Goal: Task Accomplishment & Management: Use online tool/utility

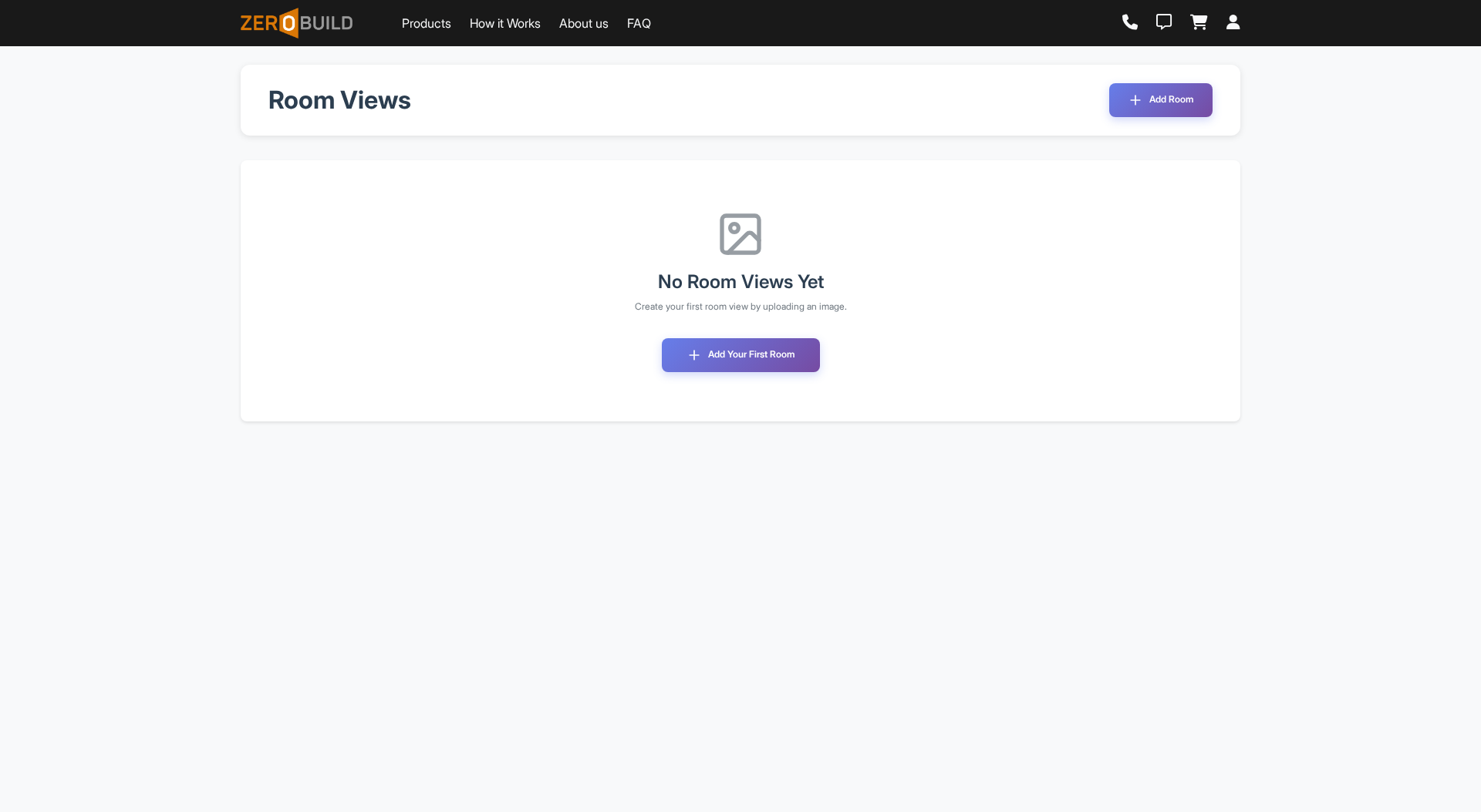
click at [733, 354] on button "Add Your First Room" at bounding box center [740, 355] width 158 height 34
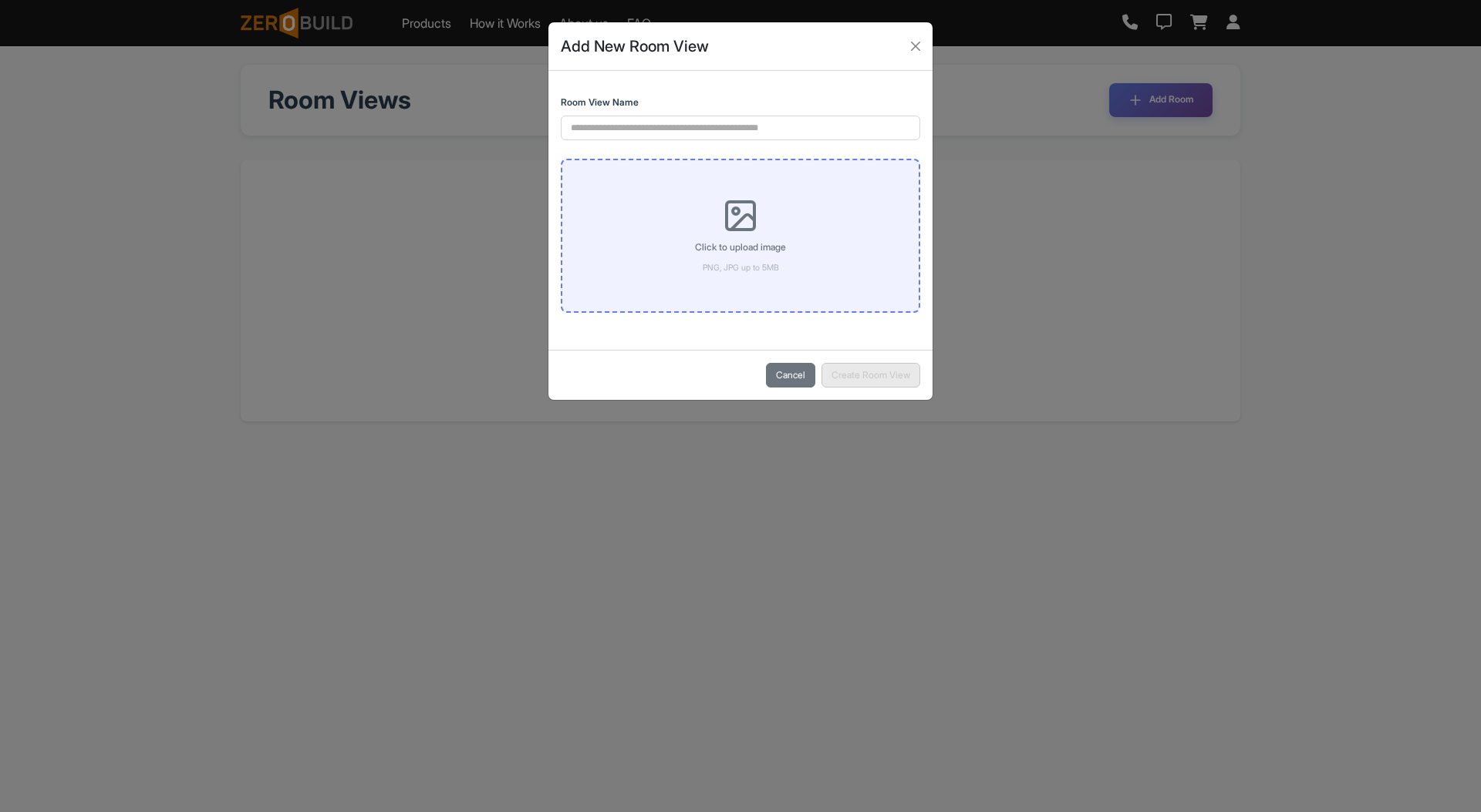
click at [748, 237] on div "Click to upload image PNG, JPG up to 5MB" at bounding box center [740, 235] width 91 height 77
click at [0, 0] on input "Click to upload image PNG, JPG up to 5MB" at bounding box center [0, 0] width 0 height 0
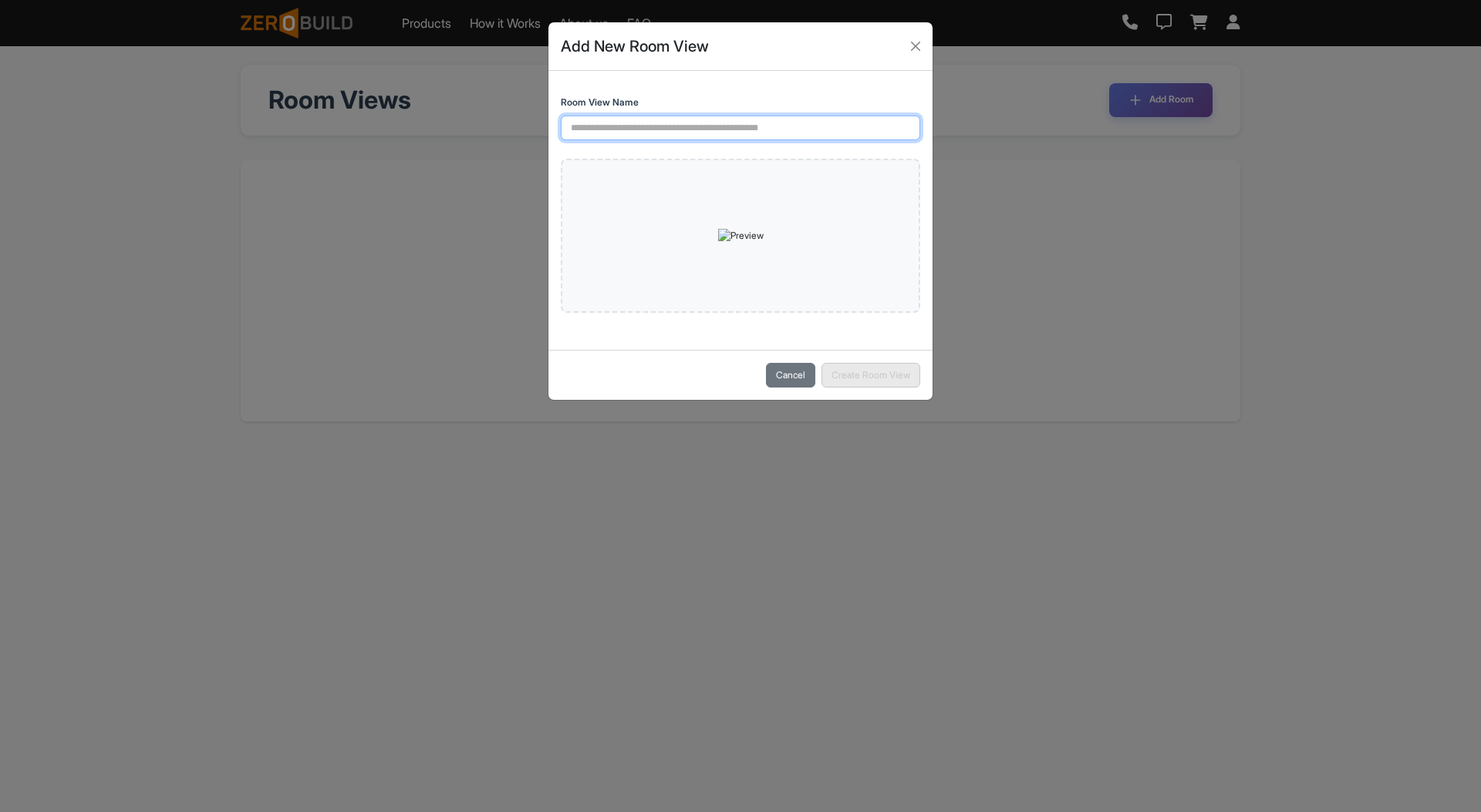
click at [660, 126] on input "Room View Name" at bounding box center [740, 128] width 360 height 24
type input "**********"
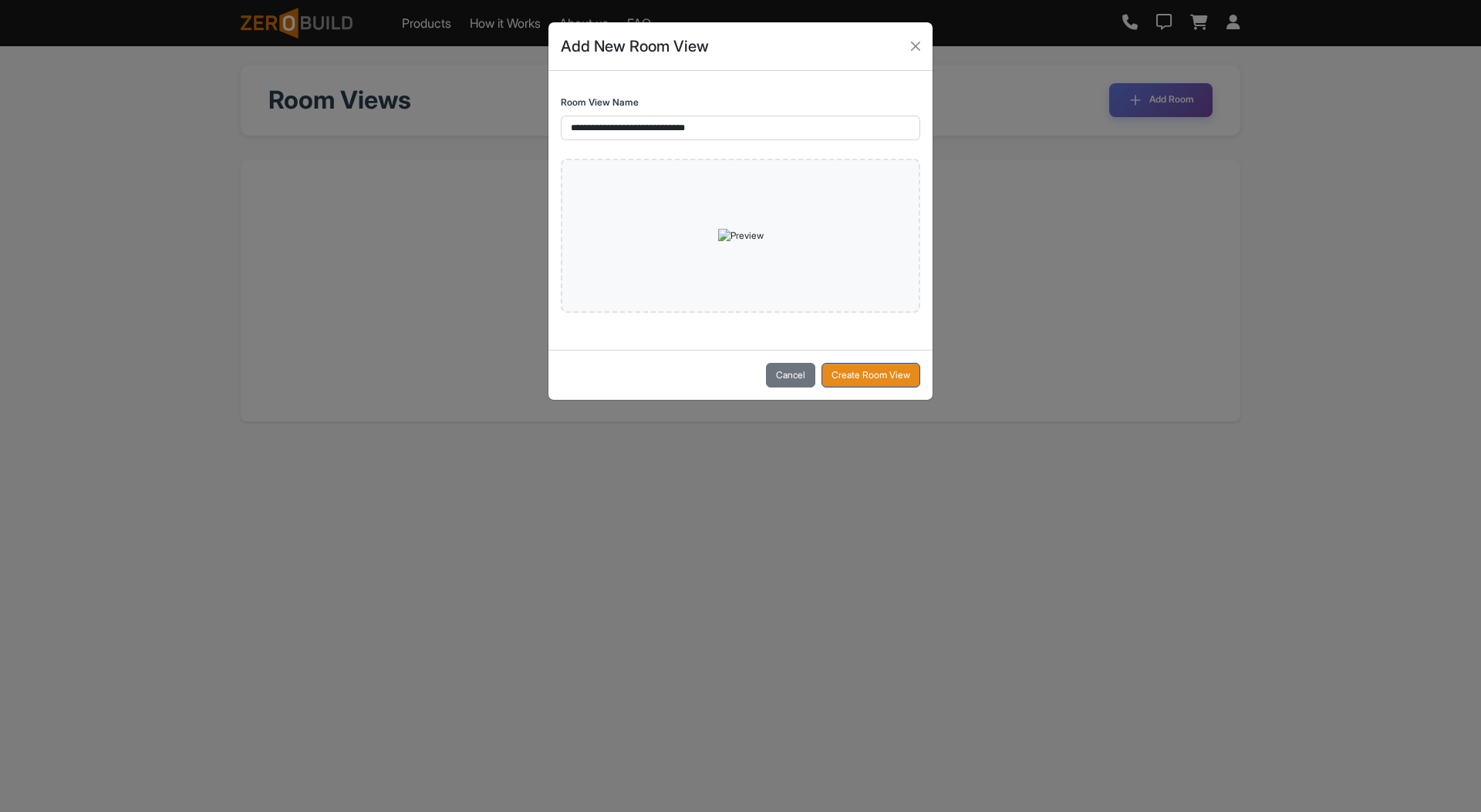
click at [885, 387] on button "Create Room View" at bounding box center [870, 375] width 99 height 24
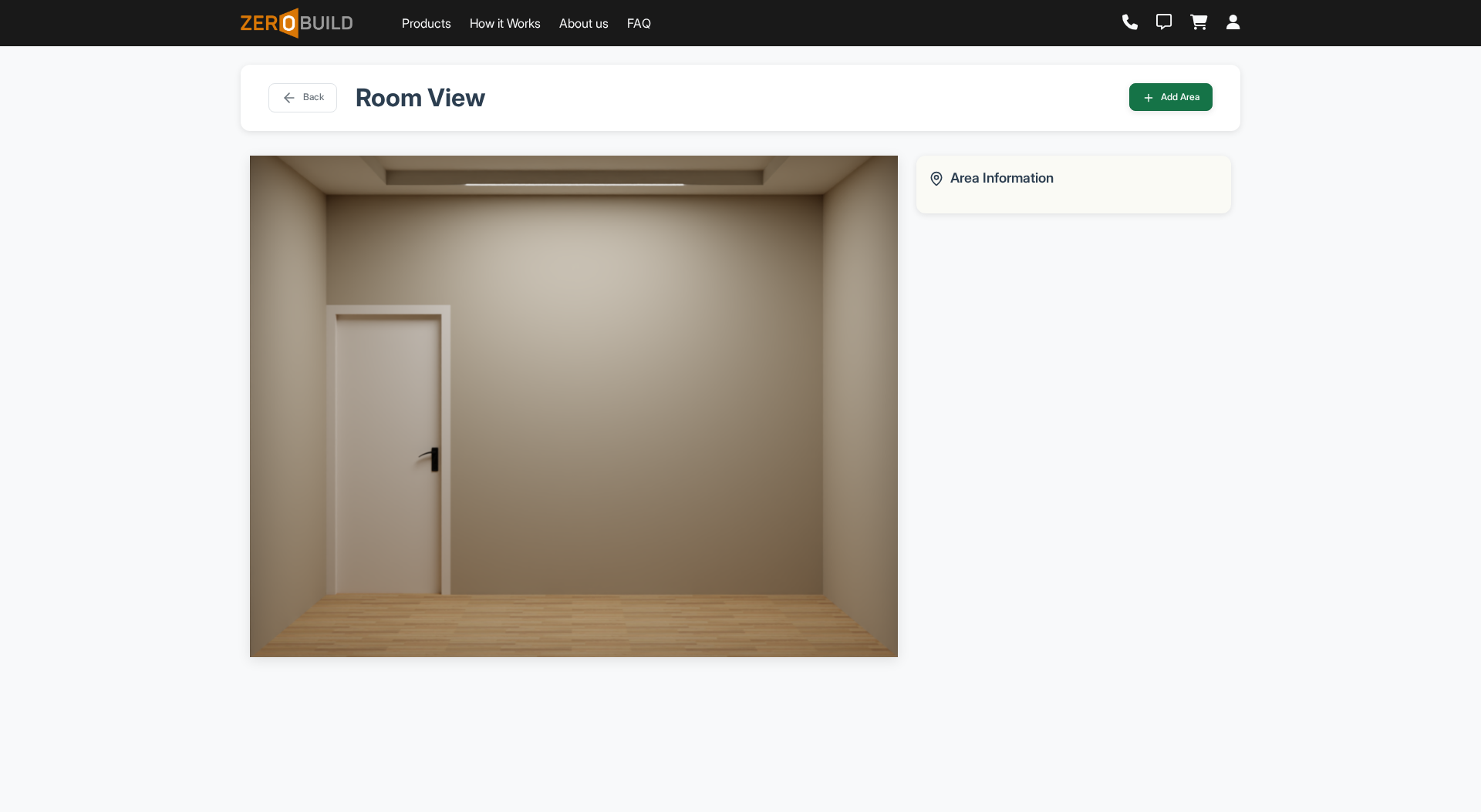
click at [1176, 100] on button "Add Area" at bounding box center [1170, 97] width 83 height 28
click at [572, 260] on img at bounding box center [573, 406] width 648 height 501
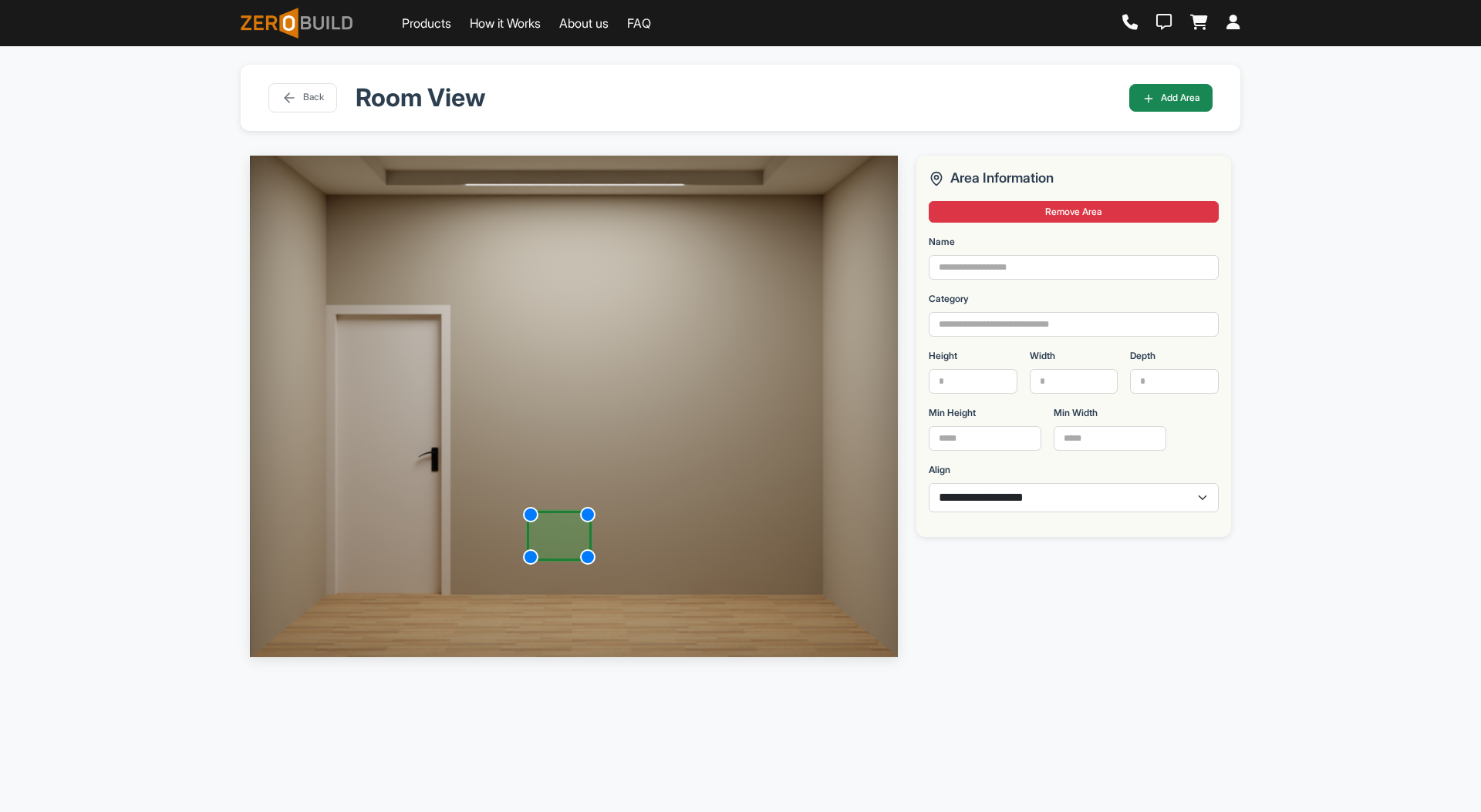
drag, startPoint x: 601, startPoint y: 279, endPoint x: 557, endPoint y: 529, distance: 253.8
click at [557, 529] on div at bounding box center [559, 536] width 65 height 50
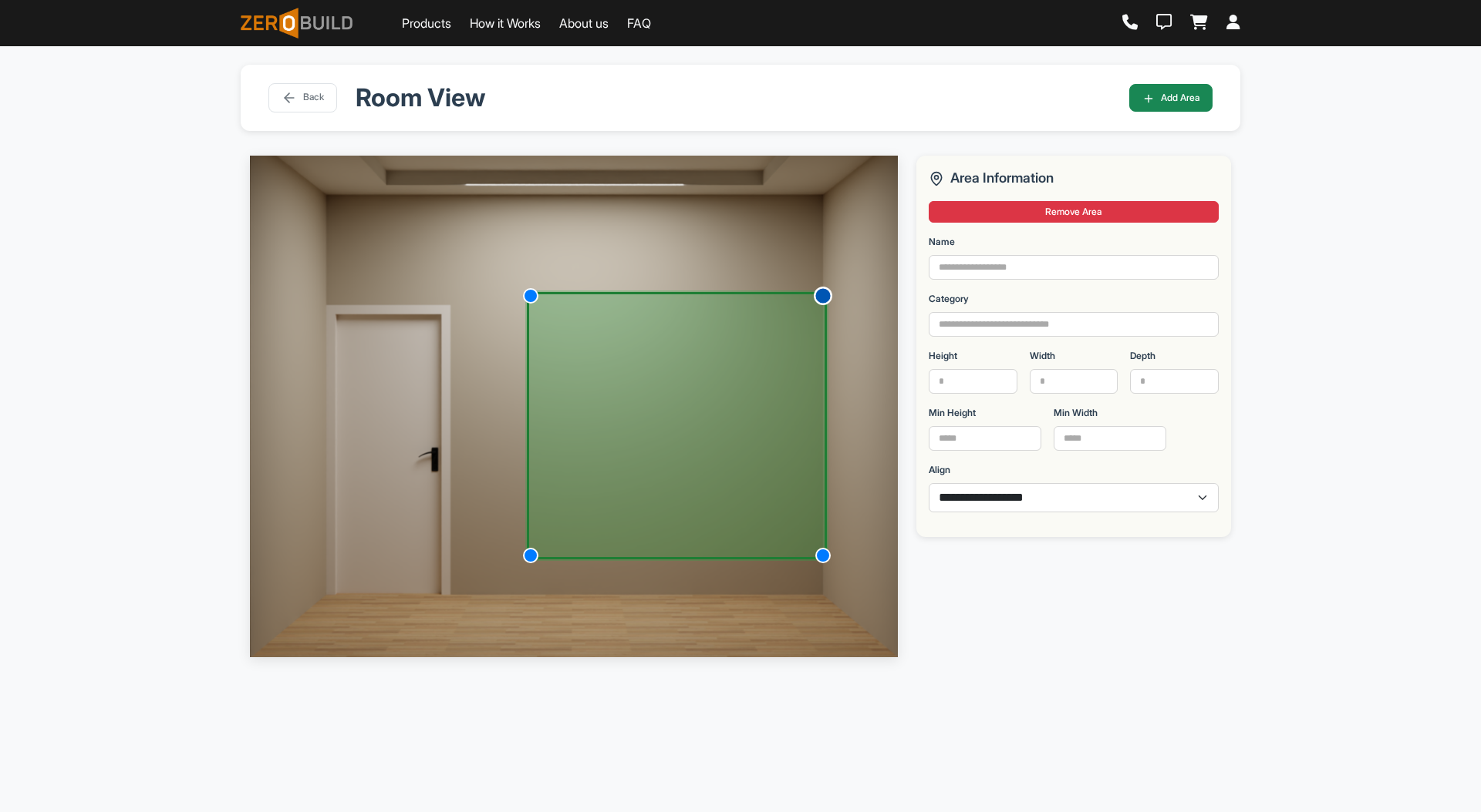
drag, startPoint x: 586, startPoint y: 513, endPoint x: 826, endPoint y: 292, distance: 326.3
click at [826, 292] on div at bounding box center [822, 296] width 18 height 18
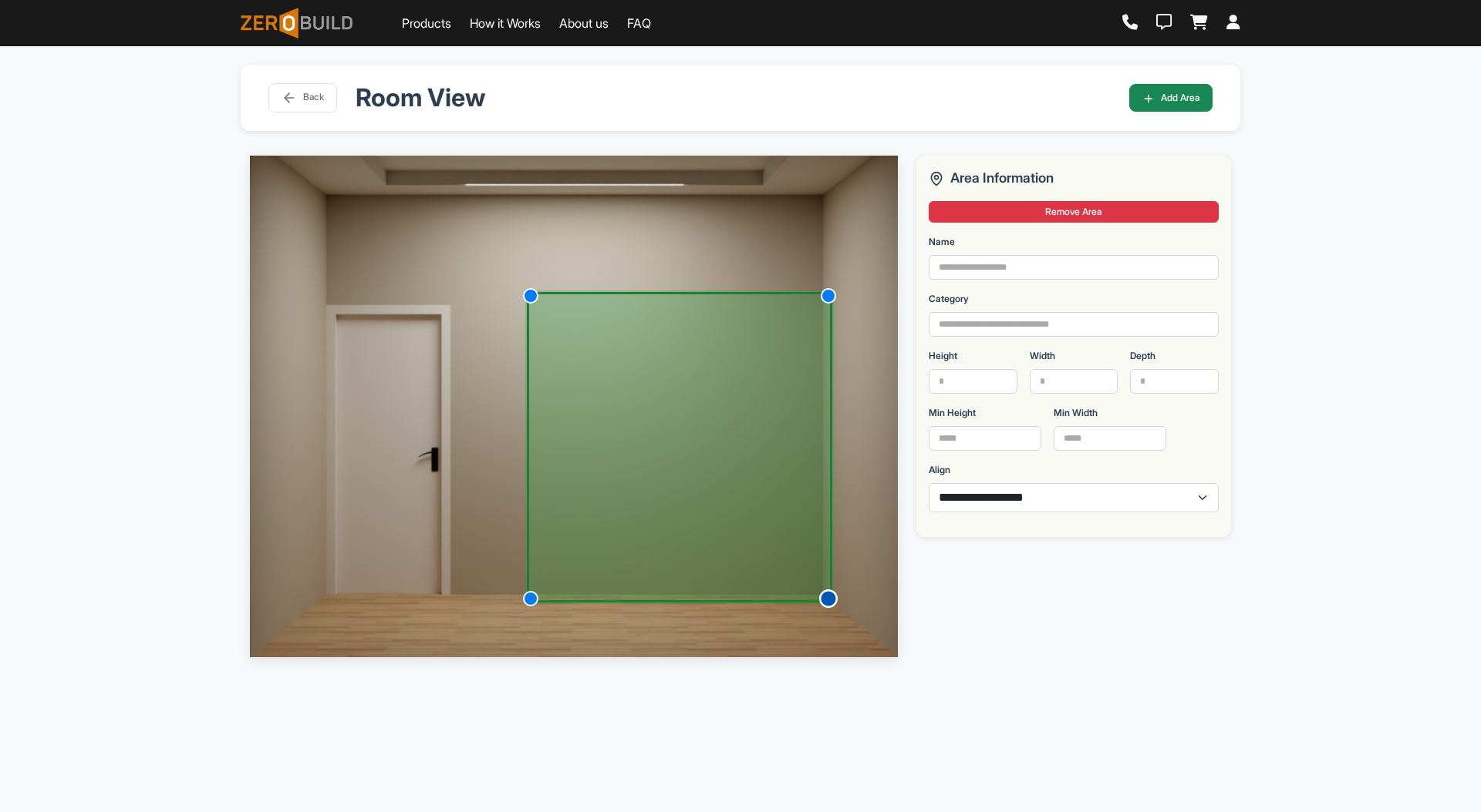
drag, startPoint x: 822, startPoint y: 551, endPoint x: 832, endPoint y: 603, distance: 53.0
click at [832, 603] on div at bounding box center [827, 598] width 18 height 18
drag, startPoint x: 531, startPoint y: 296, endPoint x: 520, endPoint y: 302, distance: 12.5
click at [520, 302] on div at bounding box center [524, 305] width 18 height 18
drag, startPoint x: 525, startPoint y: 596, endPoint x: 518, endPoint y: 602, distance: 9.2
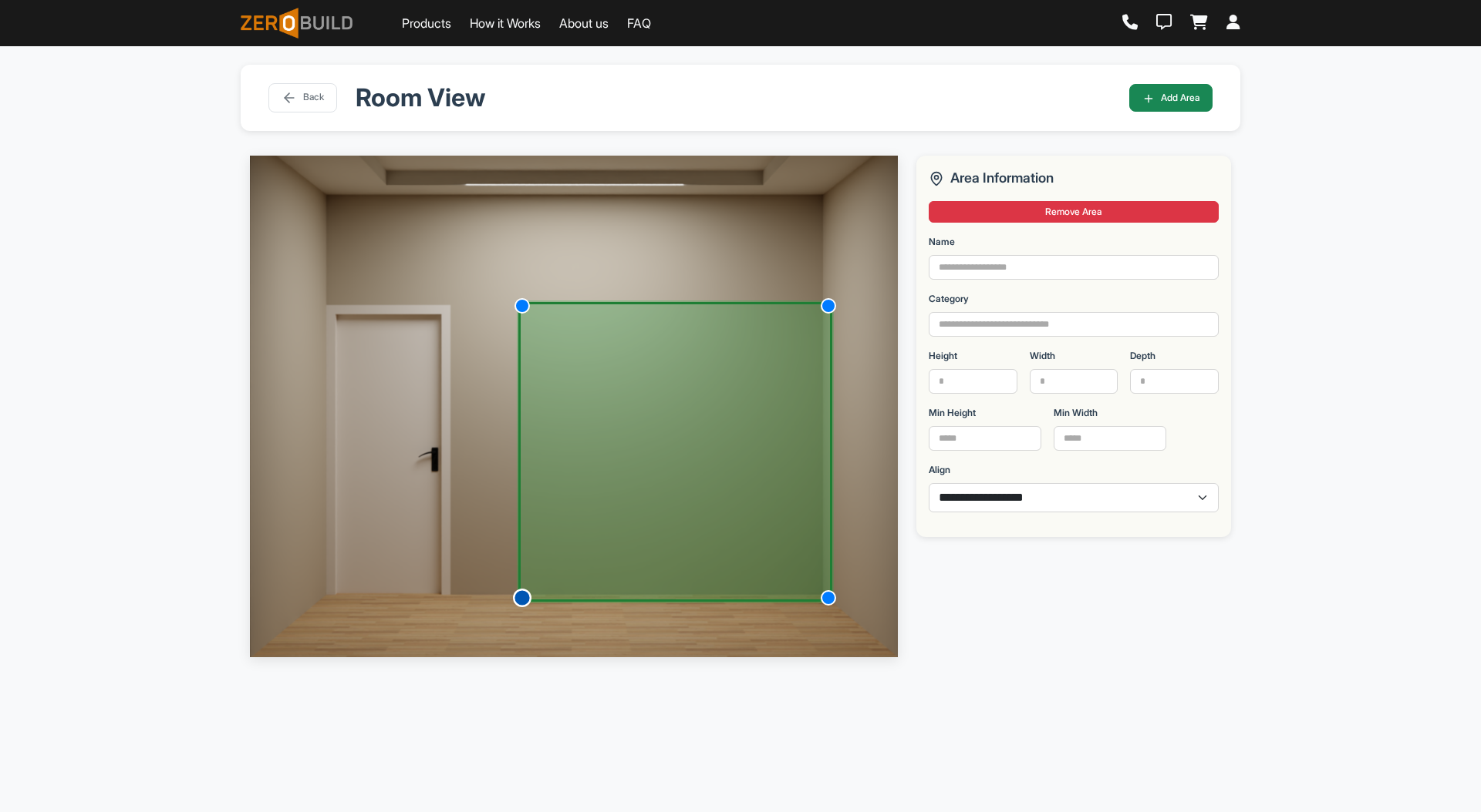
click at [518, 602] on div at bounding box center [522, 597] width 18 height 18
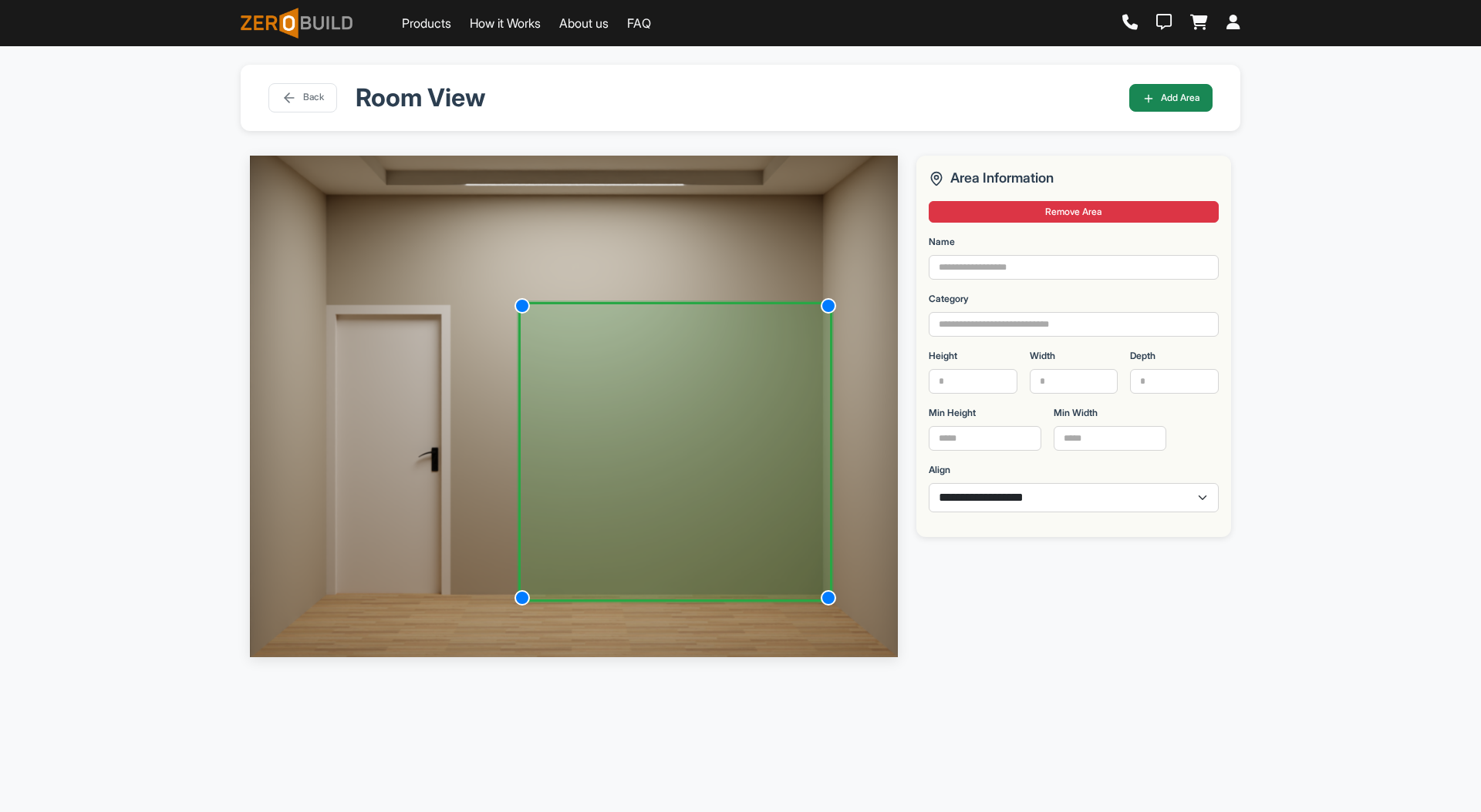
click at [1313, 223] on div "**********" at bounding box center [740, 452] width 1481 height 812
click at [607, 223] on img at bounding box center [573, 406] width 648 height 501
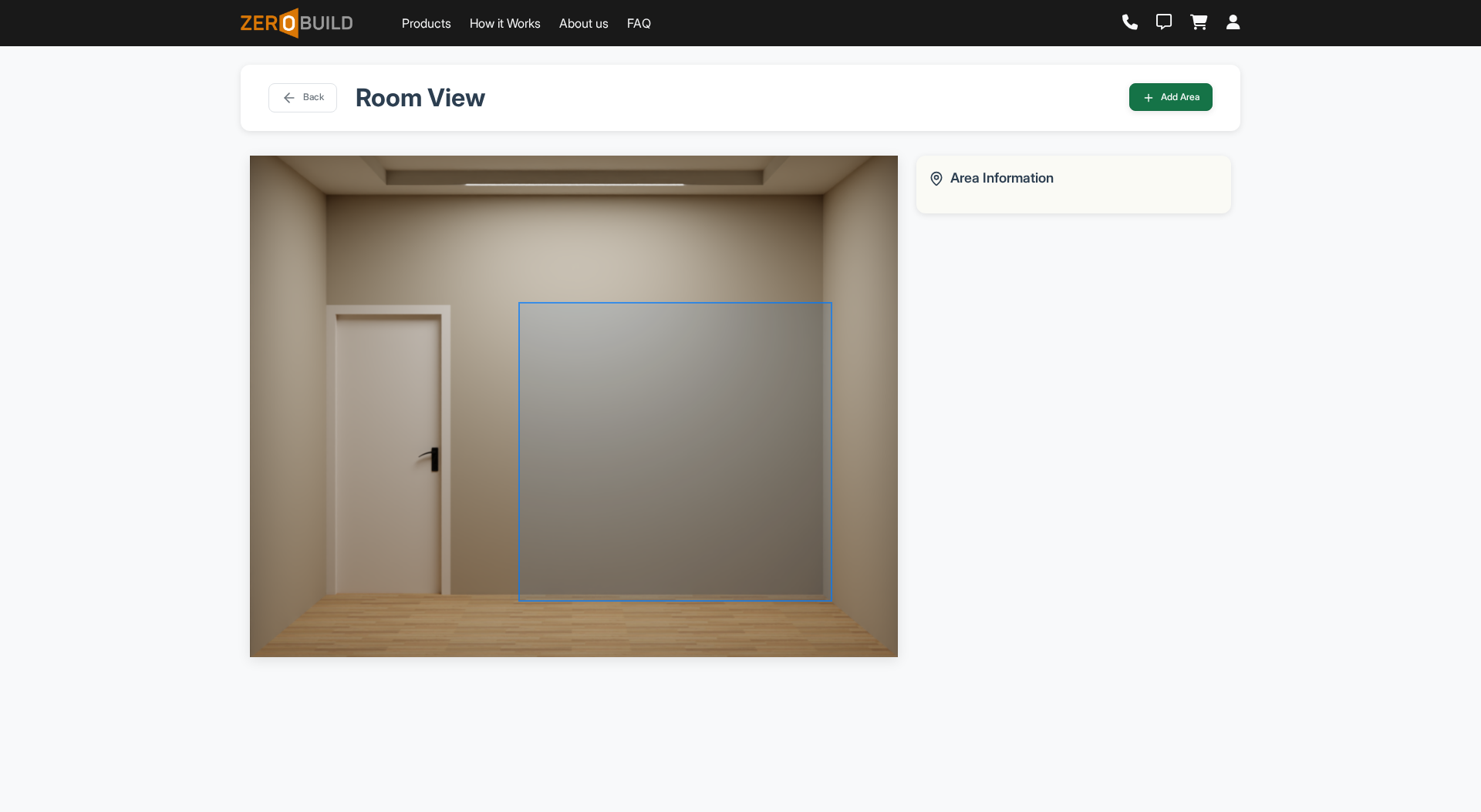
click at [1180, 92] on button "Add Area" at bounding box center [1170, 97] width 83 height 28
click at [522, 222] on img at bounding box center [573, 406] width 648 height 501
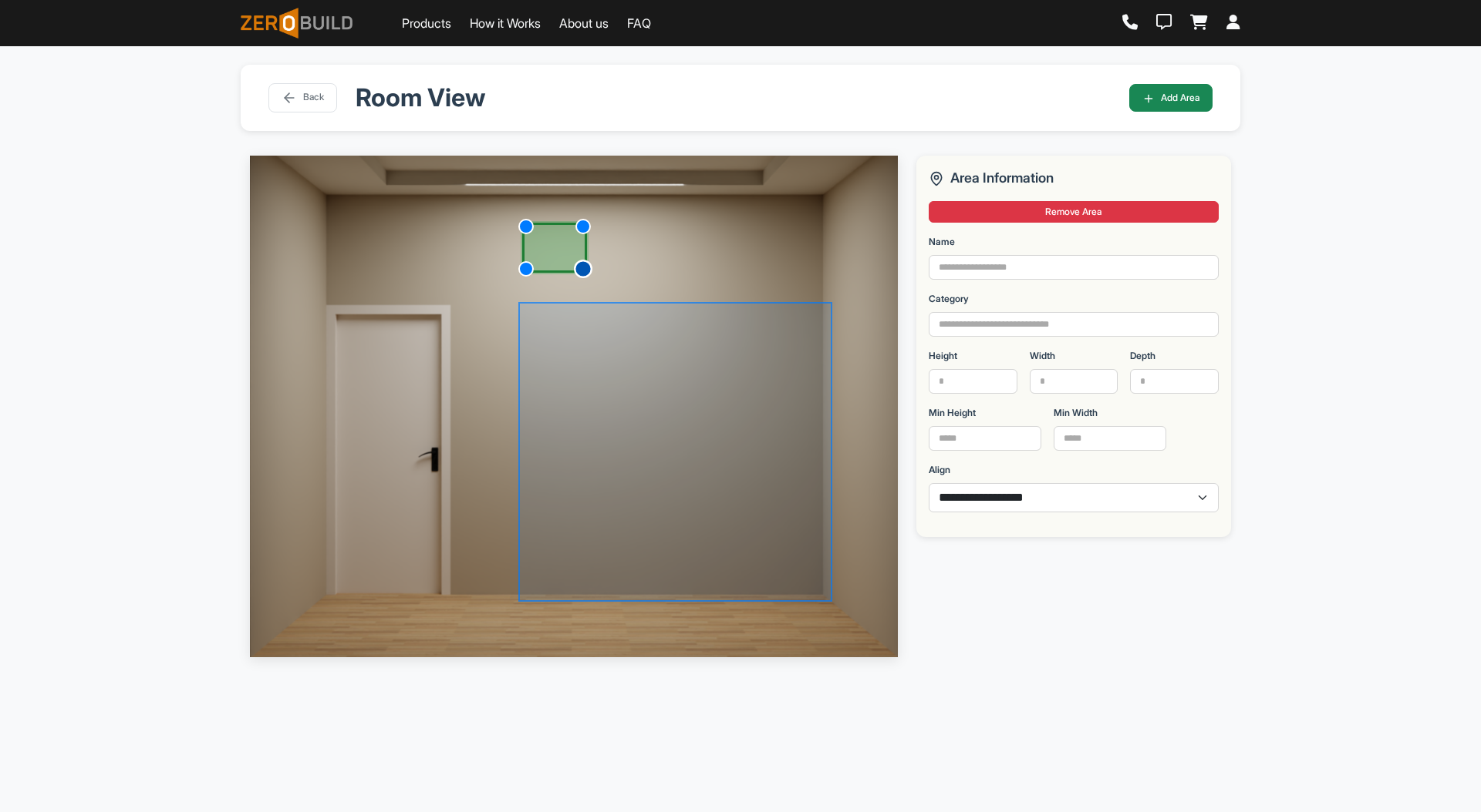
click at [578, 265] on div at bounding box center [582, 269] width 18 height 18
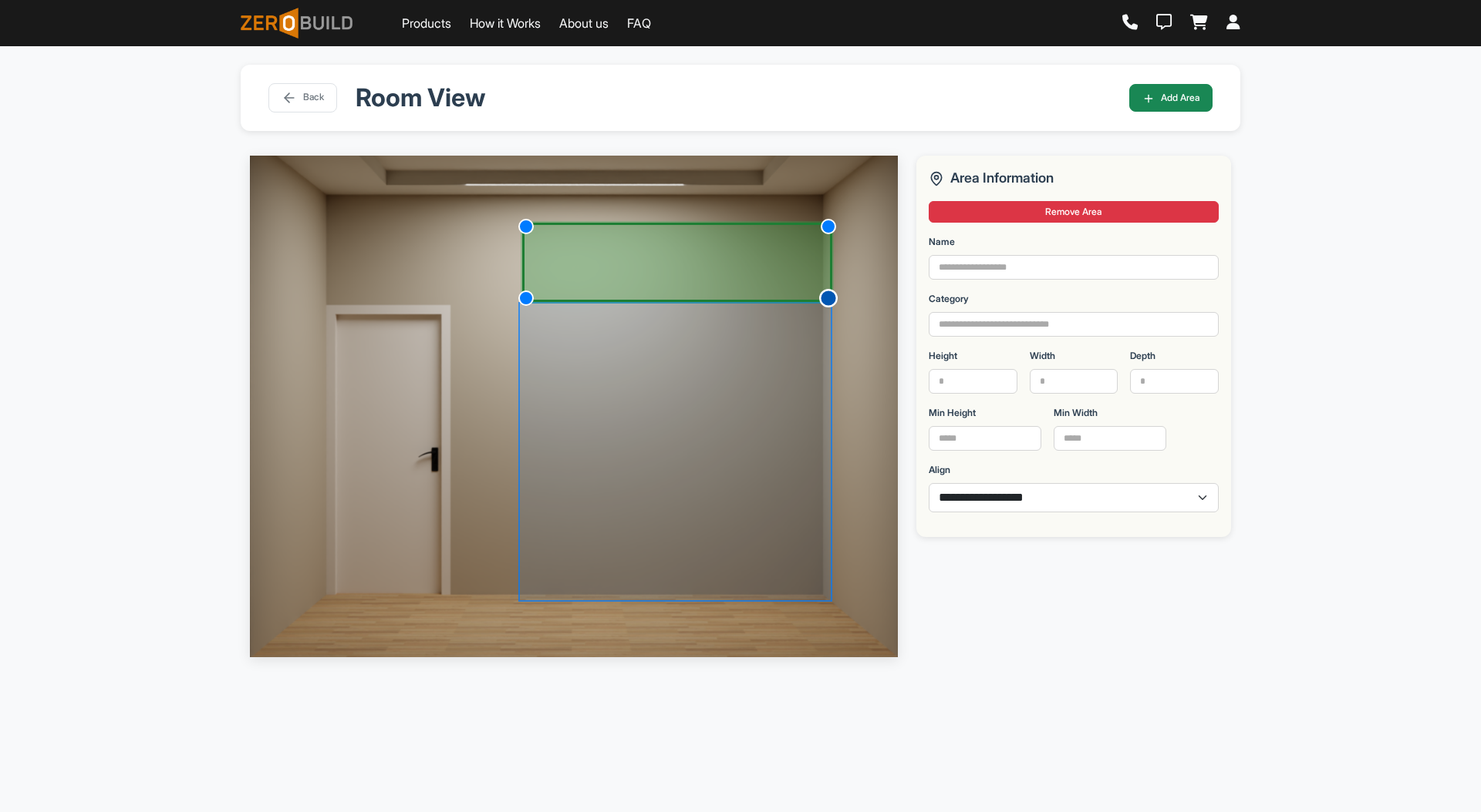
drag, startPoint x: 578, startPoint y: 265, endPoint x: 834, endPoint y: 295, distance: 257.8
click at [834, 295] on div at bounding box center [827, 297] width 18 height 18
click at [833, 226] on div at bounding box center [827, 226] width 18 height 18
drag, startPoint x: 833, startPoint y: 226, endPoint x: 833, endPoint y: 188, distance: 38.0
click at [833, 188] on div at bounding box center [827, 191] width 18 height 18
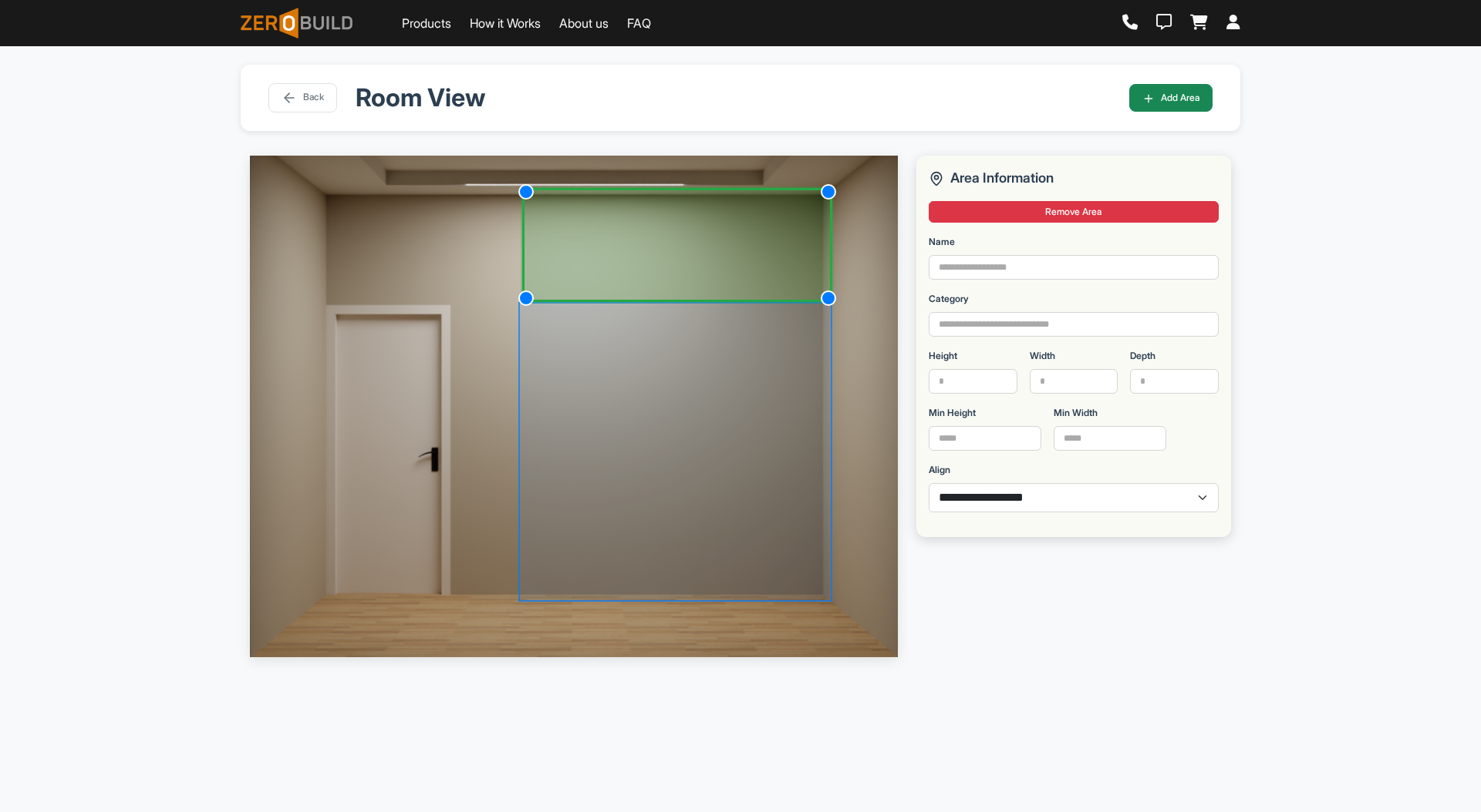
click at [997, 249] on div "Name" at bounding box center [1073, 257] width 290 height 44
click at [984, 267] on input "Name" at bounding box center [1073, 267] width 290 height 24
type input "****"
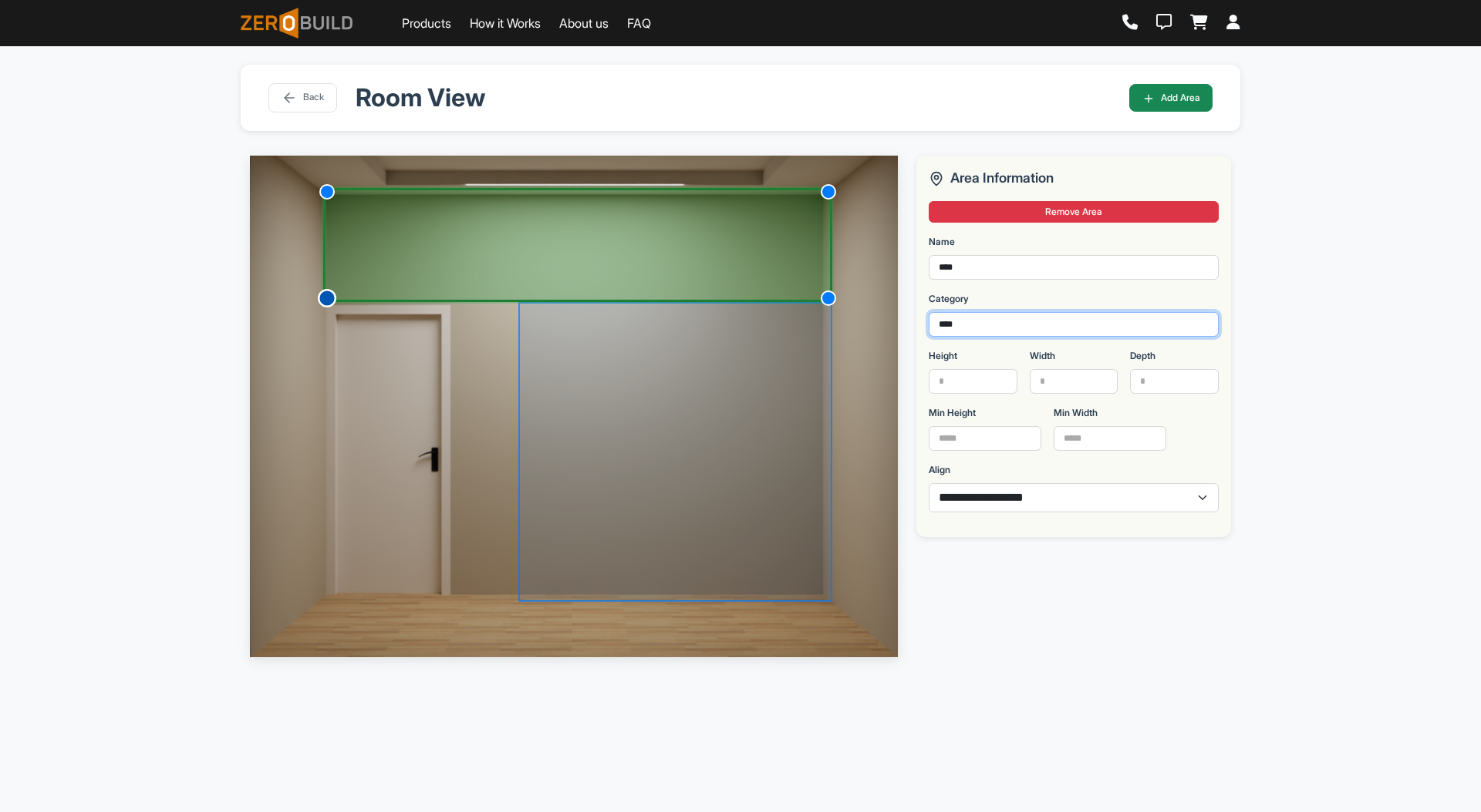
drag, startPoint x: 526, startPoint y: 295, endPoint x: 323, endPoint y: 297, distance: 203.0
click at [323, 297] on div at bounding box center [326, 297] width 18 height 18
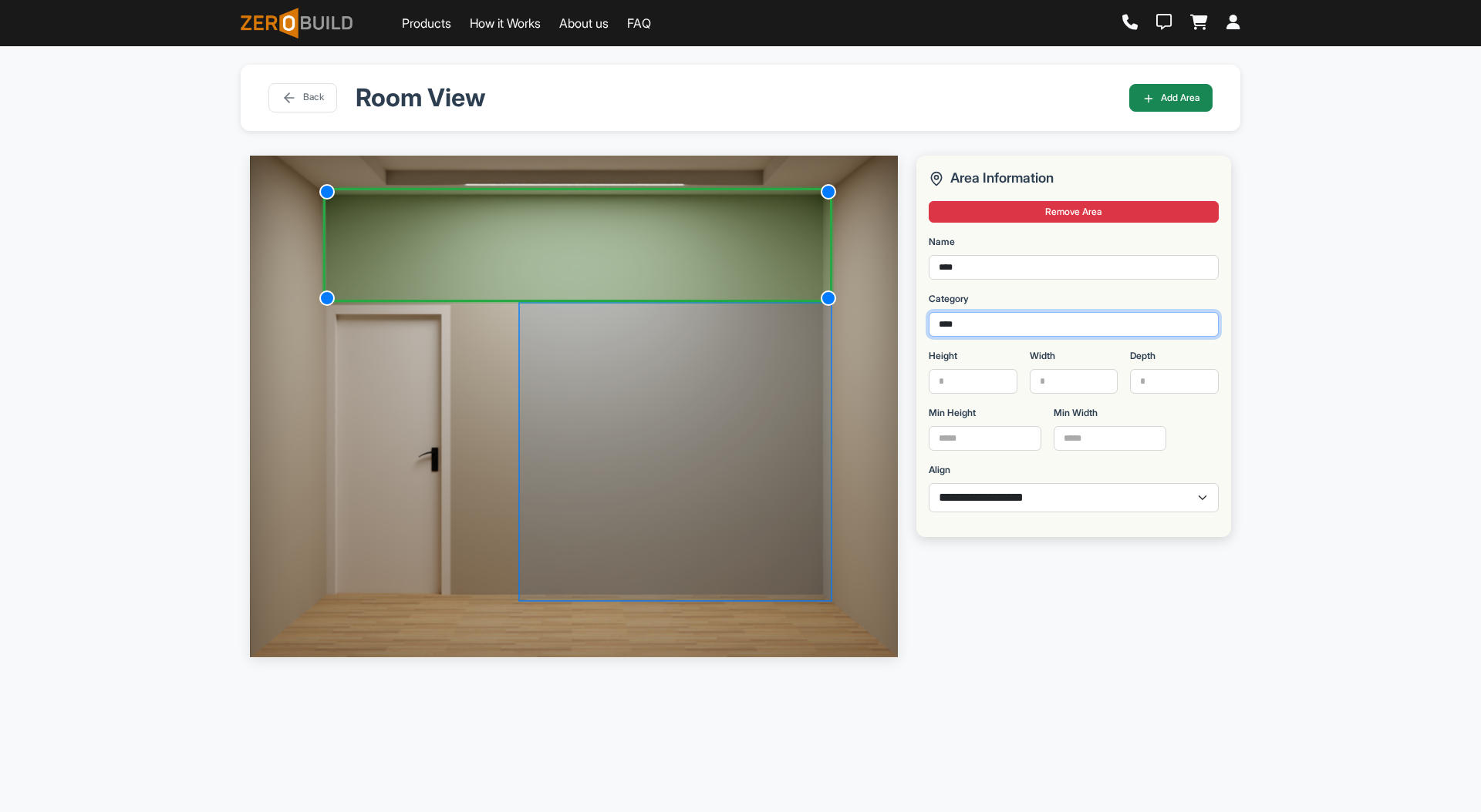
type input "****"
click at [975, 377] on input "Height" at bounding box center [973, 381] width 89 height 24
type input "***"
type input "****"
type input "*"
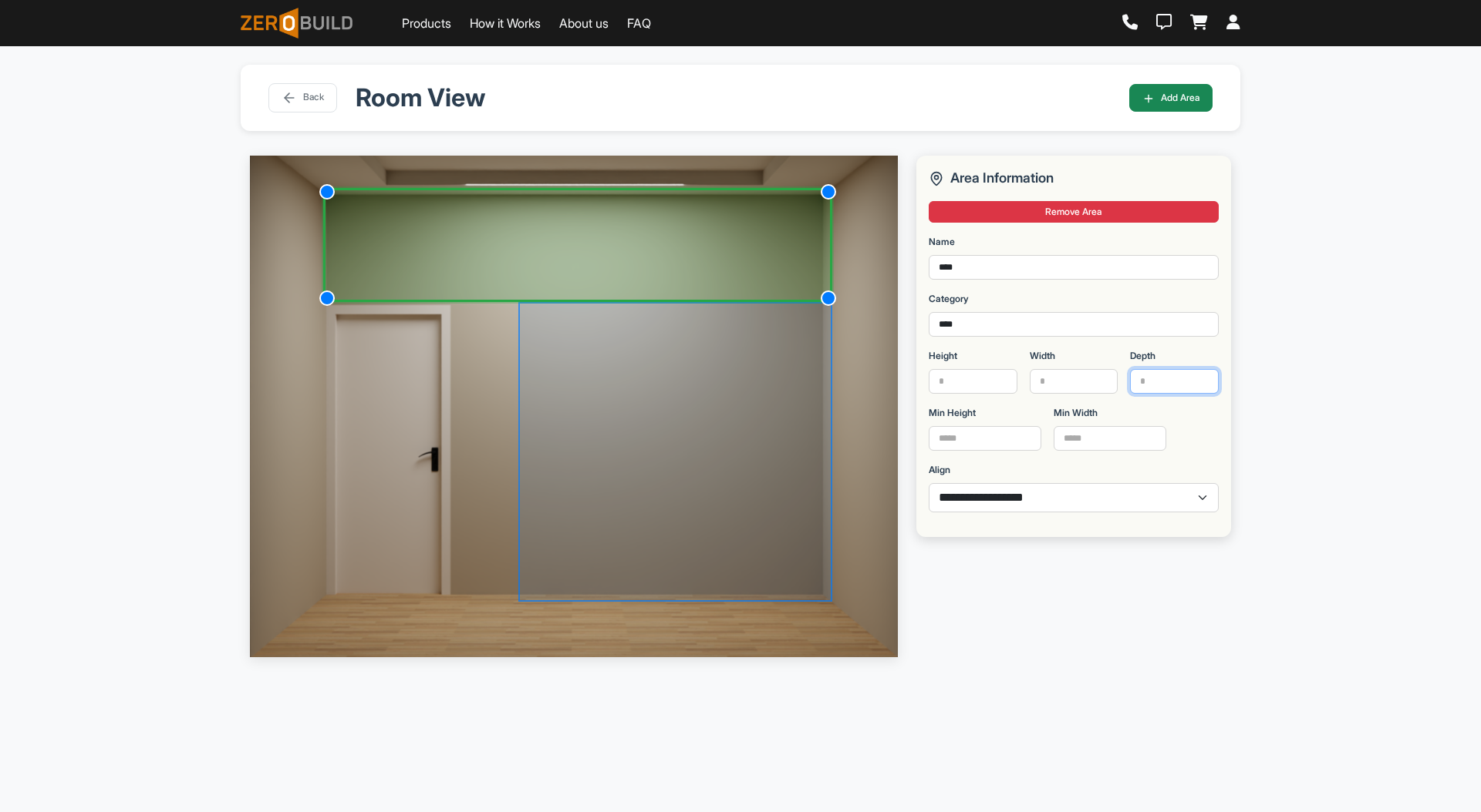
type input "***"
click at [1004, 502] on select "**********" at bounding box center [1073, 498] width 290 height 30
select select "*"
click at [929, 483] on select "**********" at bounding box center [1073, 498] width 290 height 30
click at [1334, 328] on div "**********" at bounding box center [740, 452] width 1481 height 812
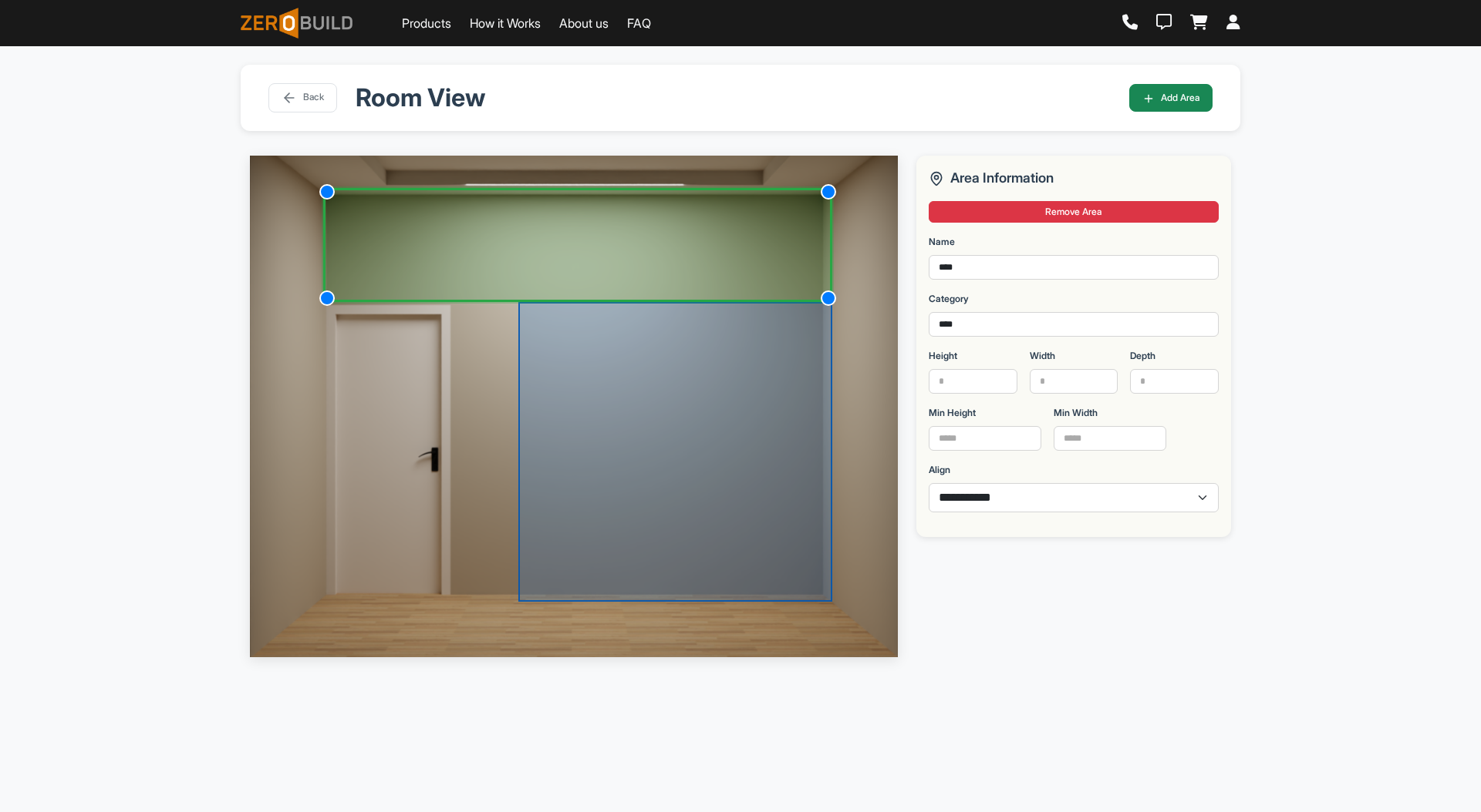
click at [679, 394] on div at bounding box center [675, 452] width 314 height 300
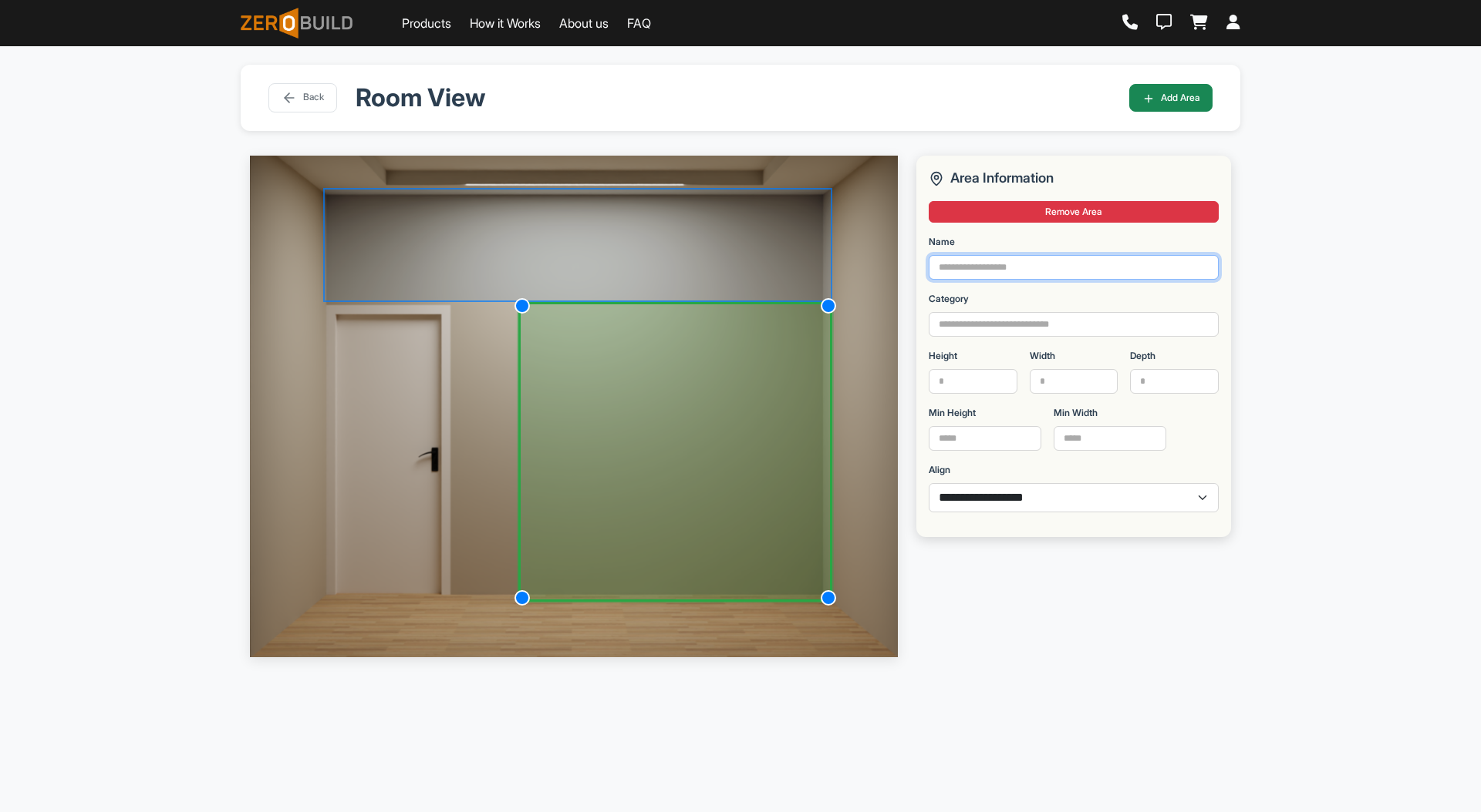
click at [998, 275] on input "Name" at bounding box center [1073, 267] width 290 height 24
type input "********"
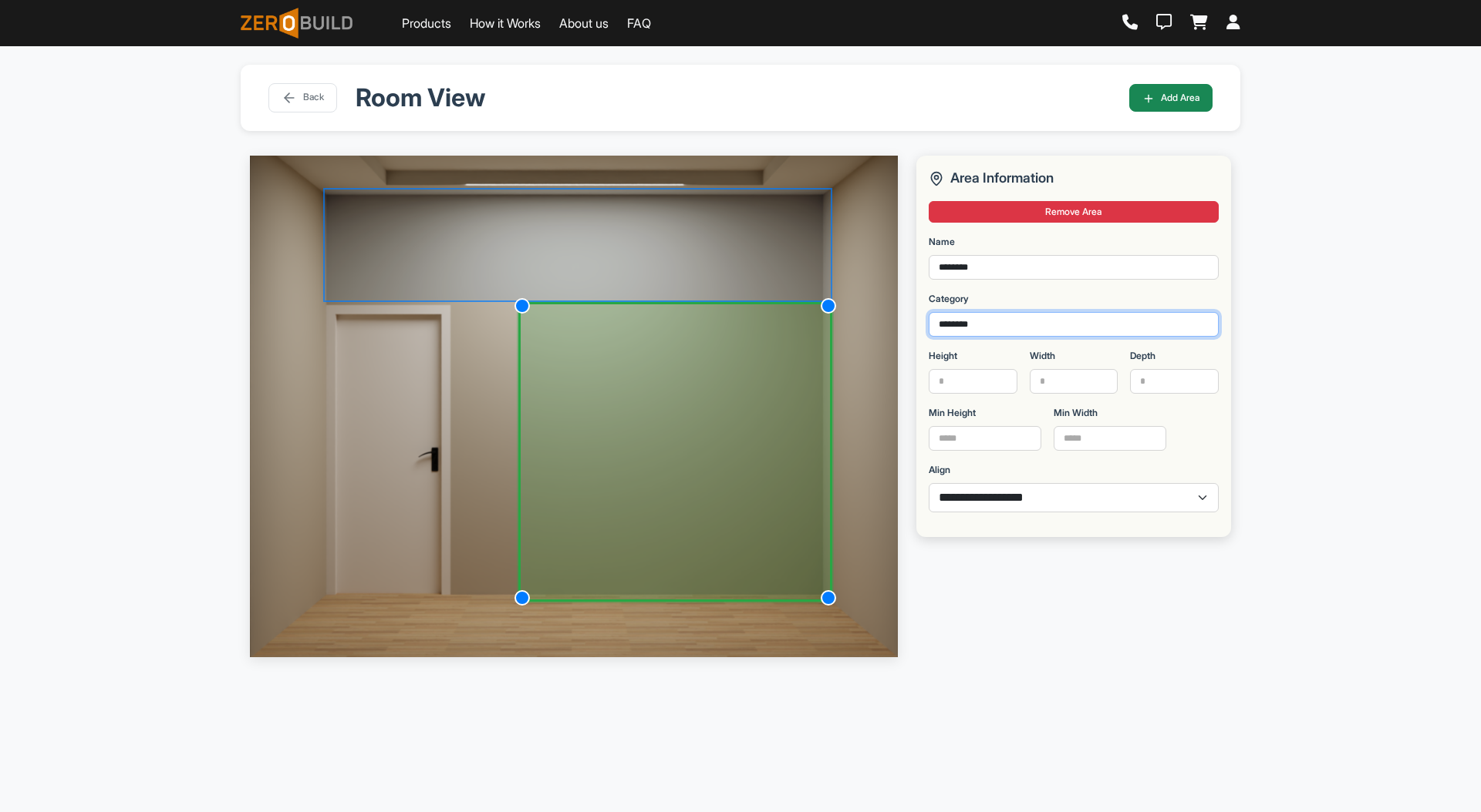
type input "********"
type input "****"
type input "***"
click at [1025, 513] on div "**********" at bounding box center [1073, 345] width 315 height 381
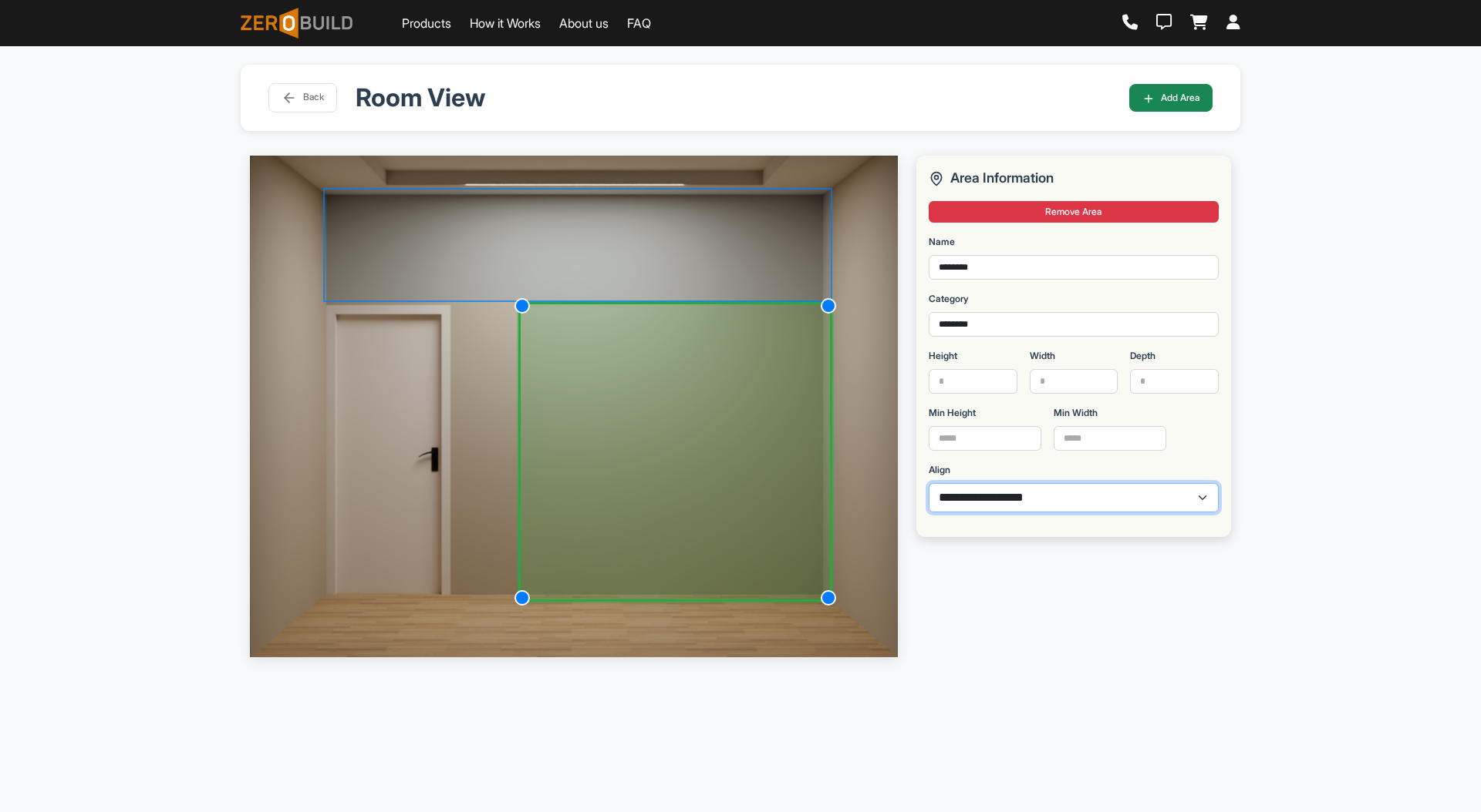
click at [1030, 500] on select "**********" at bounding box center [1073, 498] width 290 height 30
select select "*"
click at [929, 483] on select "**********" at bounding box center [1073, 498] width 290 height 30
click at [1262, 409] on div "**********" at bounding box center [740, 452] width 1481 height 812
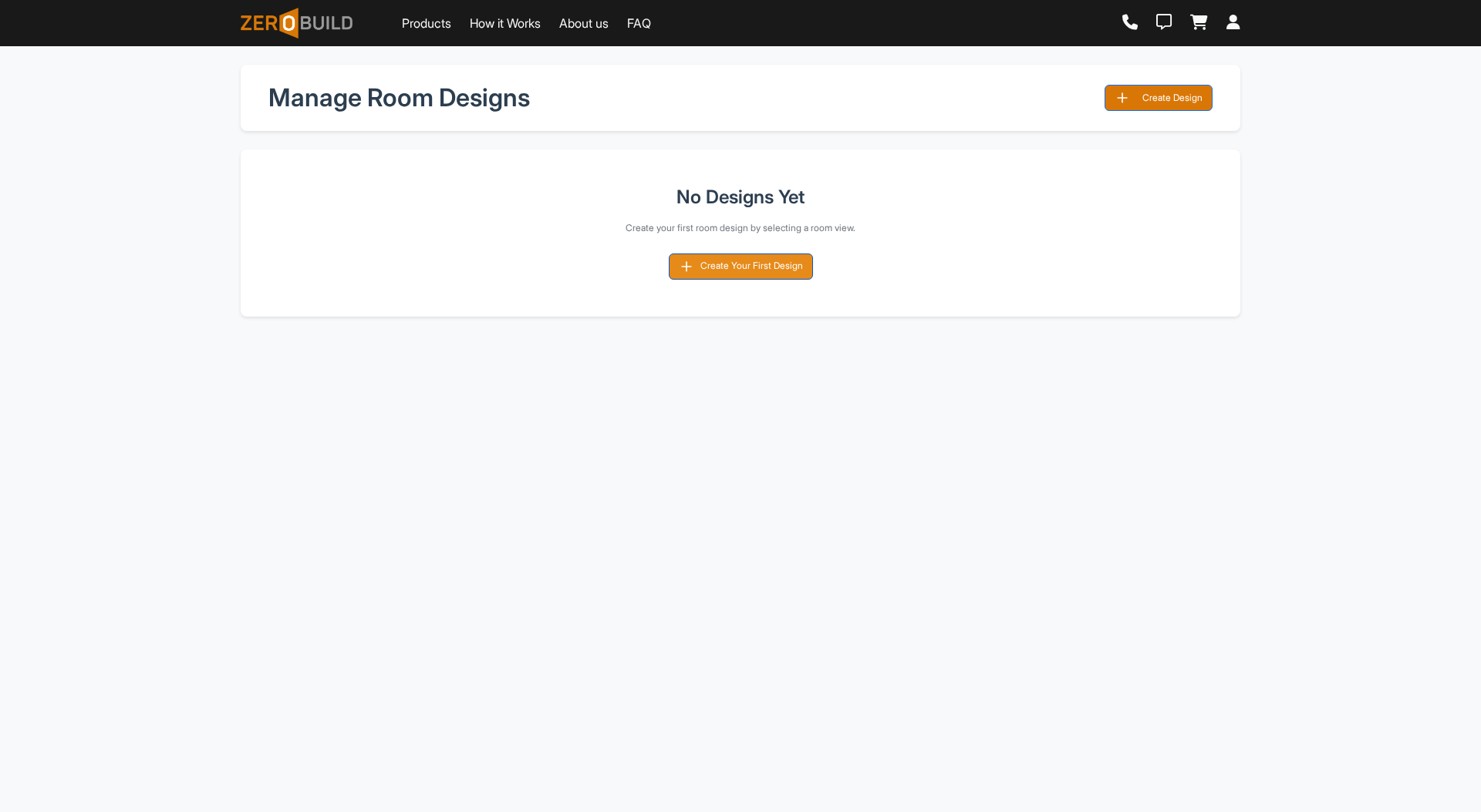
click at [766, 267] on button "Create Your First Design" at bounding box center [740, 267] width 144 height 26
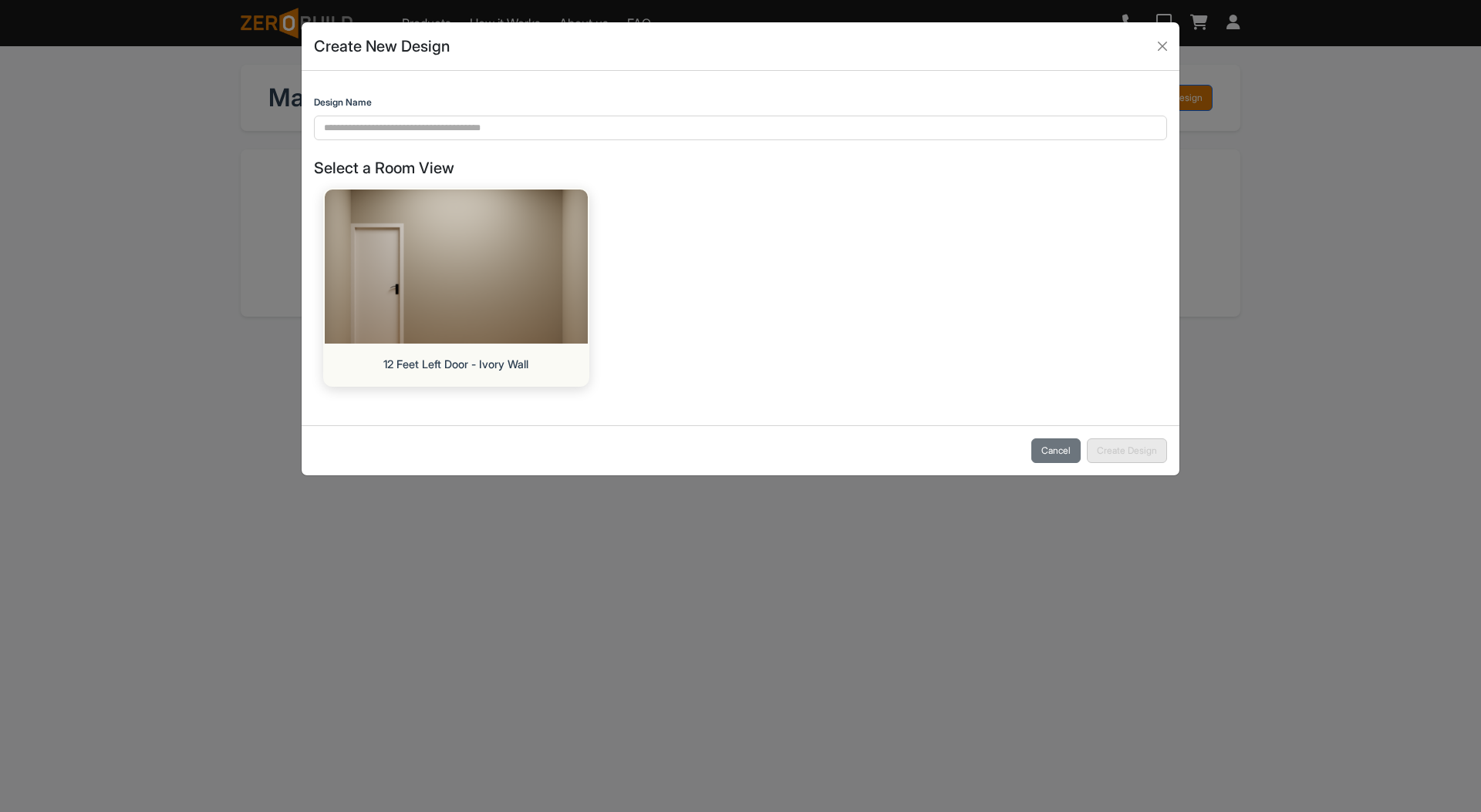
click at [511, 247] on img at bounding box center [456, 267] width 276 height 162
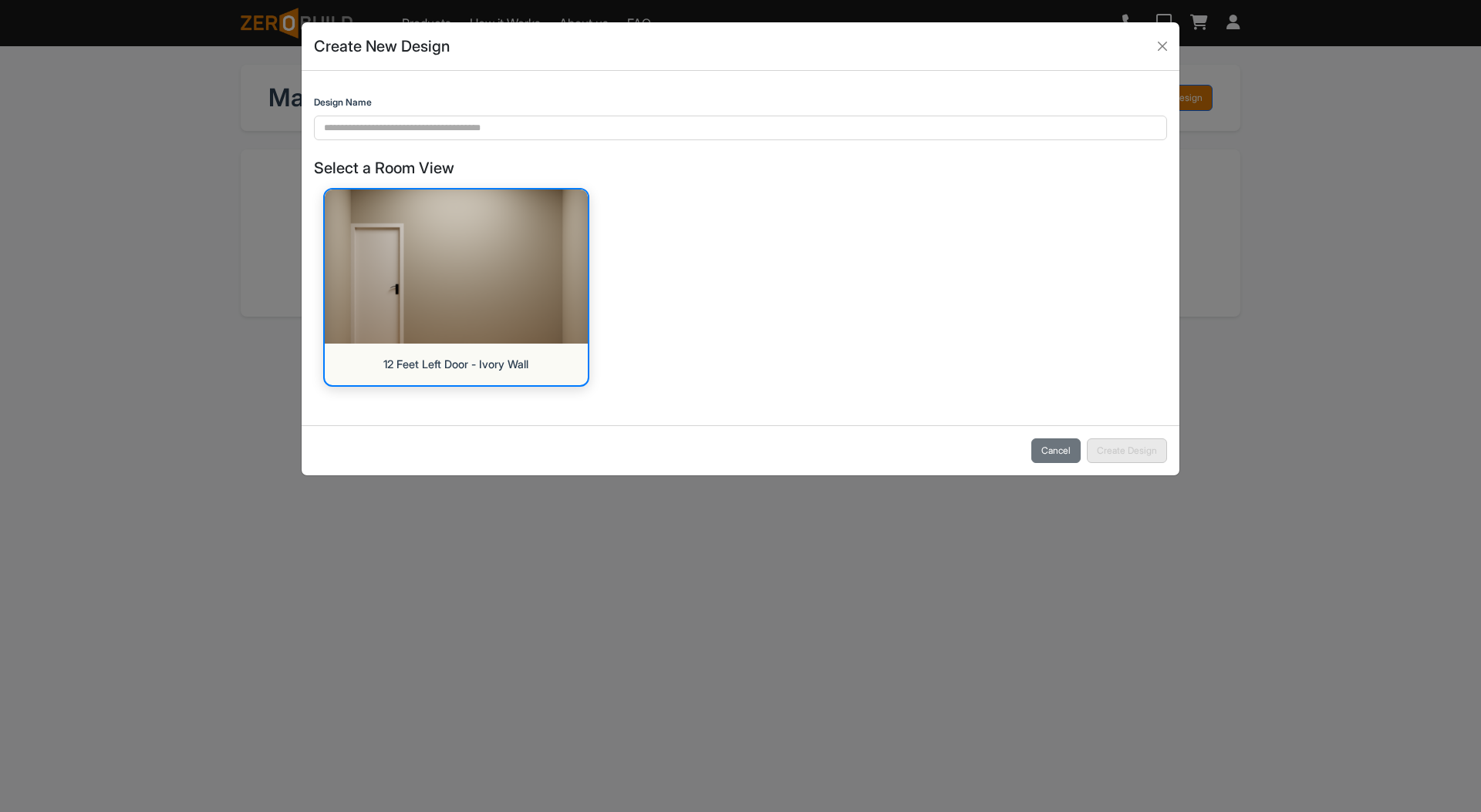
click at [373, 296] on img at bounding box center [456, 267] width 276 height 162
click at [1099, 447] on div "Cancel Create Design" at bounding box center [740, 450] width 878 height 50
click at [398, 251] on img at bounding box center [456, 267] width 276 height 162
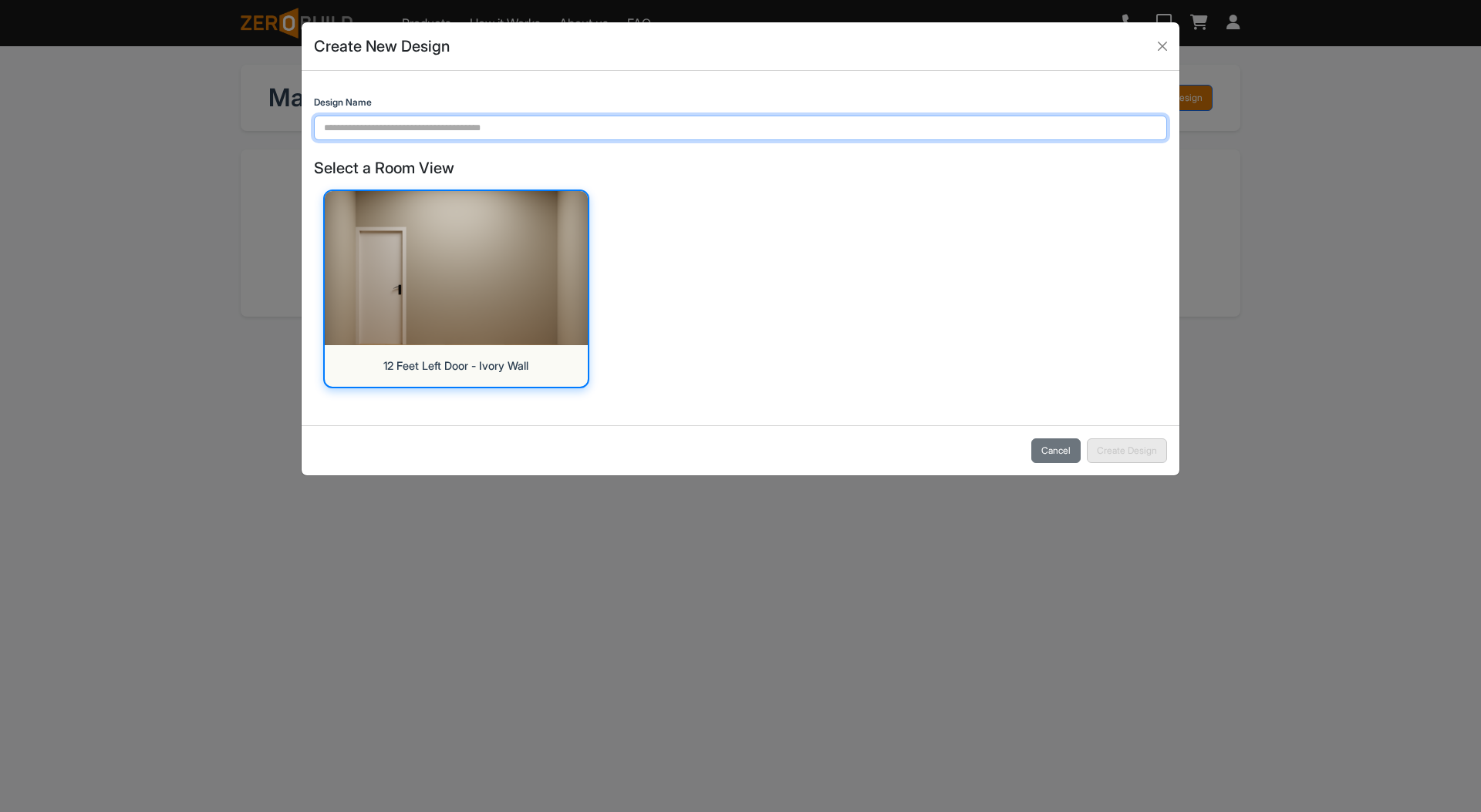
click at [431, 123] on input "Design Name" at bounding box center [740, 128] width 853 height 24
type input "*"
type input "**********"
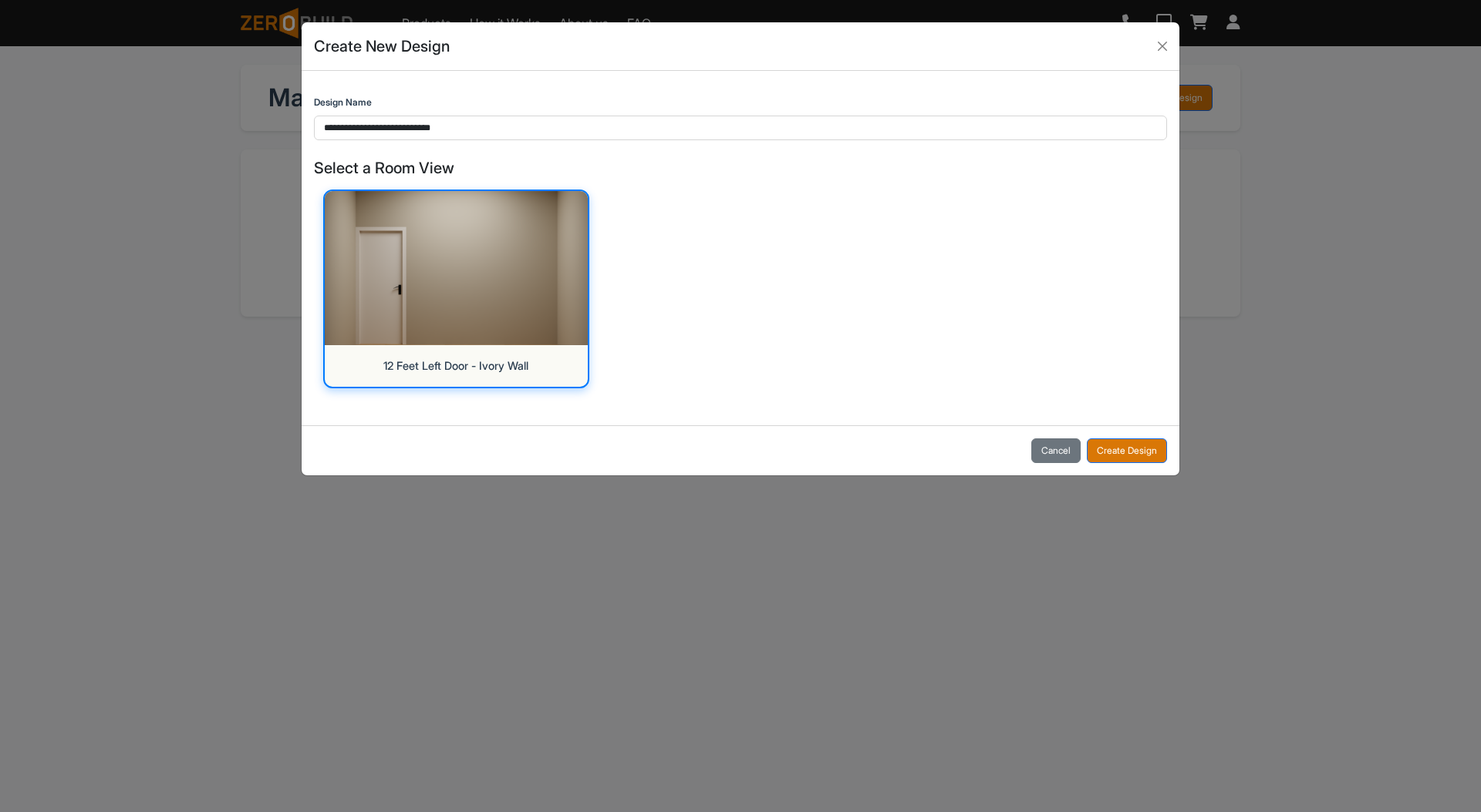
click at [1142, 464] on div "Cancel Create Design" at bounding box center [740, 450] width 878 height 50
click at [1143, 456] on button "Create Design" at bounding box center [1127, 451] width 80 height 24
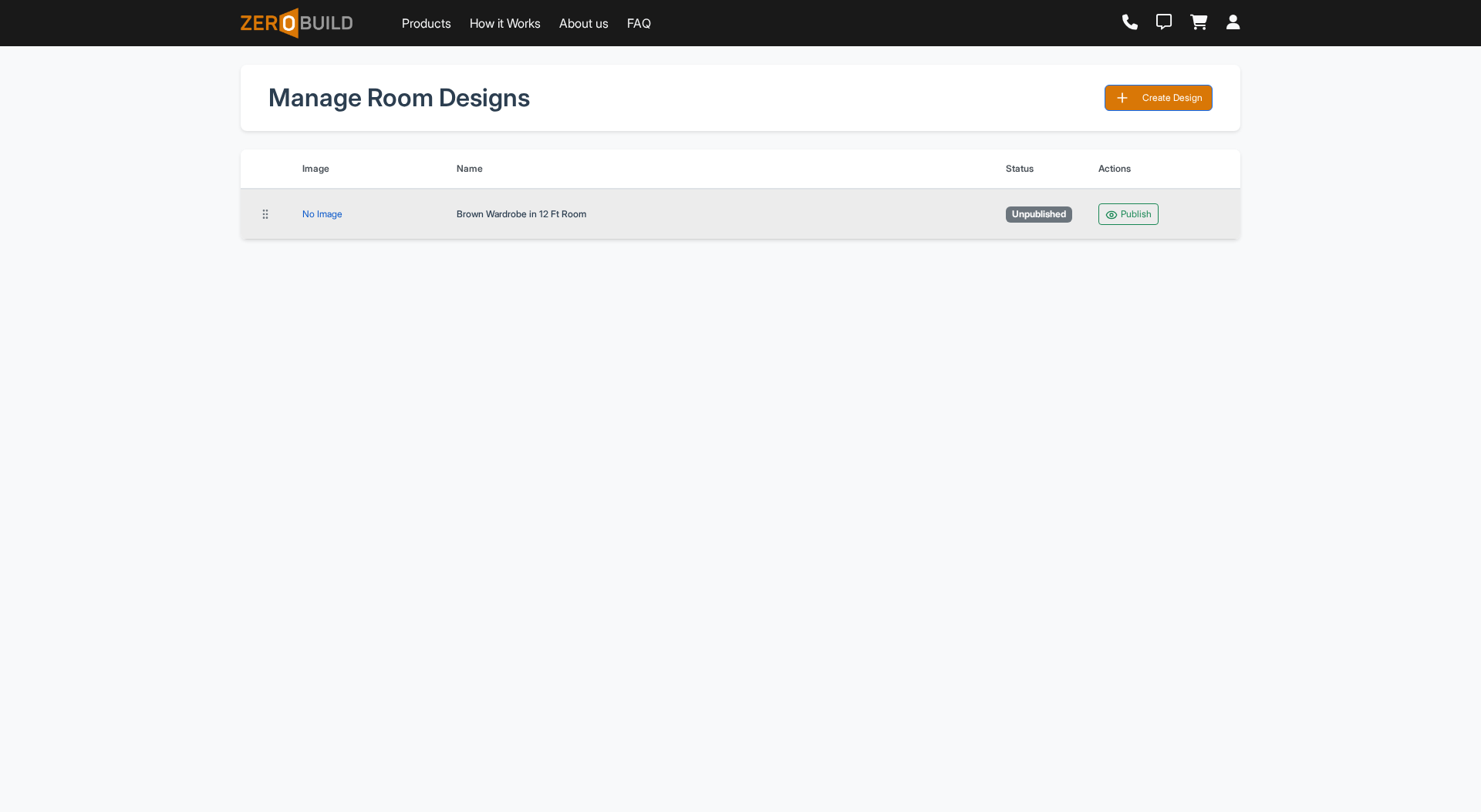
click at [320, 215] on div "No Image" at bounding box center [322, 215] width 40 height 0
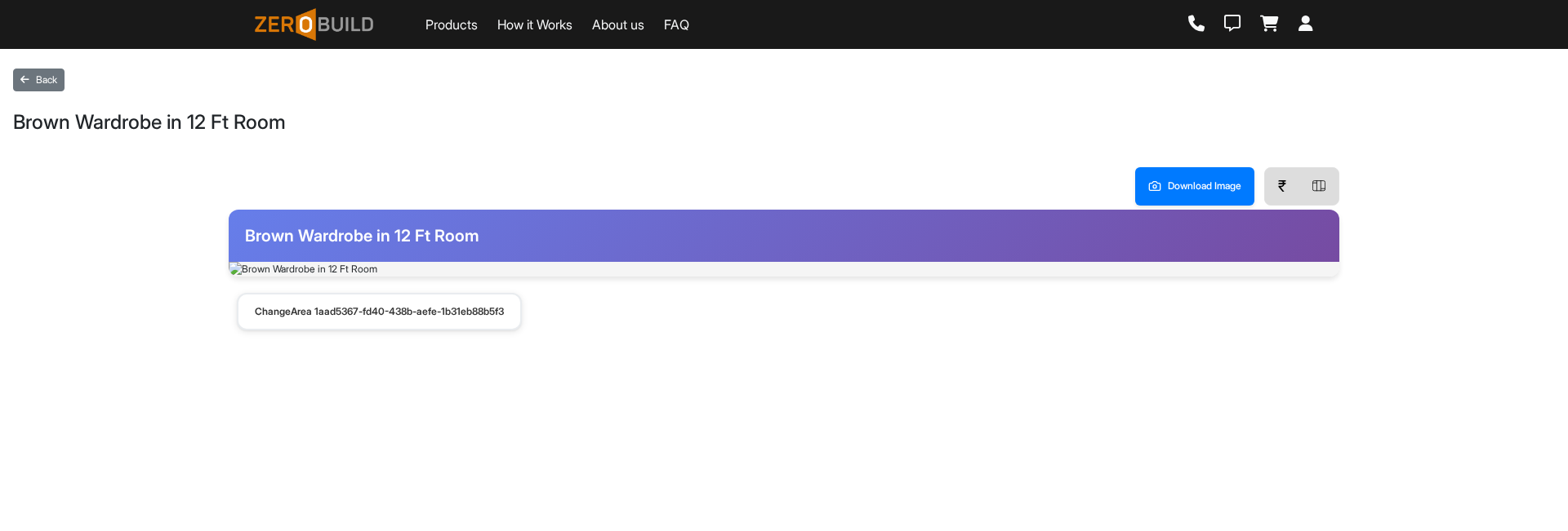
click at [673, 404] on div "Products How it Works About us FAQ Back Brown Wardrobe in 12 Ft Room Download I…" at bounding box center [784, 265] width 1568 height 531
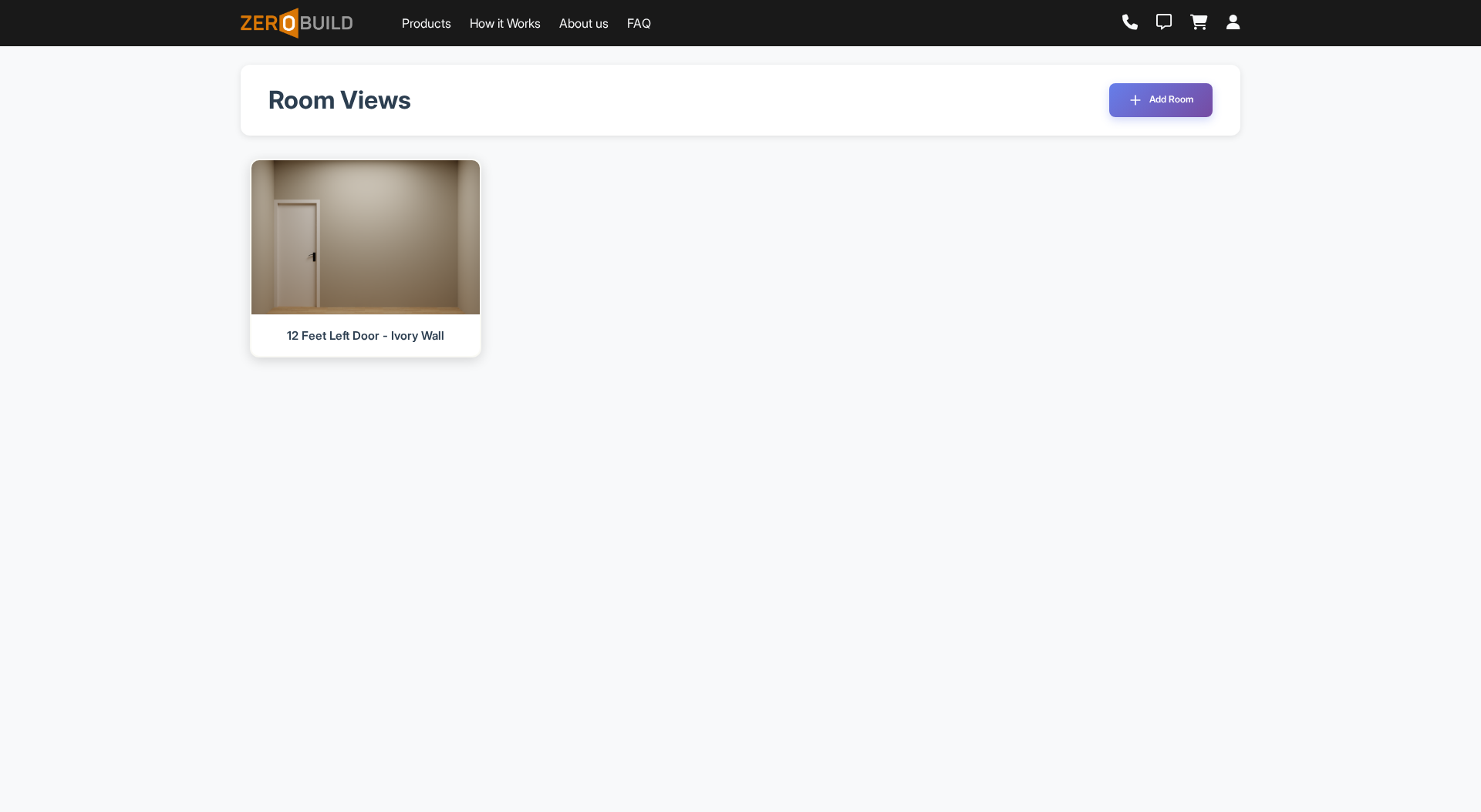
click at [422, 256] on img at bounding box center [366, 237] width 240 height 162
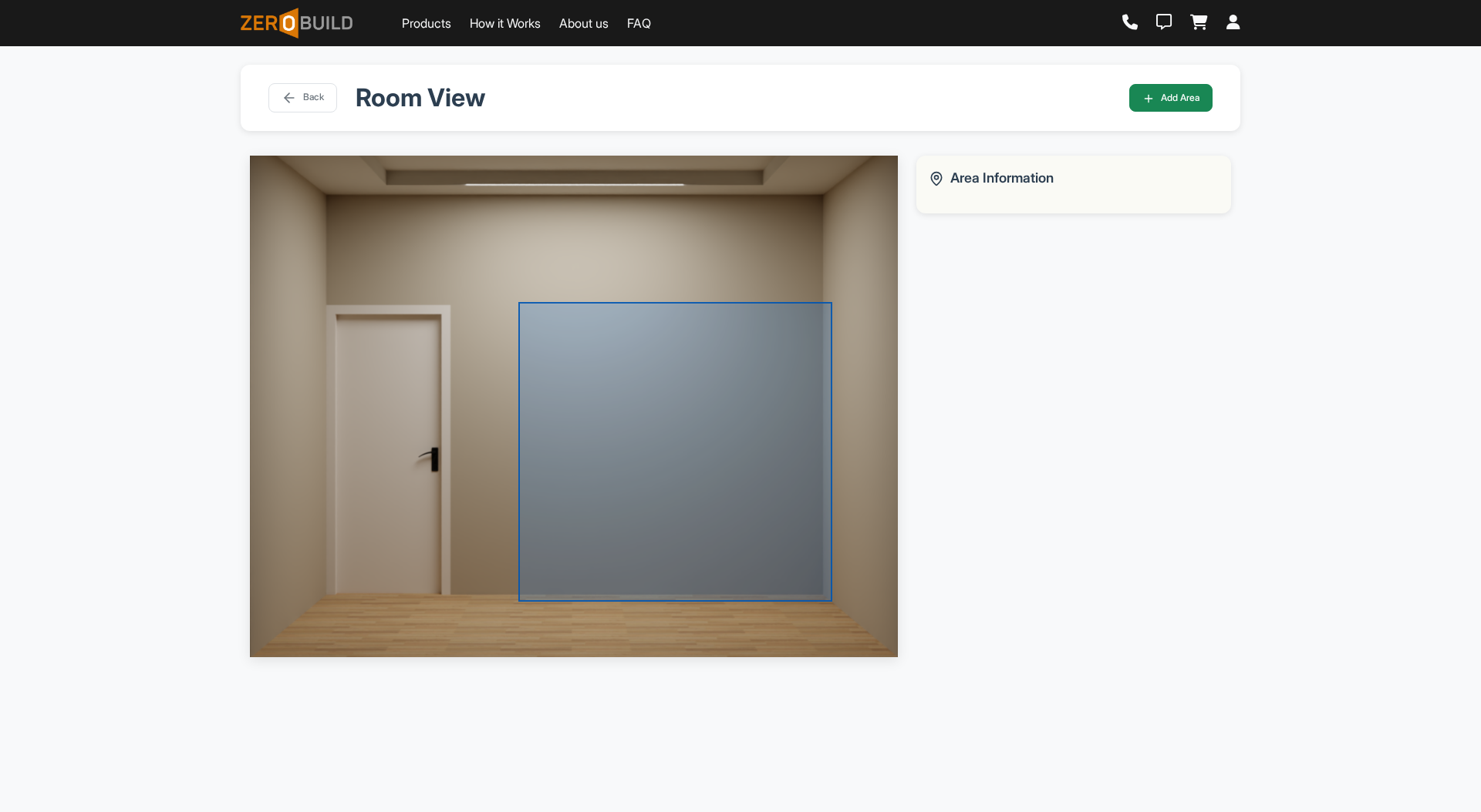
click at [722, 451] on div at bounding box center [675, 452] width 314 height 300
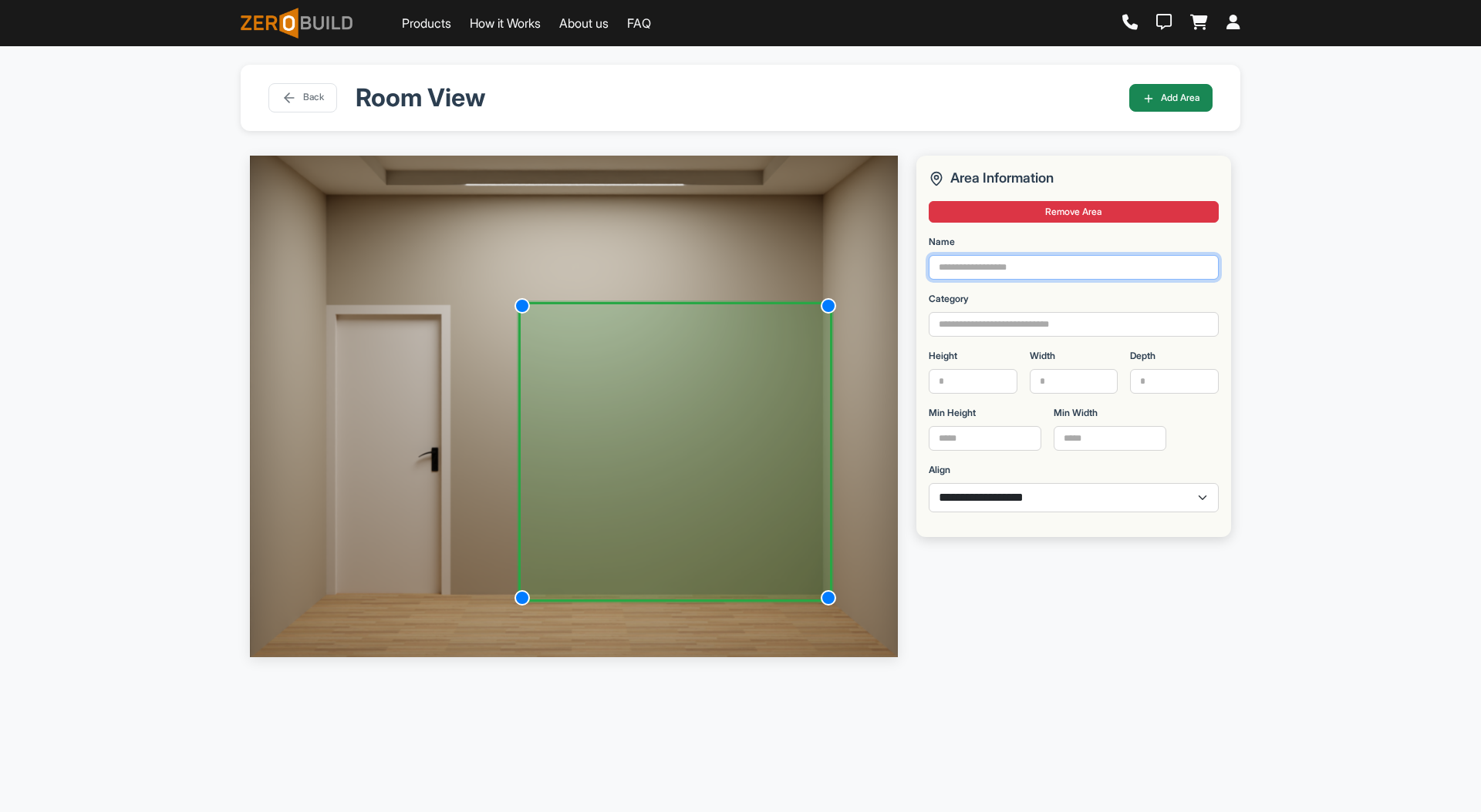
click at [1012, 264] on input "Name" at bounding box center [1073, 267] width 290 height 24
type input "********"
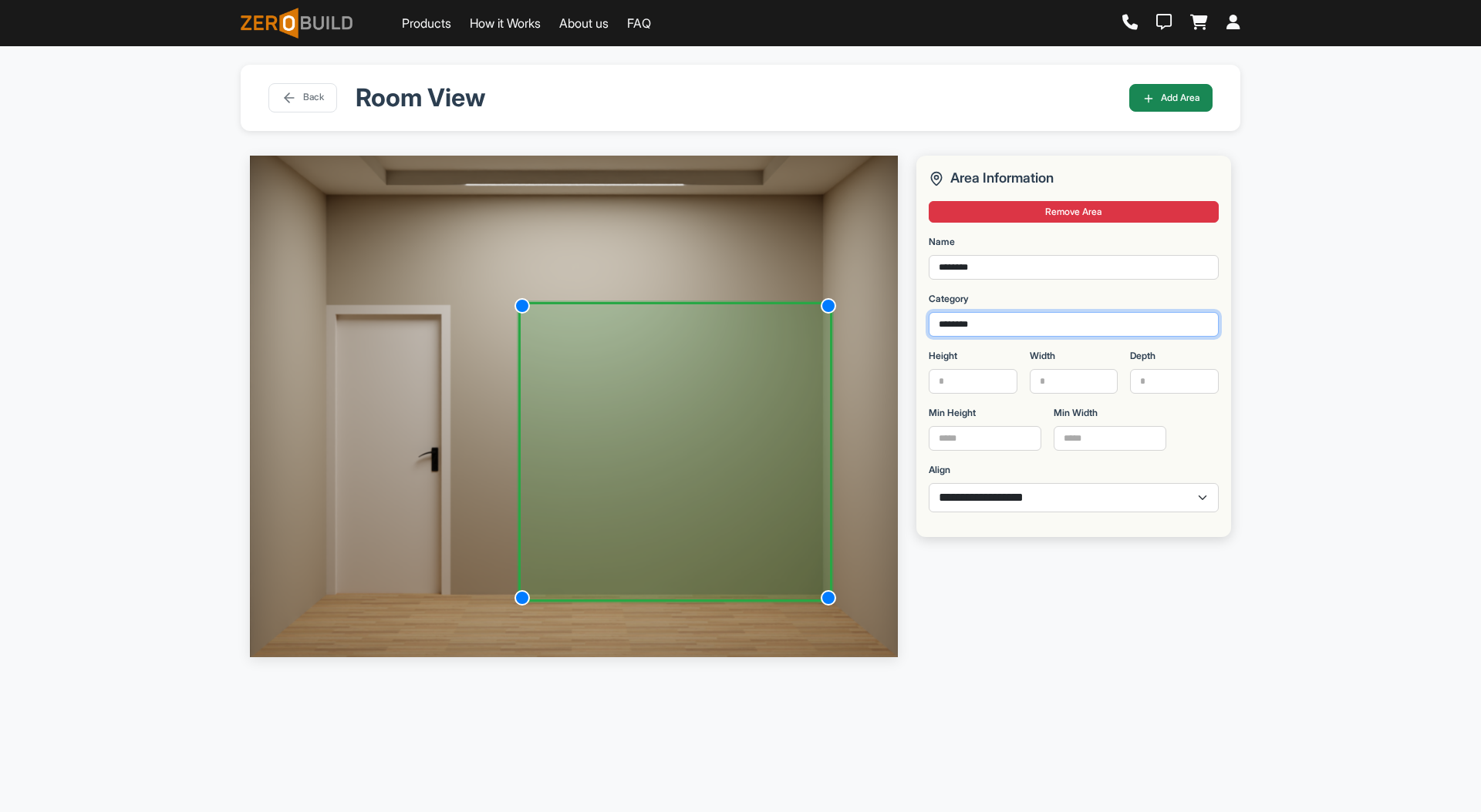
type input "********"
type input "****"
type input "***"
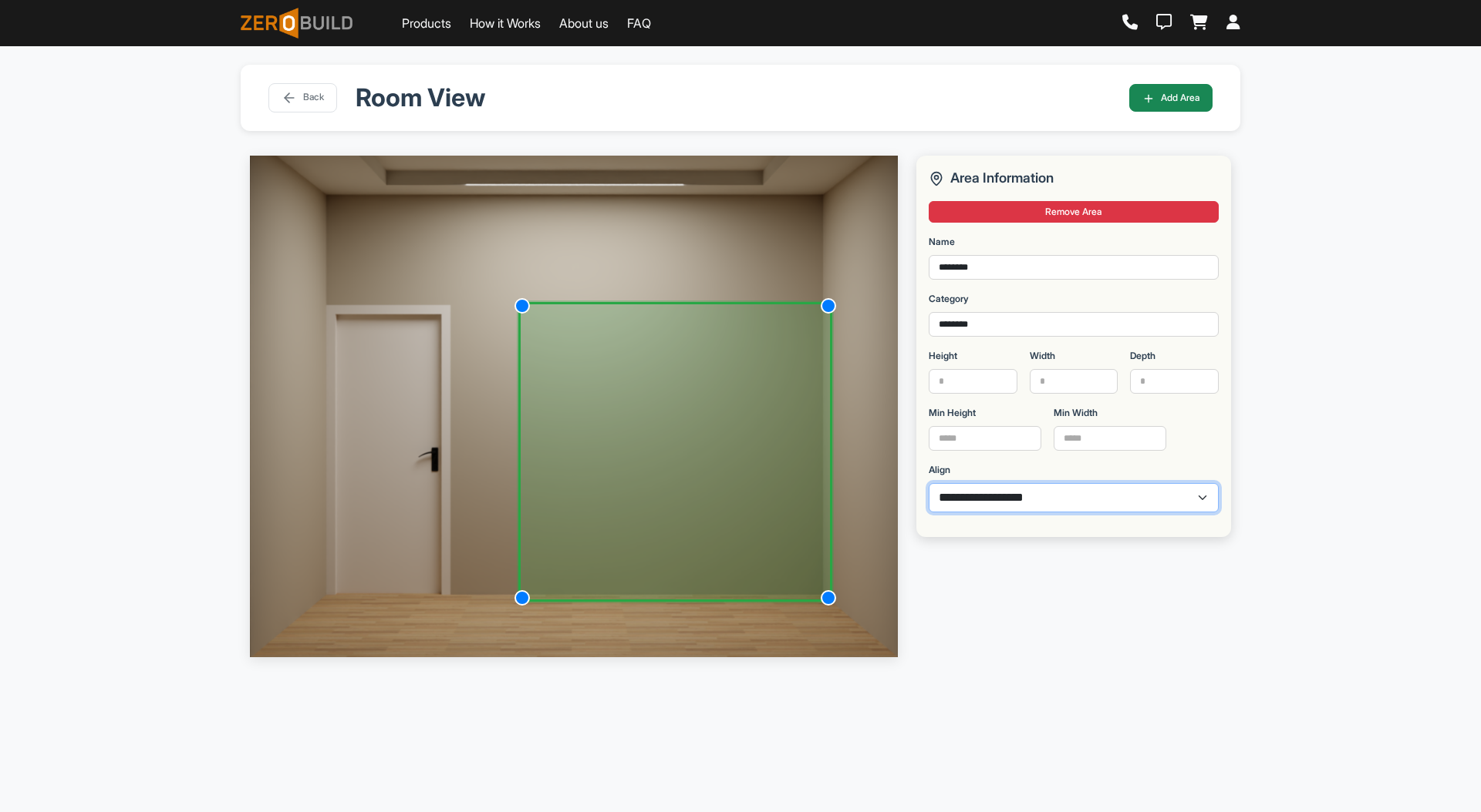
click at [1007, 505] on select "**********" at bounding box center [1073, 498] width 290 height 30
select select "*"
click at [929, 483] on select "**********" at bounding box center [1073, 498] width 290 height 30
click at [1265, 272] on div "**********" at bounding box center [740, 452] width 1481 height 812
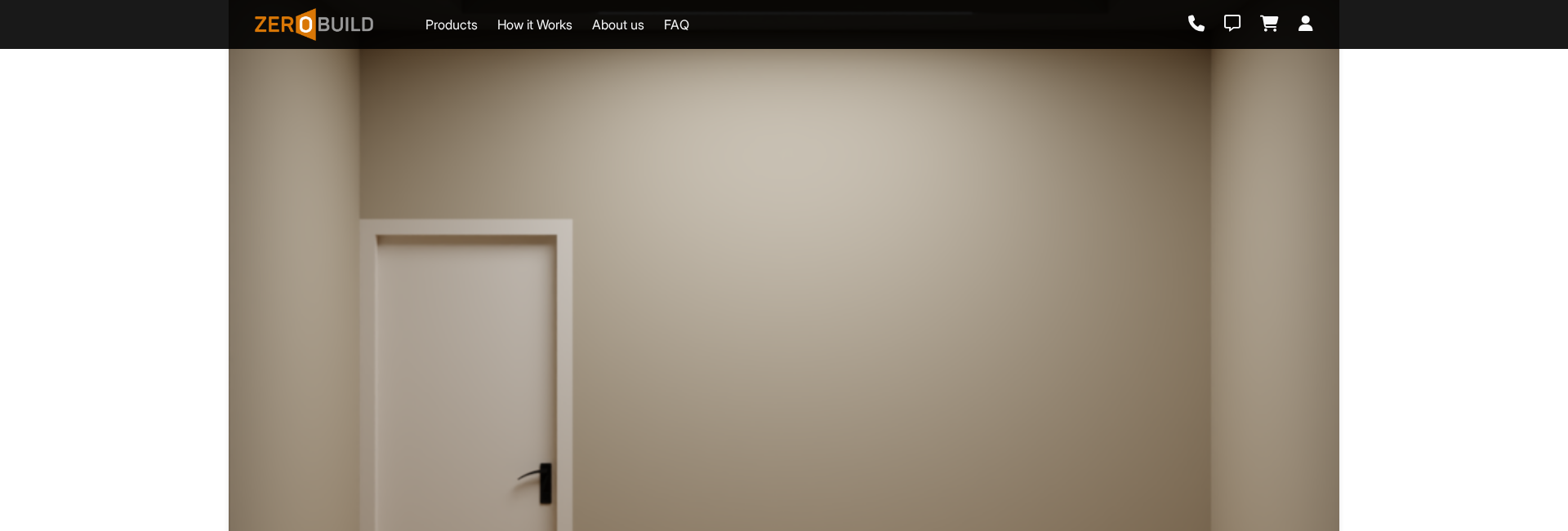
scroll to position [680, 0]
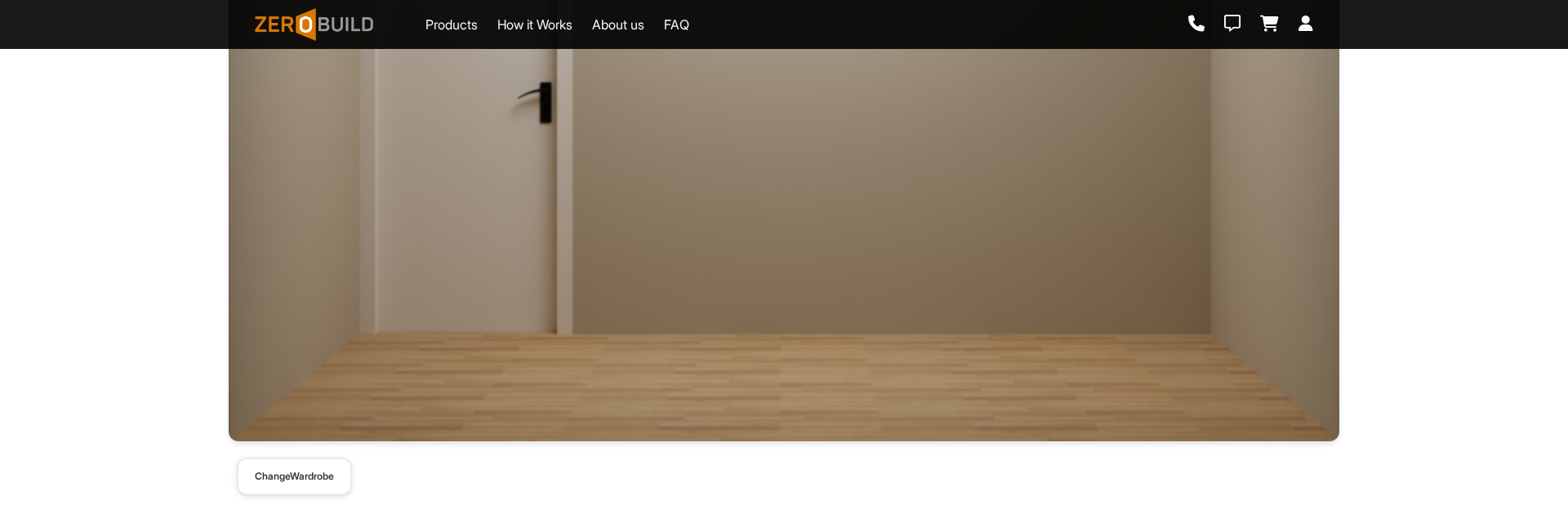
click at [281, 491] on button "Change Wardrobe" at bounding box center [294, 477] width 115 height 38
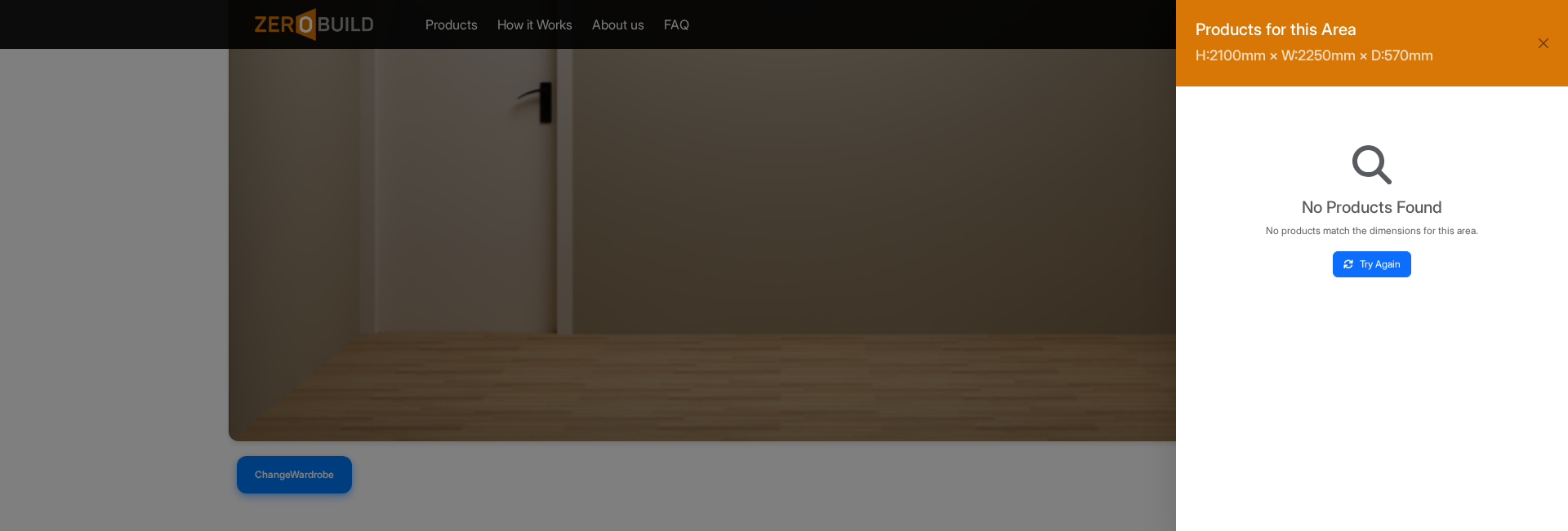
click at [1393, 251] on button "Try Again" at bounding box center [1371, 264] width 79 height 26
click at [1402, 265] on button "Try Again" at bounding box center [1371, 264] width 79 height 26
click at [1464, 256] on div "No Products Found No products match the dimensions for this area. Try Again" at bounding box center [1372, 211] width 353 height 211
click at [1357, 262] on button "Try Again" at bounding box center [1371, 264] width 79 height 26
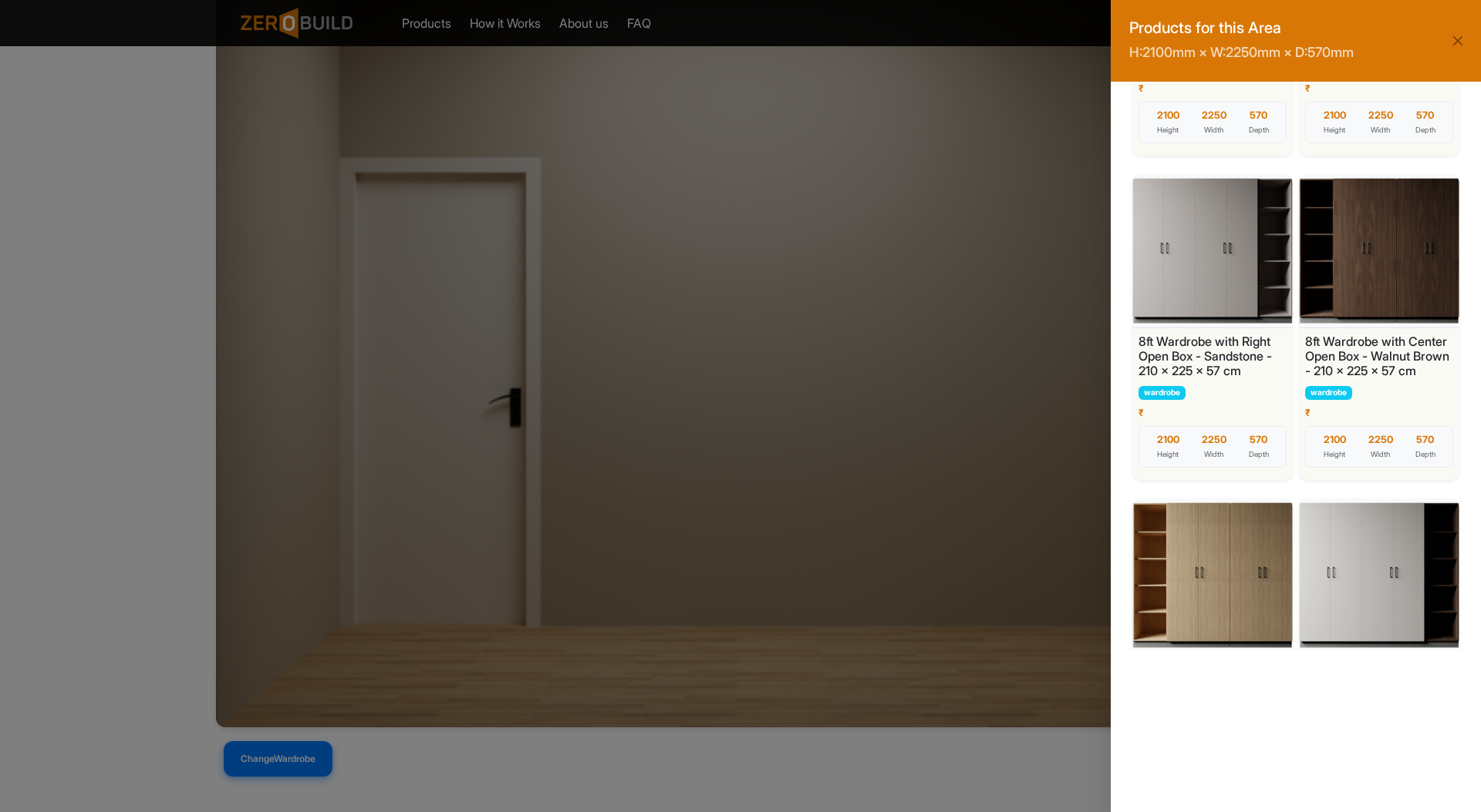
scroll to position [0, 0]
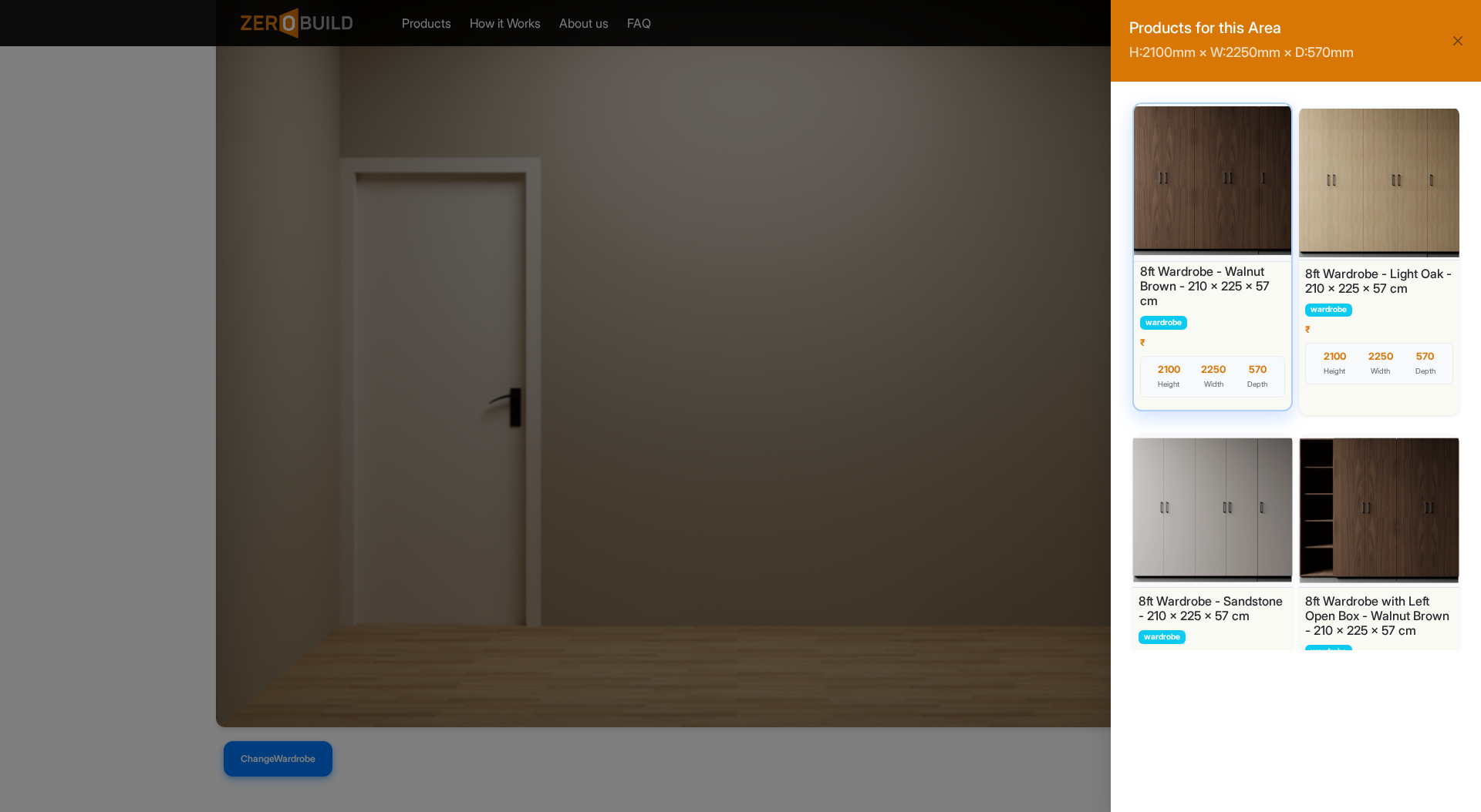
click at [1215, 201] on div at bounding box center [1212, 181] width 165 height 162
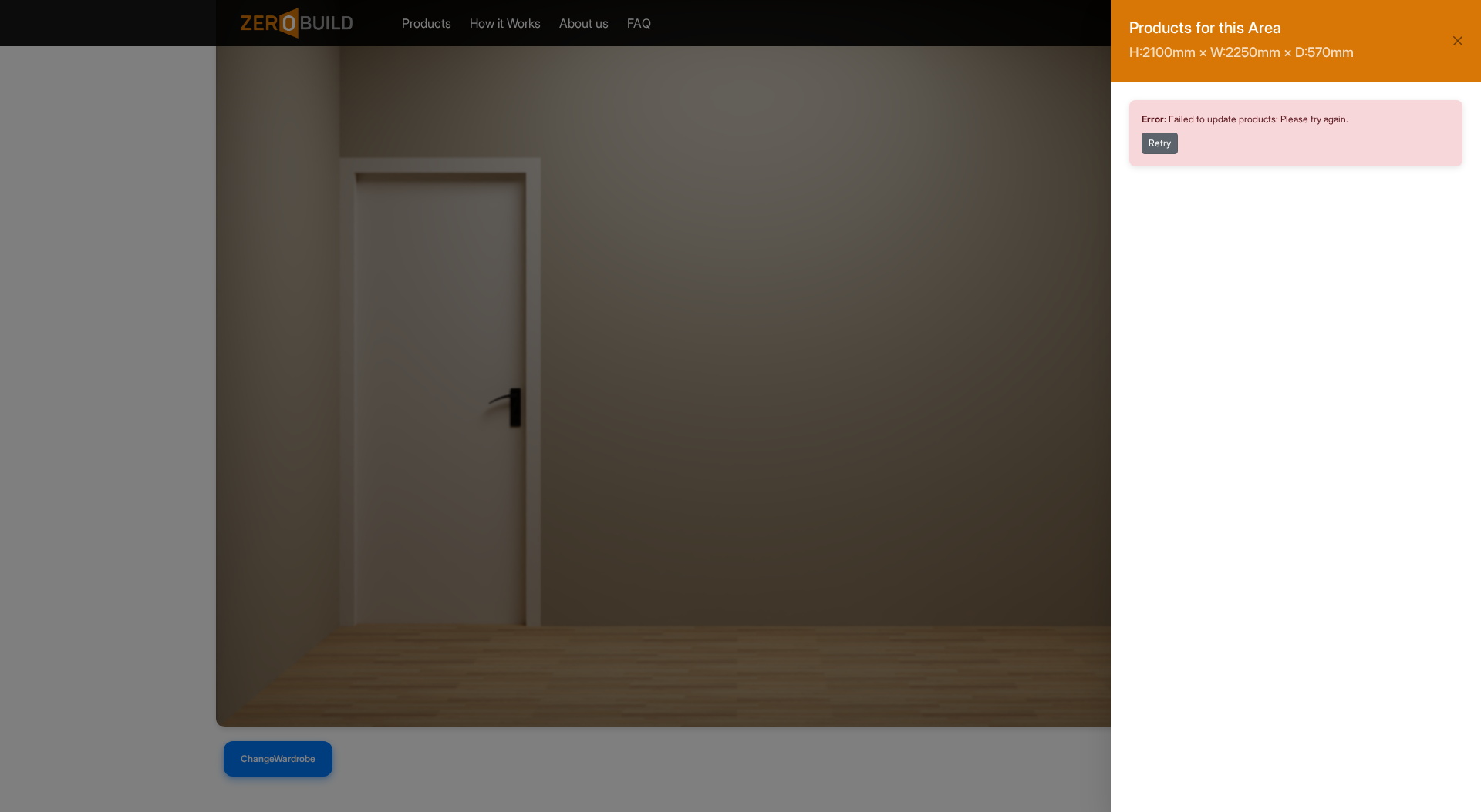
click at [1160, 149] on button "Retry" at bounding box center [1160, 143] width 37 height 22
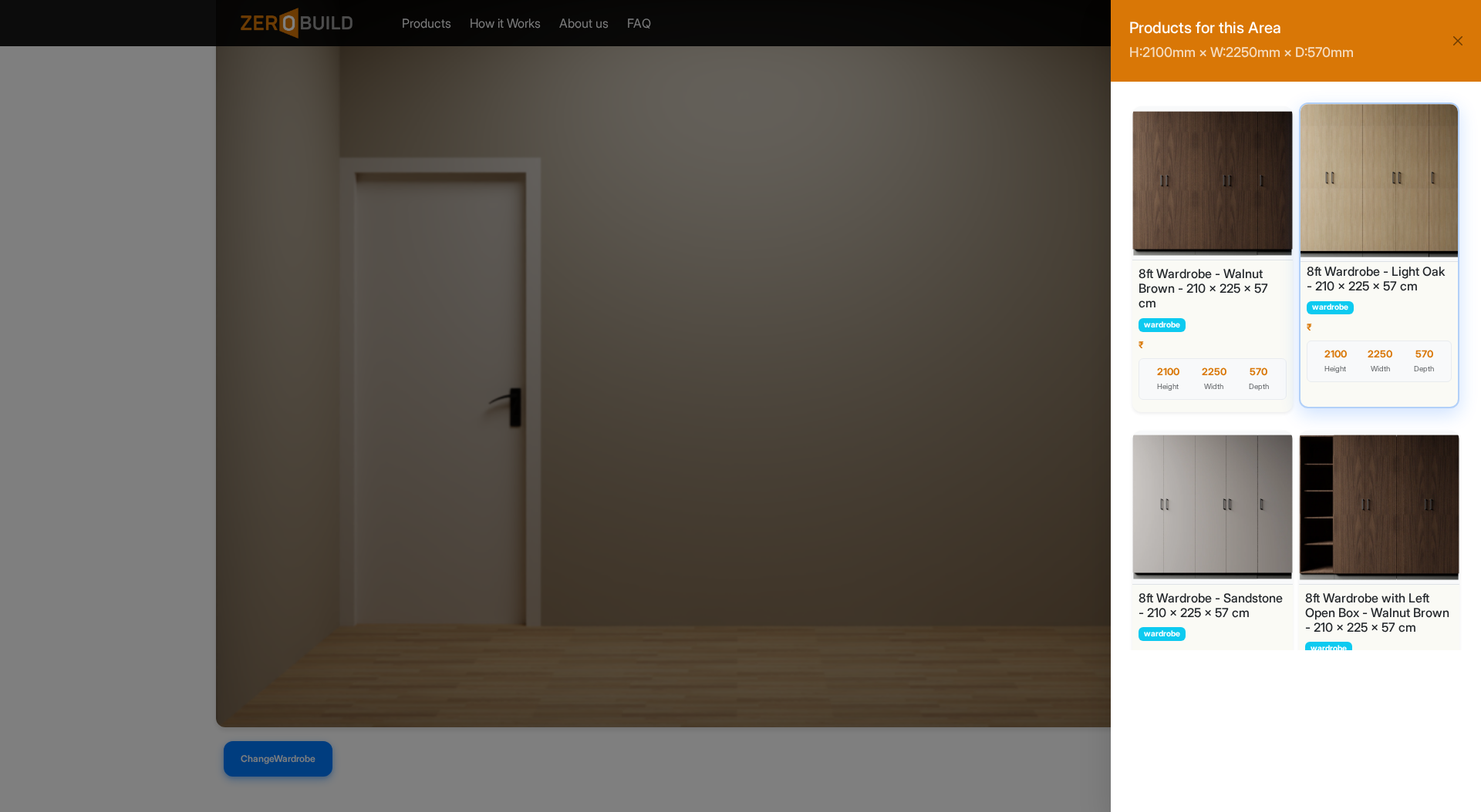
click at [1363, 194] on div at bounding box center [1378, 181] width 165 height 162
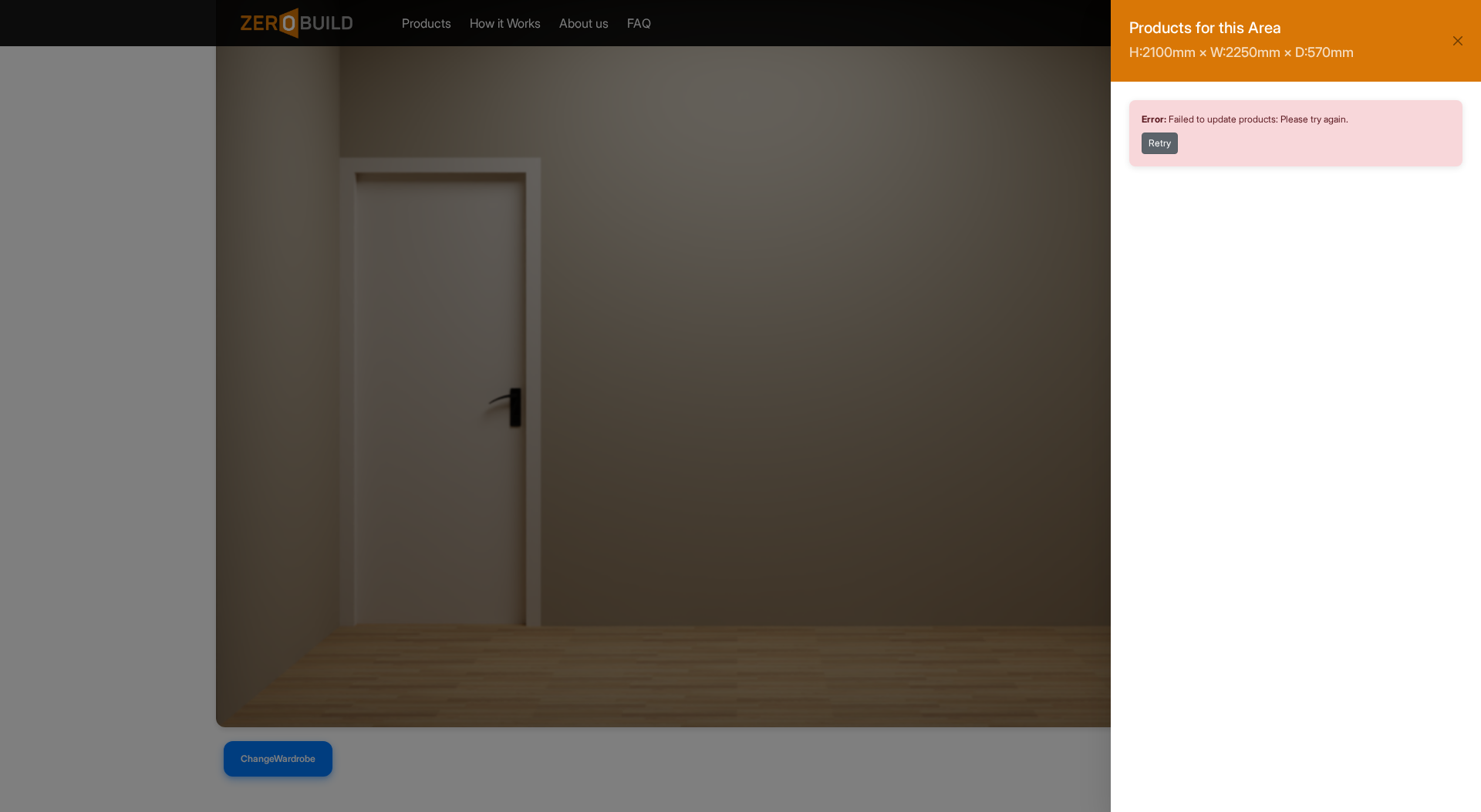
click at [1171, 136] on button "Retry" at bounding box center [1160, 143] width 37 height 22
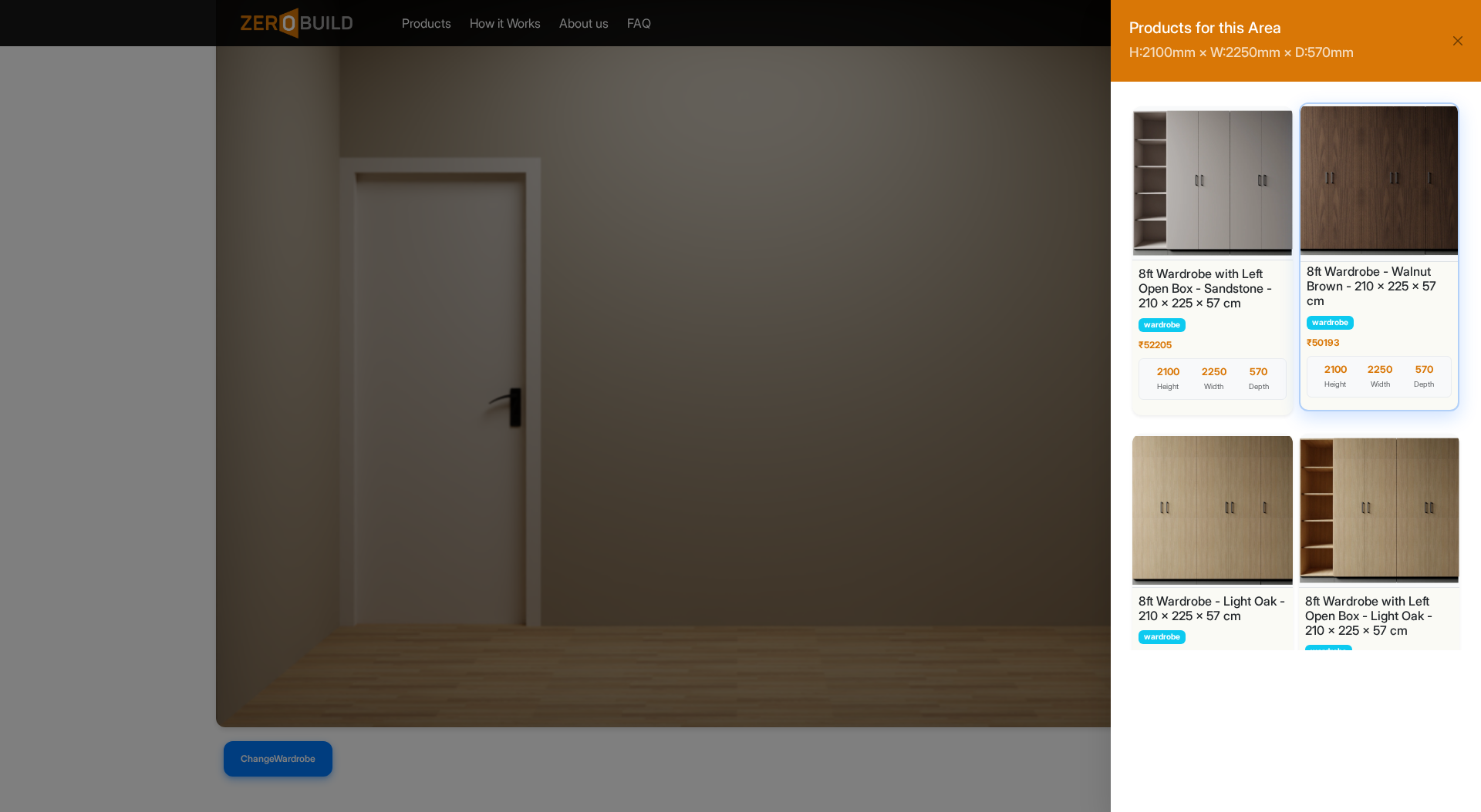
click at [1373, 203] on div at bounding box center [1378, 181] width 165 height 162
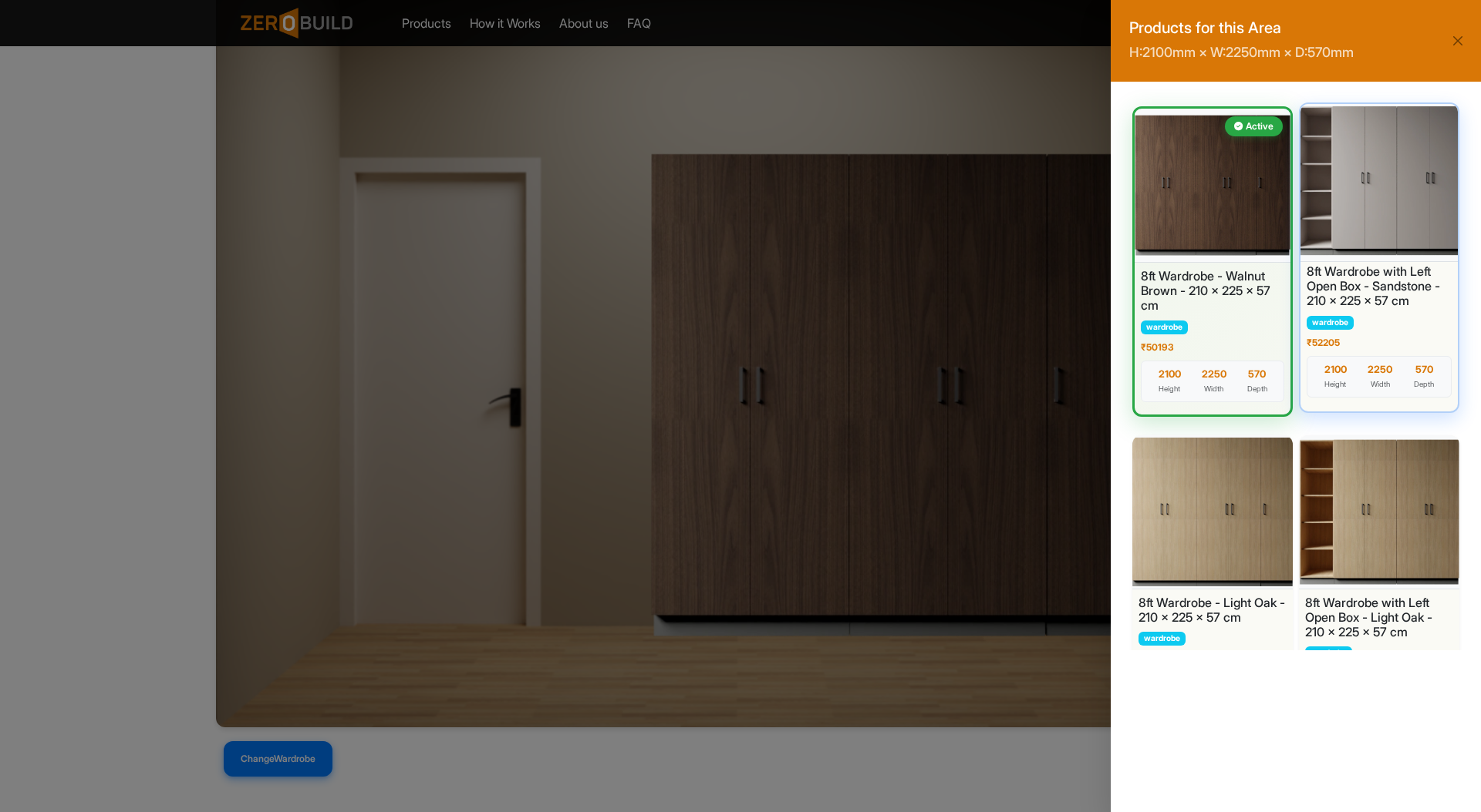
click at [1366, 174] on div at bounding box center [1378, 181] width 165 height 162
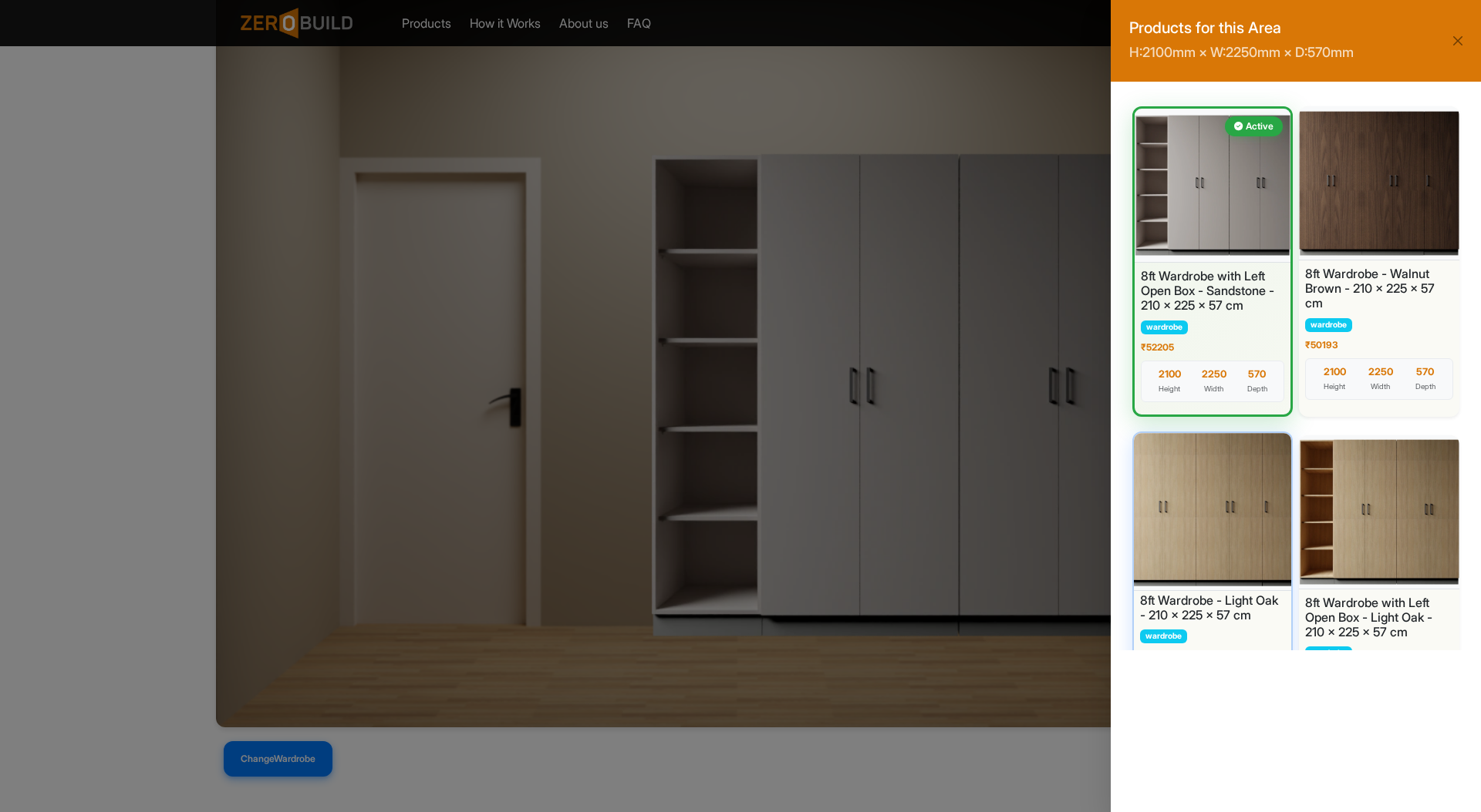
click at [1236, 501] on div at bounding box center [1212, 510] width 165 height 162
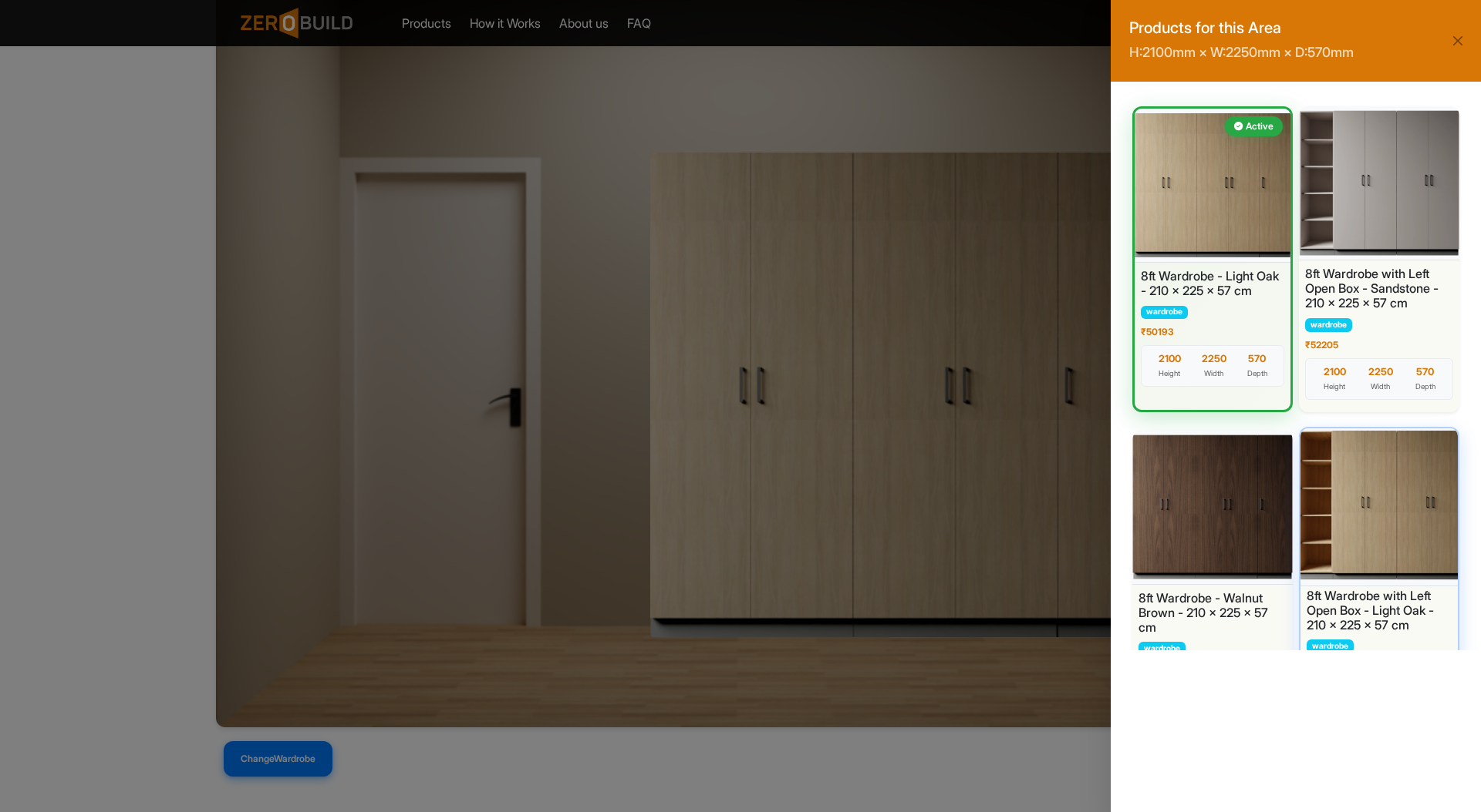
click at [1389, 501] on div at bounding box center [1378, 506] width 165 height 162
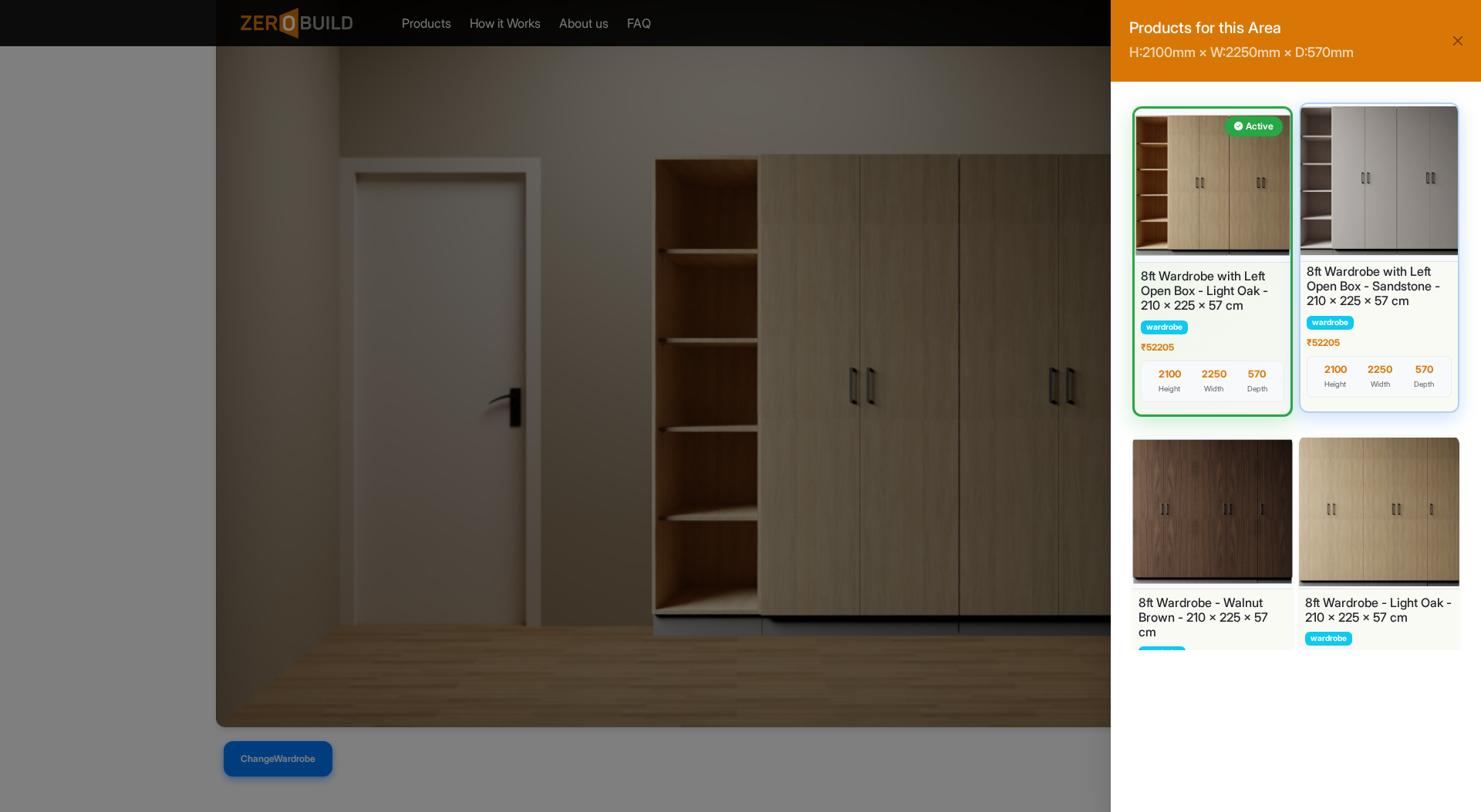
click at [1370, 175] on div at bounding box center [1378, 181] width 165 height 162
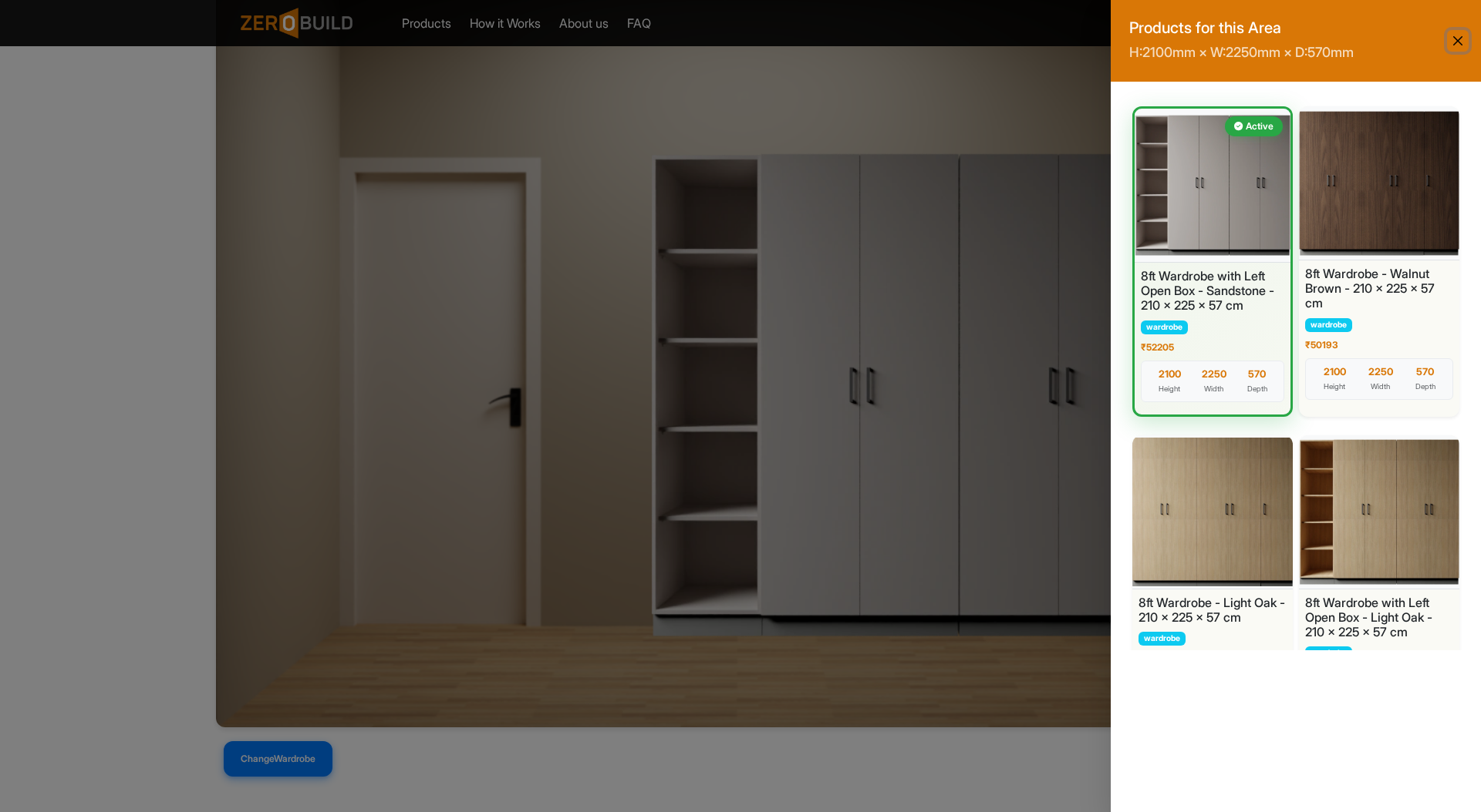
click at [1447, 46] on button "Close" at bounding box center [1457, 40] width 22 height 22
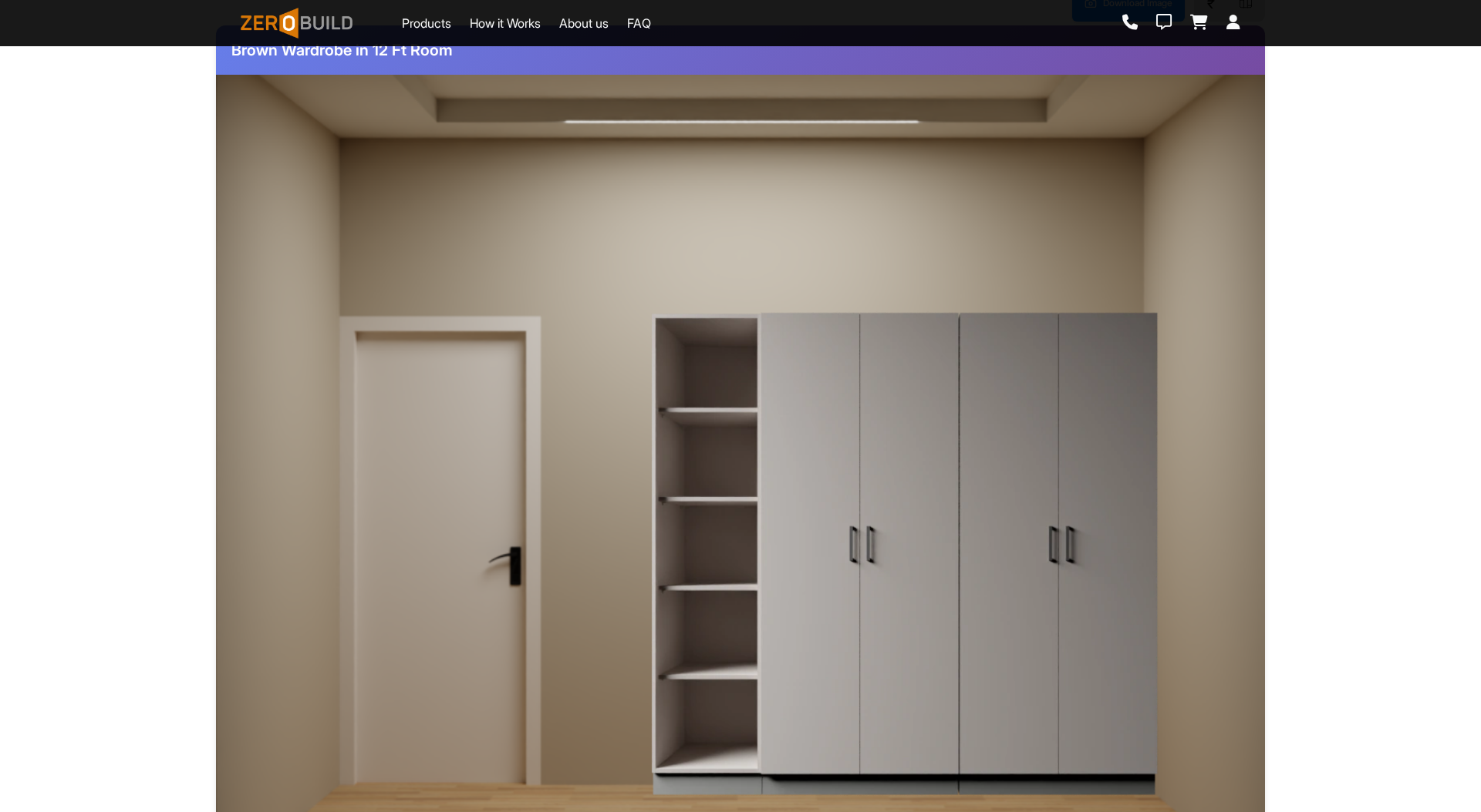
scroll to position [331, 0]
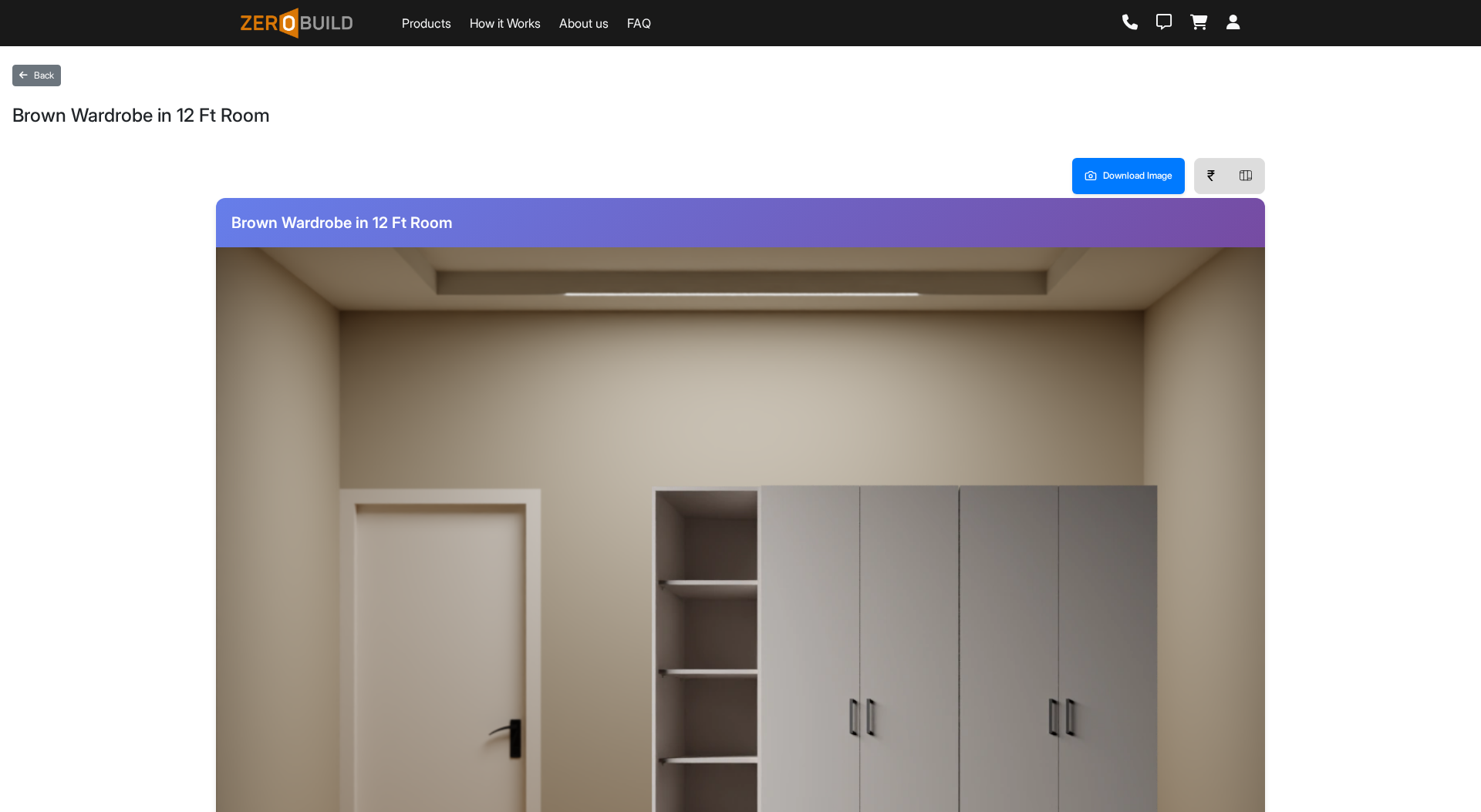
scroll to position [331, 0]
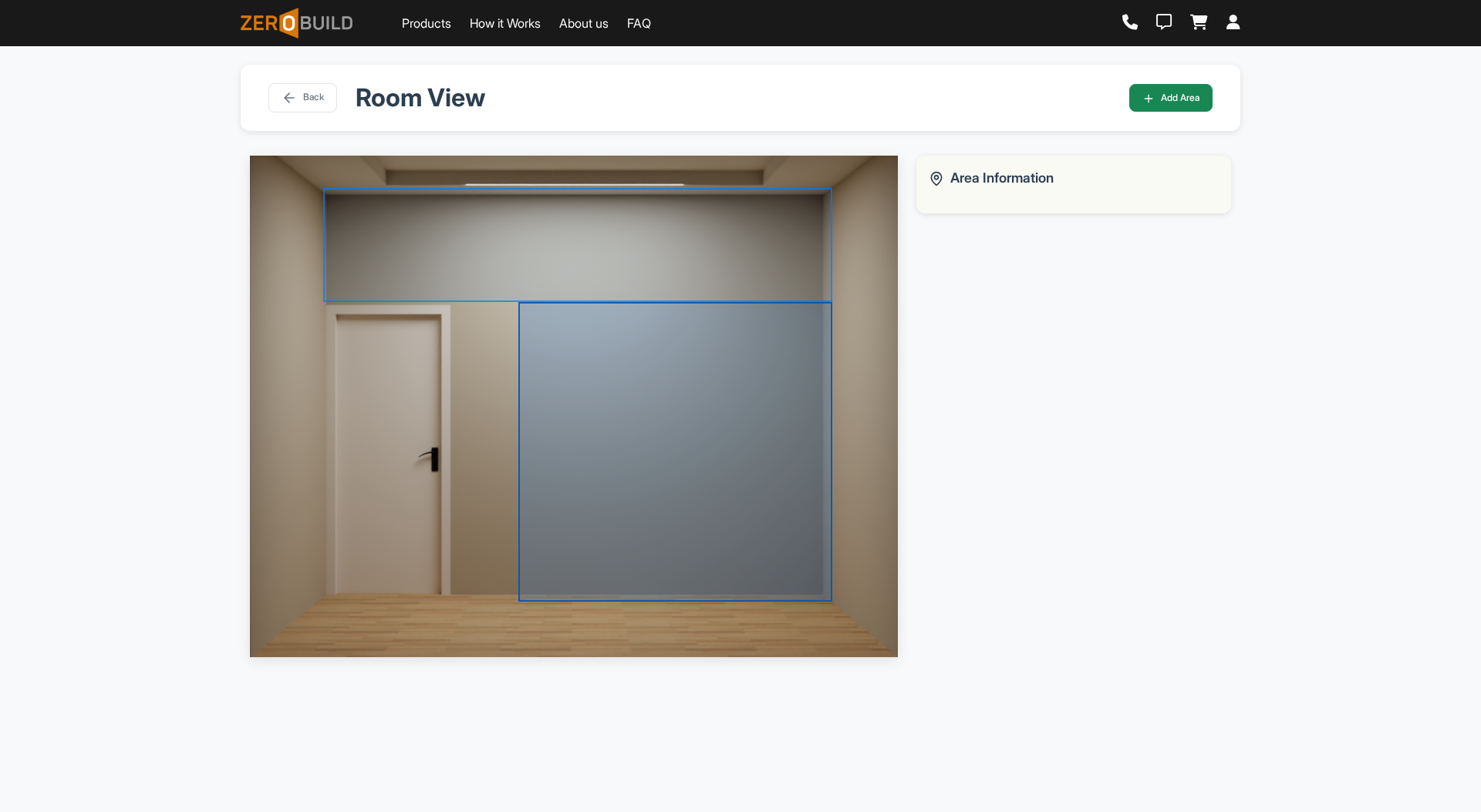
click at [762, 449] on div at bounding box center [675, 452] width 314 height 300
select select "*"
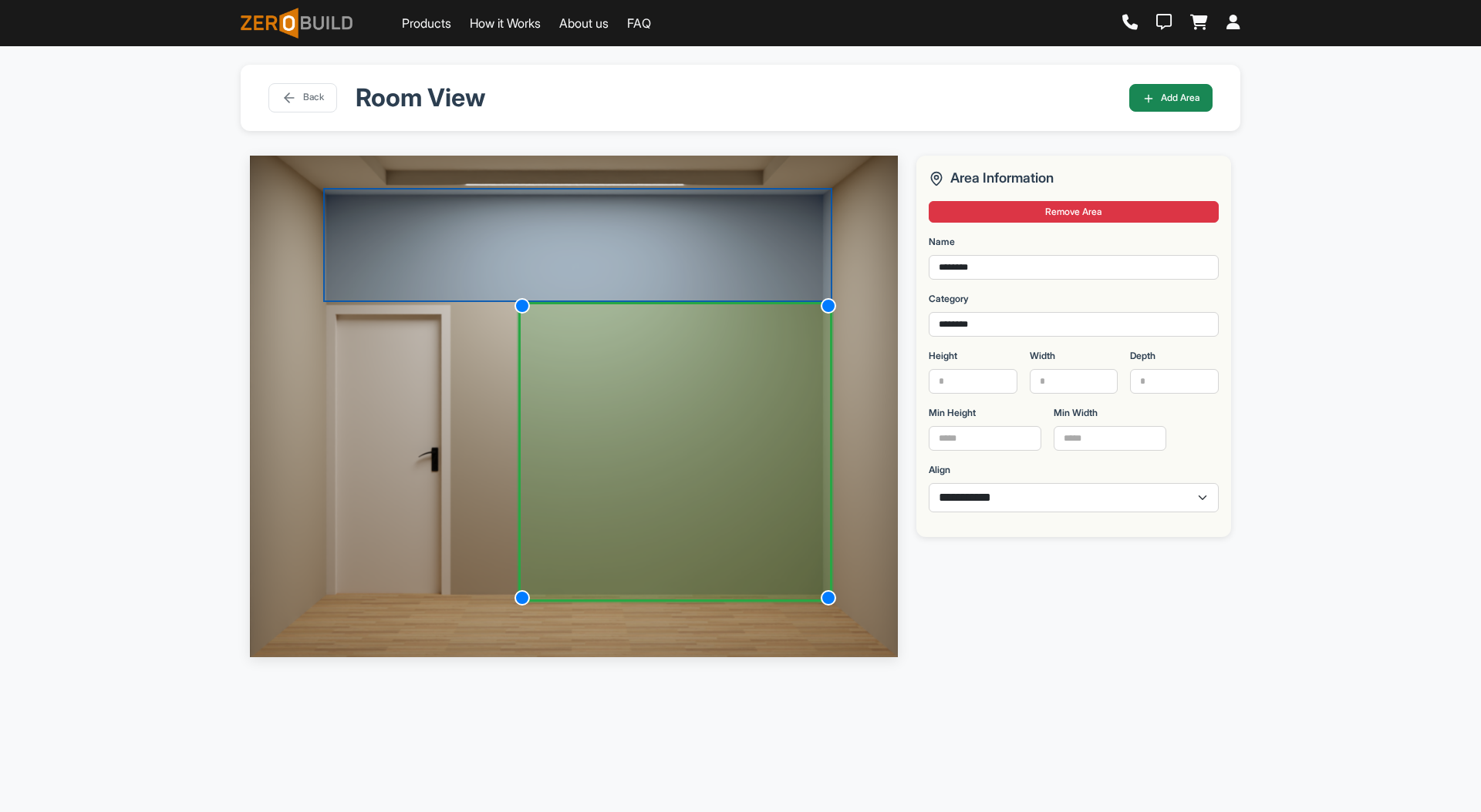
click at [740, 249] on div at bounding box center [577, 245] width 509 height 114
select select "*"
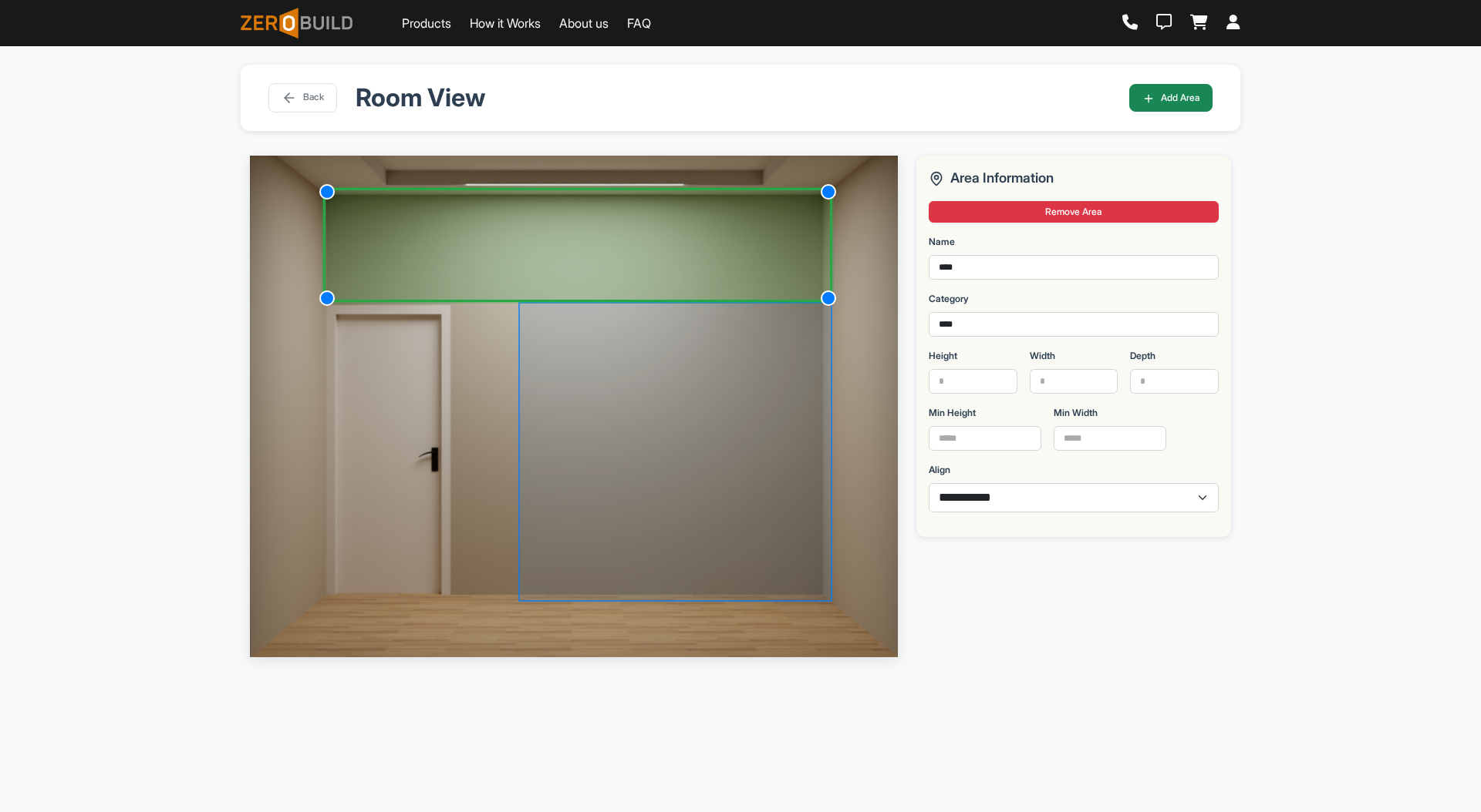
click at [803, 647] on img at bounding box center [573, 406] width 648 height 501
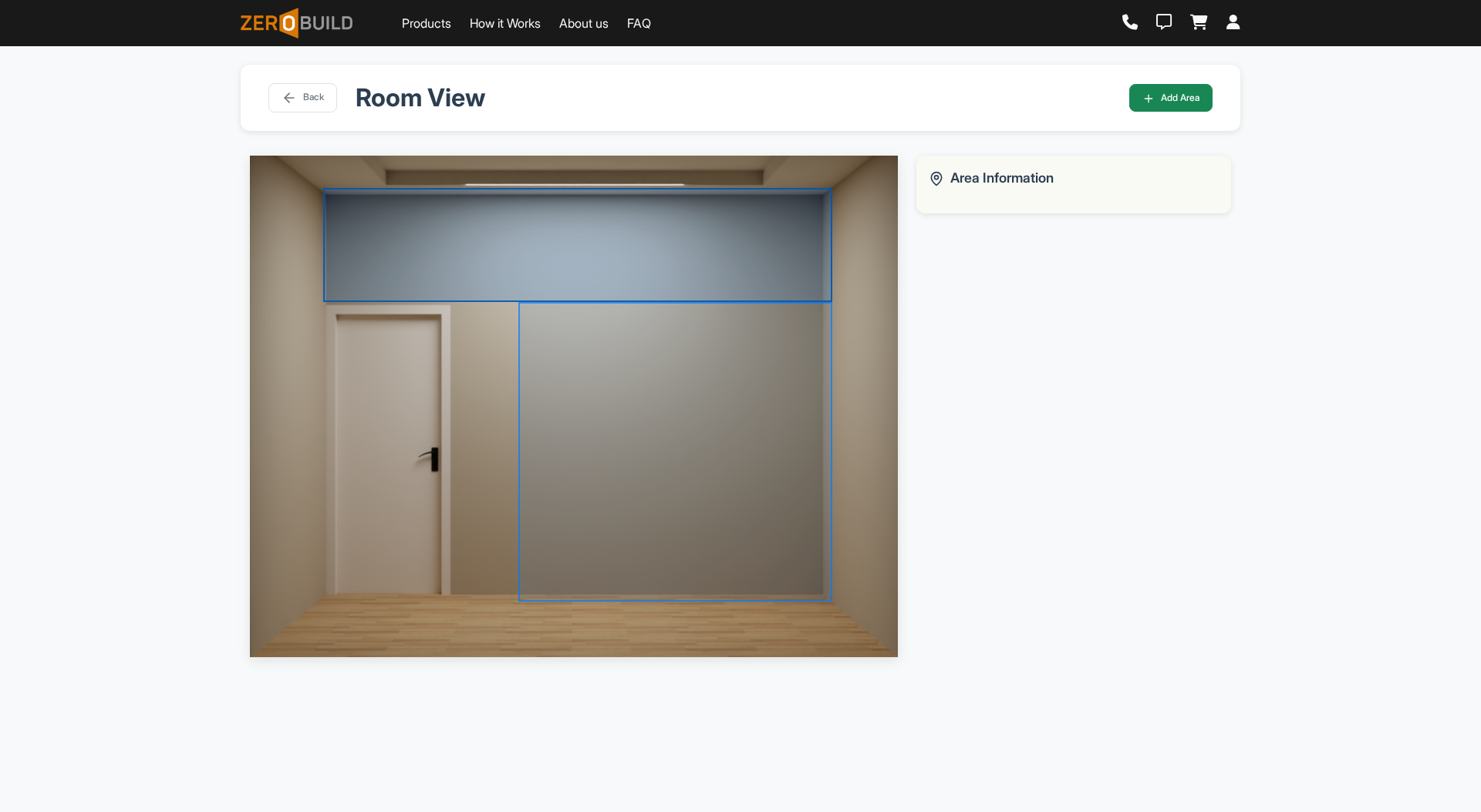
click at [761, 243] on div at bounding box center [577, 245] width 509 height 114
select select "*"
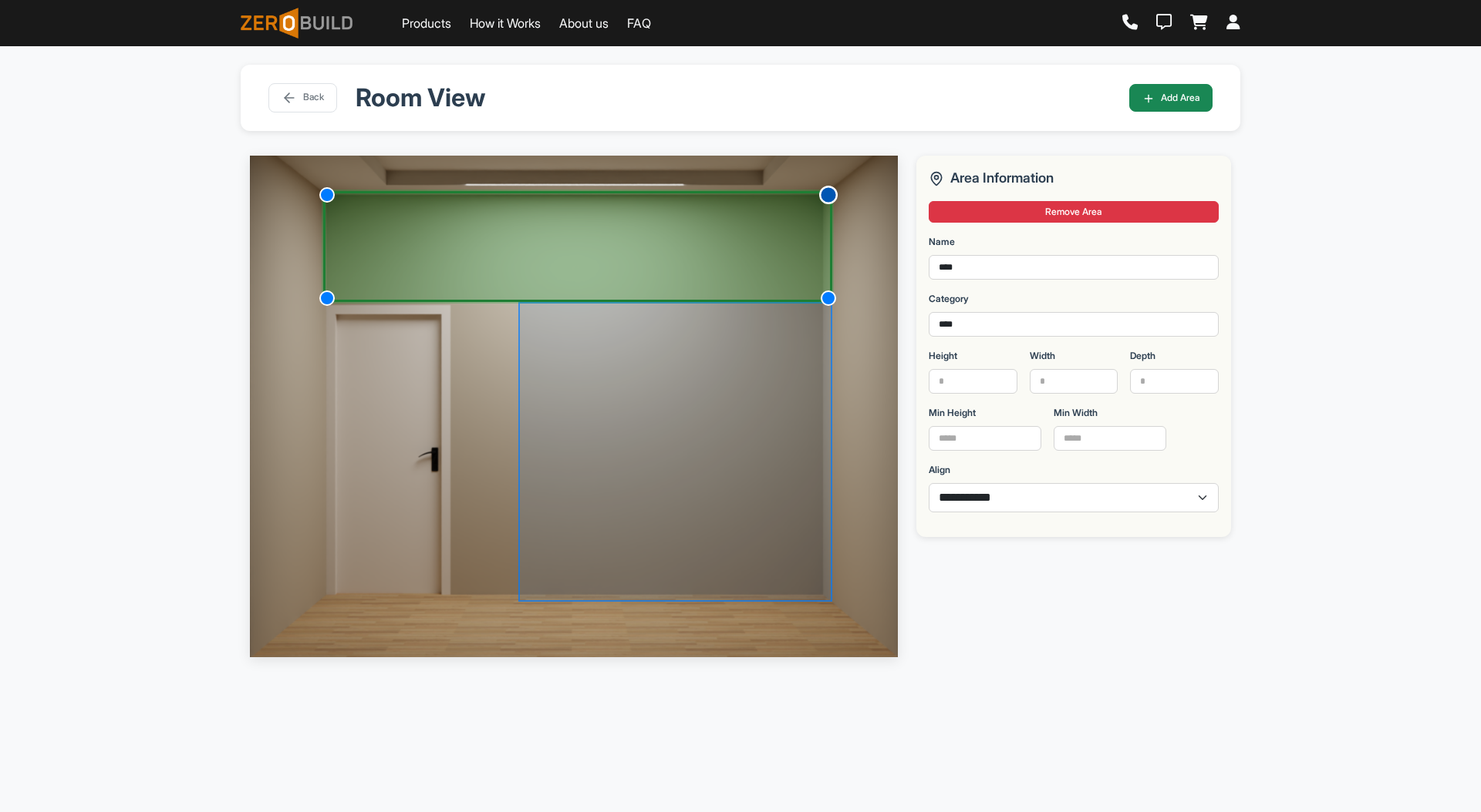
click at [826, 191] on div at bounding box center [827, 194] width 18 height 18
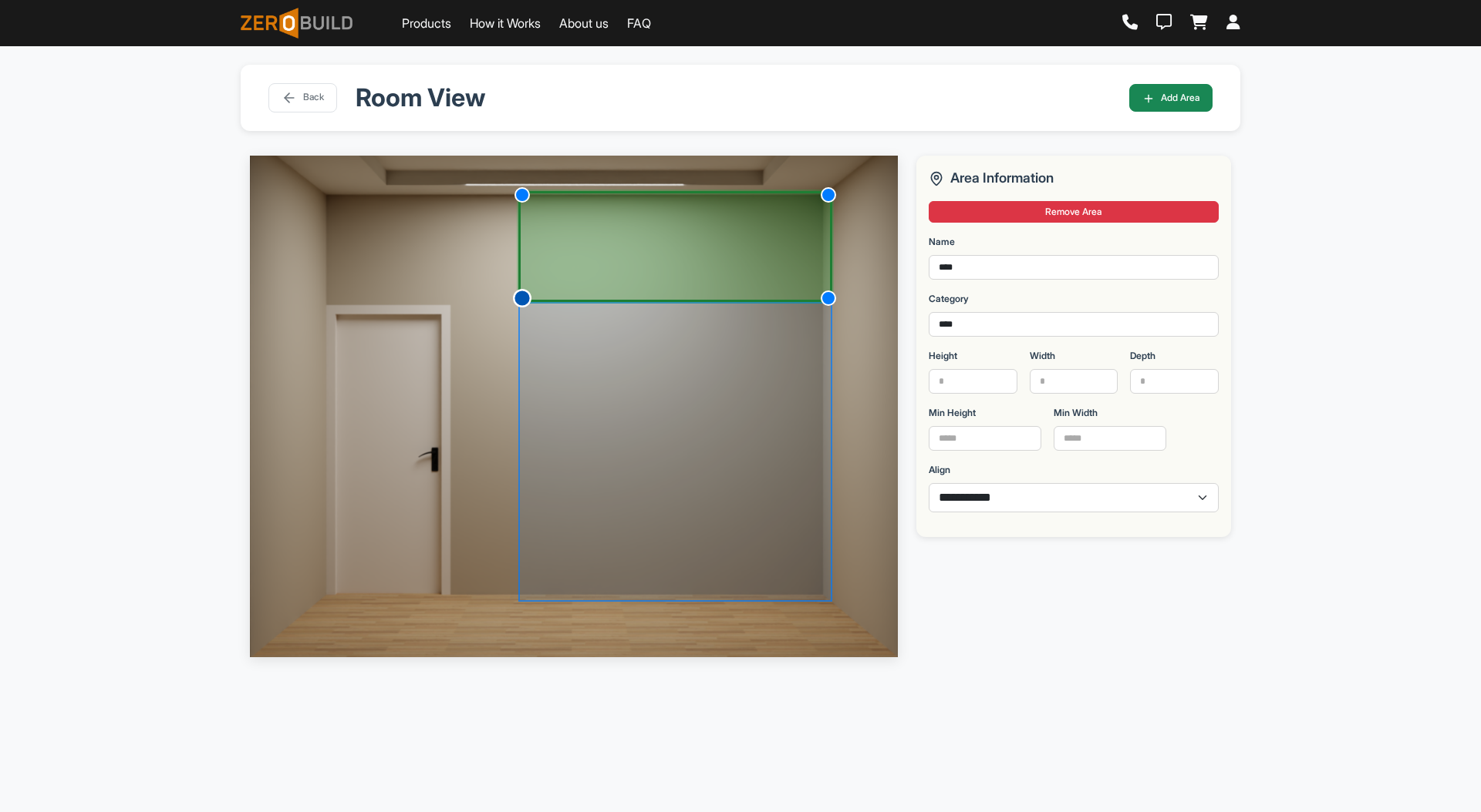
drag, startPoint x: 328, startPoint y: 297, endPoint x: 518, endPoint y: 300, distance: 190.0
click at [518, 300] on div at bounding box center [522, 297] width 18 height 18
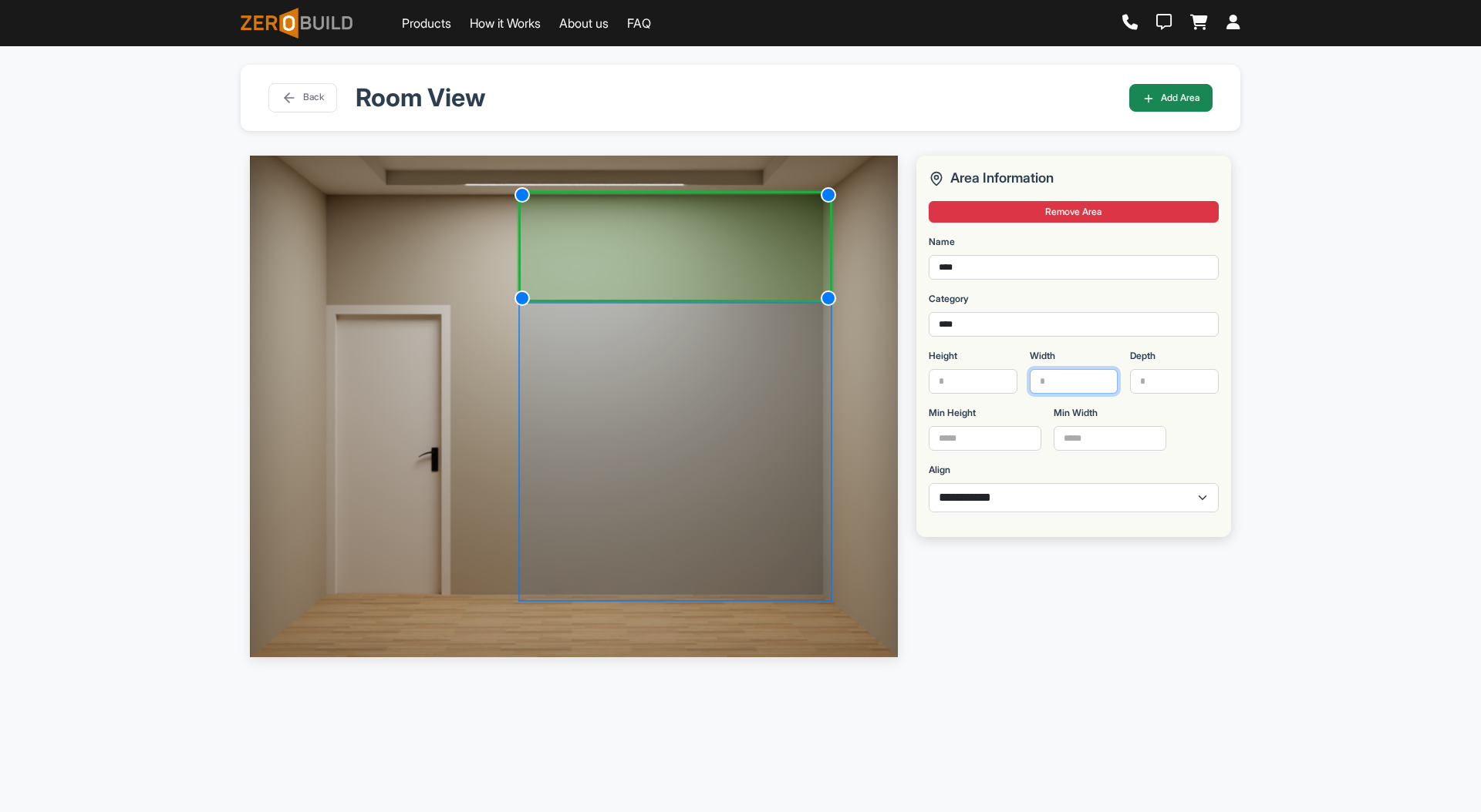
click at [1061, 383] on input "****" at bounding box center [1074, 381] width 89 height 24
click at [1043, 386] on input "****" at bounding box center [1074, 381] width 89 height 24
type input "****"
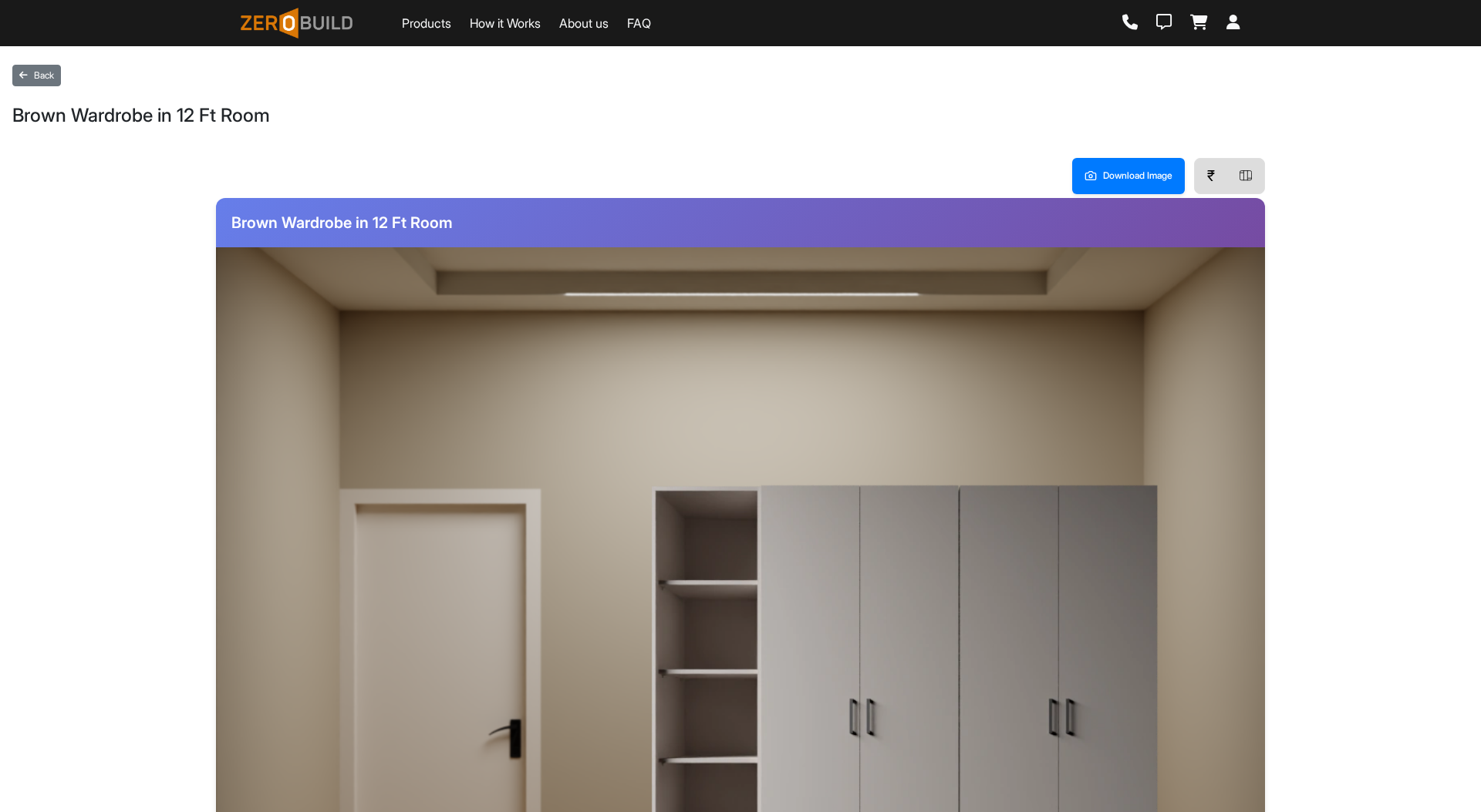
scroll to position [331, 0]
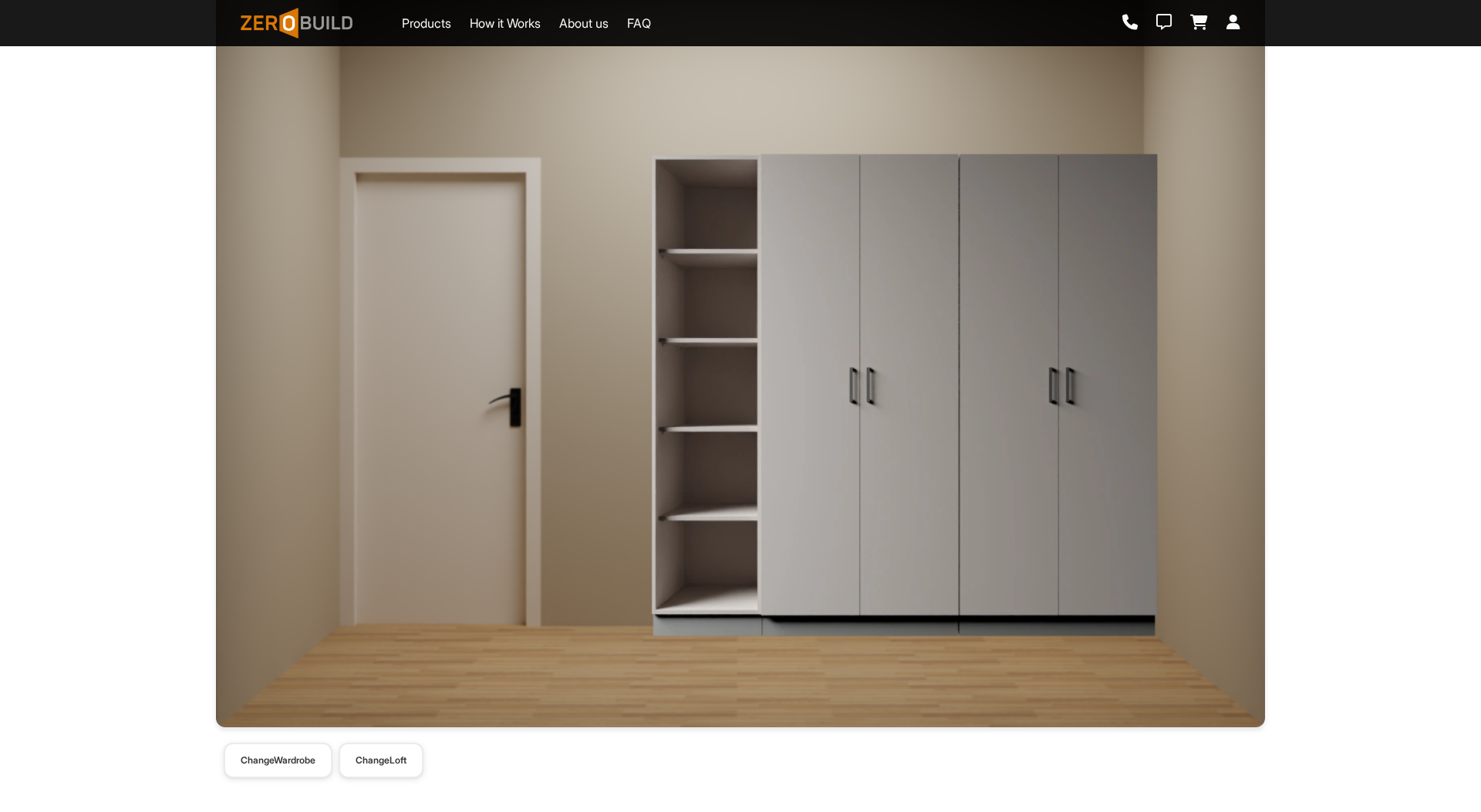
click at [374, 778] on div "Change Wardrobe Change Loft" at bounding box center [740, 761] width 1049 height 36
click at [408, 755] on button "Change Loft" at bounding box center [381, 761] width 85 height 36
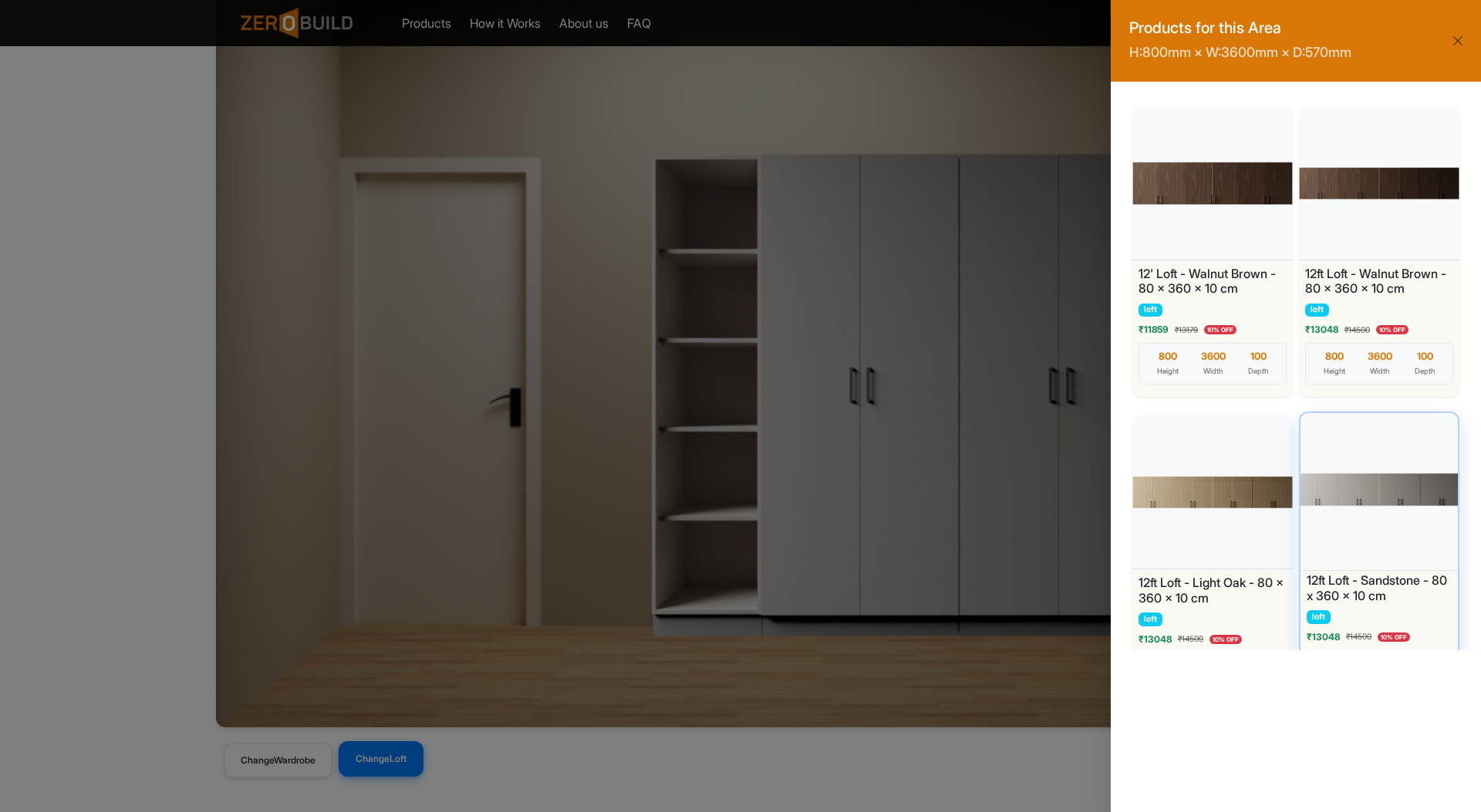
click at [1360, 511] on div at bounding box center [1378, 490] width 165 height 162
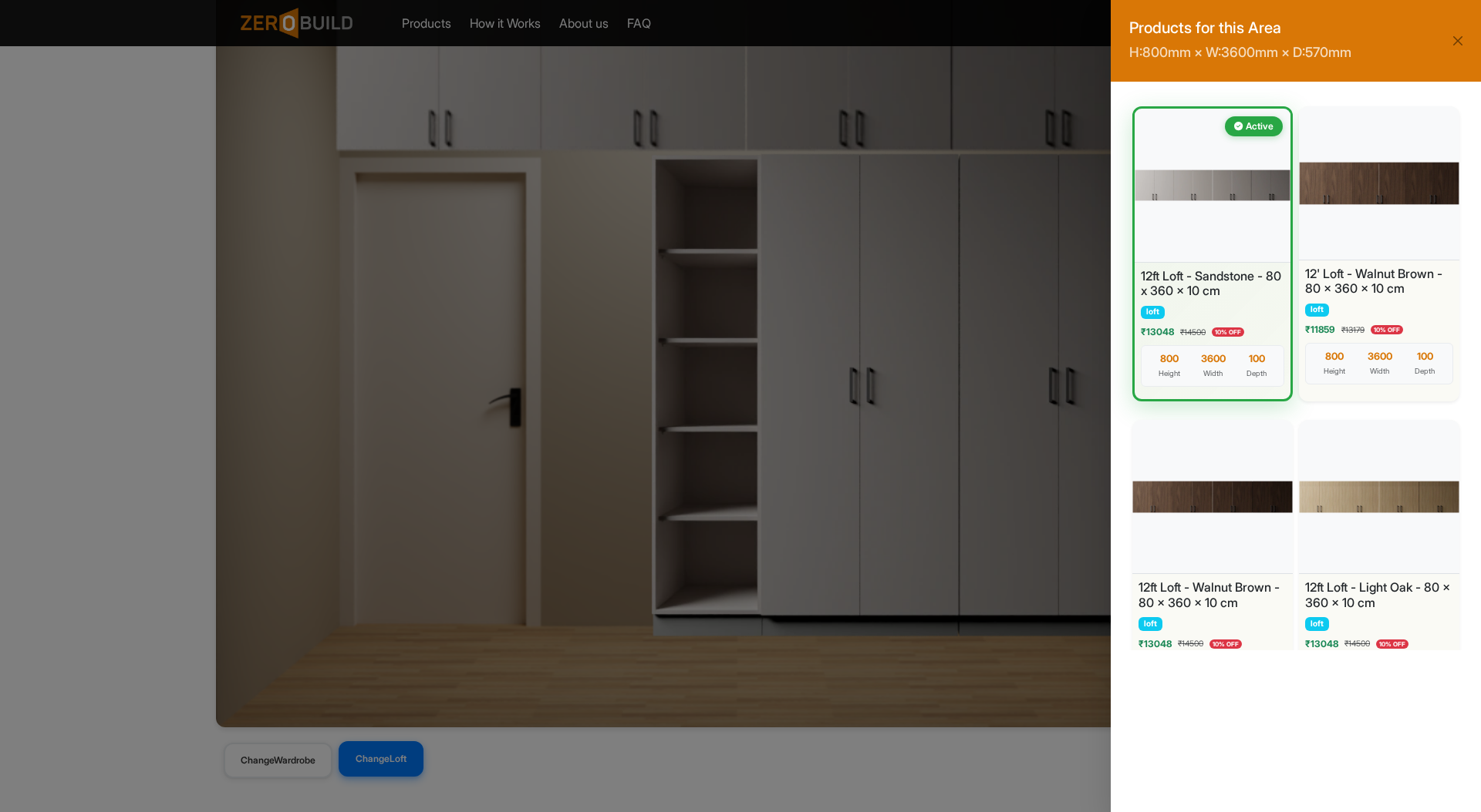
click at [489, 311] on div "Products for this Area H: 800 mm × W: 3600 mm × D: 570 mm Active 12ft Loft - Sa…" at bounding box center [740, 406] width 1481 height 812
click at [1454, 43] on button "Close" at bounding box center [1457, 40] width 22 height 22
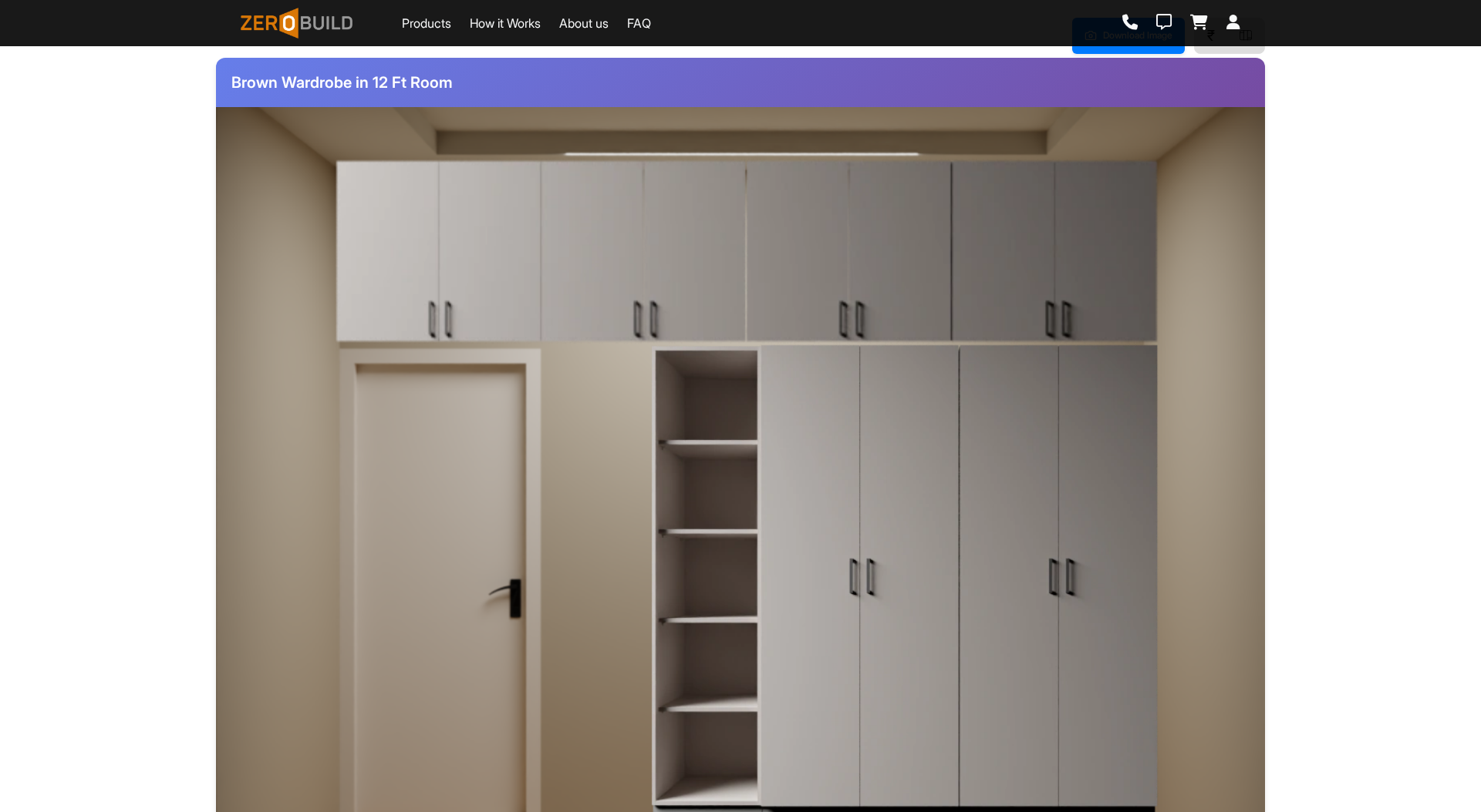
scroll to position [174, 0]
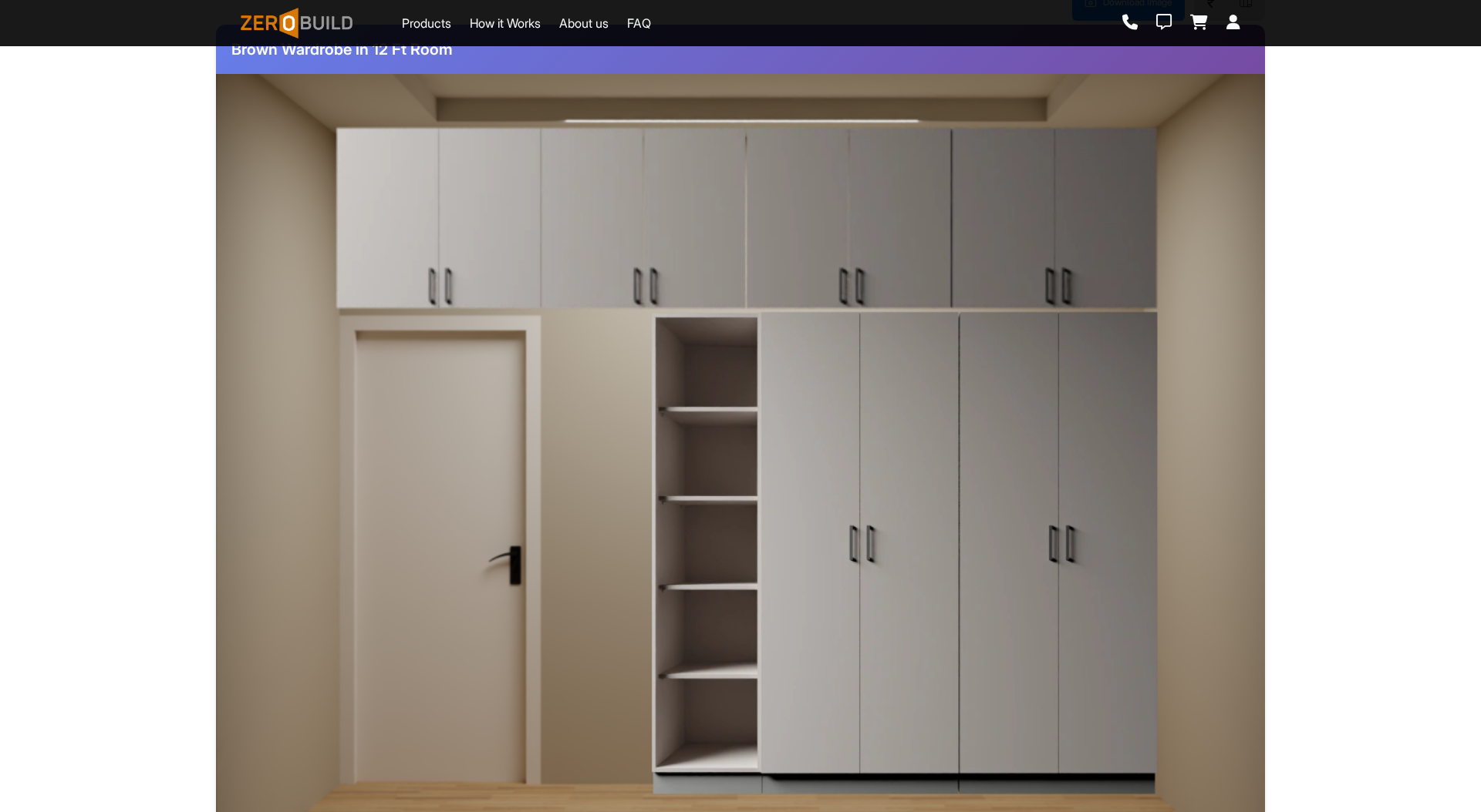
click at [1342, 283] on div "Download Image ₹ Brown Wardrobe in 12 Ft Room Change Wardrobe Change Loft" at bounding box center [740, 461] width 1456 height 983
click at [853, 456] on img at bounding box center [904, 553] width 508 height 486
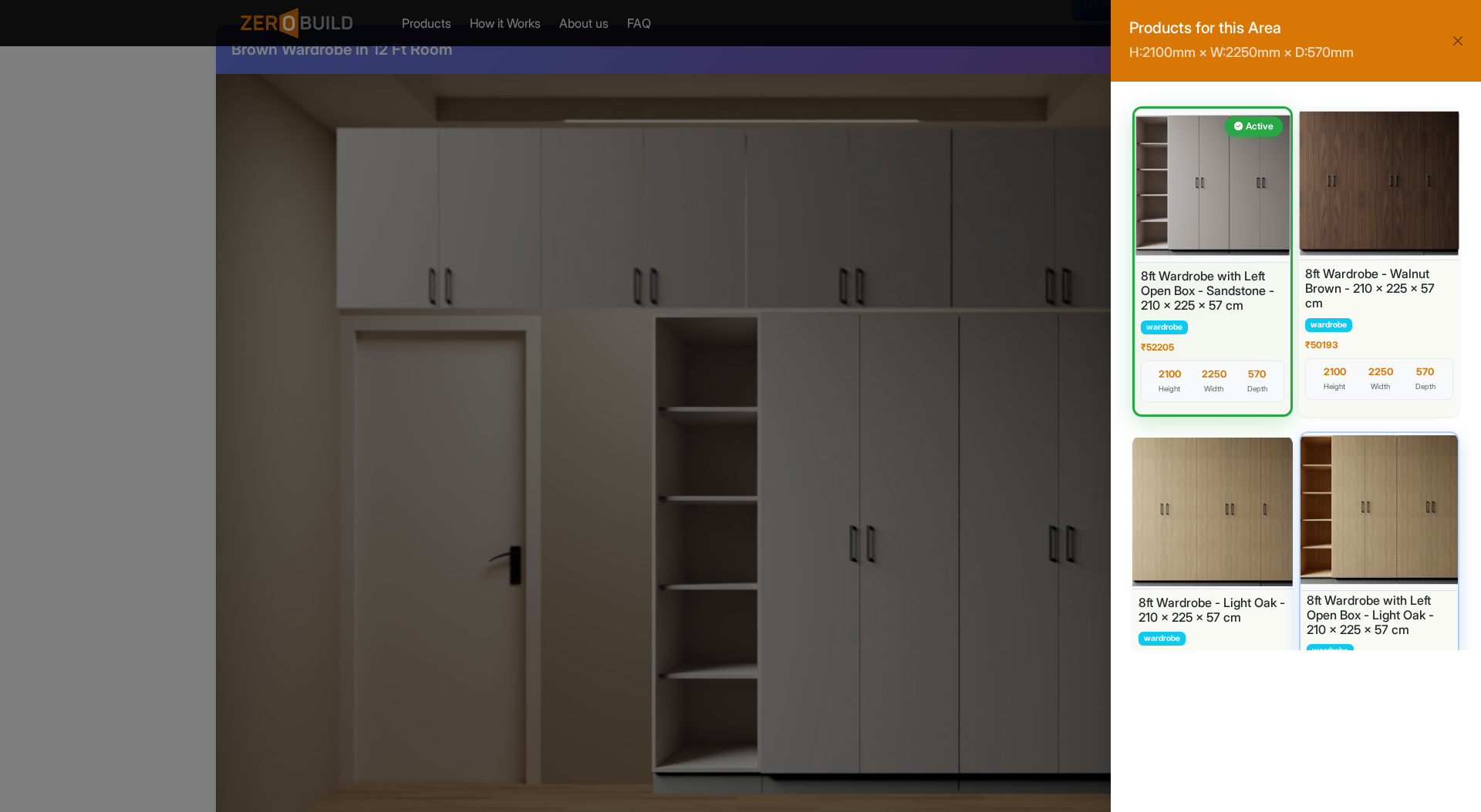
click at [1311, 502] on div at bounding box center [1378, 510] width 165 height 162
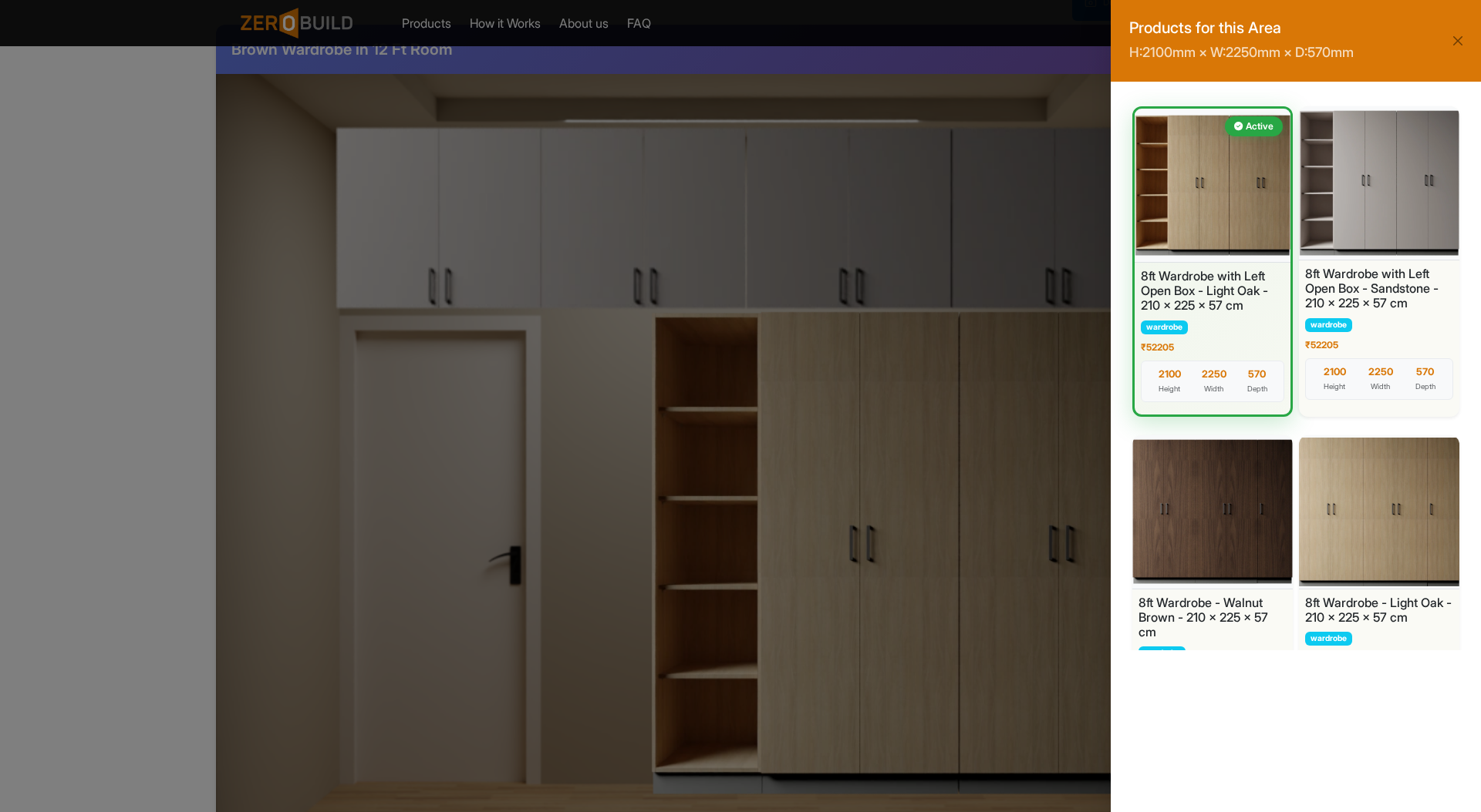
click at [789, 148] on div "Products for this Area H: 2100 mm × W: 2250 mm × D: 570 mm Active 8ft Wardrobe …" at bounding box center [740, 406] width 1481 height 812
click at [867, 214] on div "Products for this Area H: 2100 mm × W: 2250 mm × D: 570 mm Active 8ft Wardrobe …" at bounding box center [740, 406] width 1481 height 812
click at [1457, 44] on button "Close" at bounding box center [1457, 40] width 22 height 22
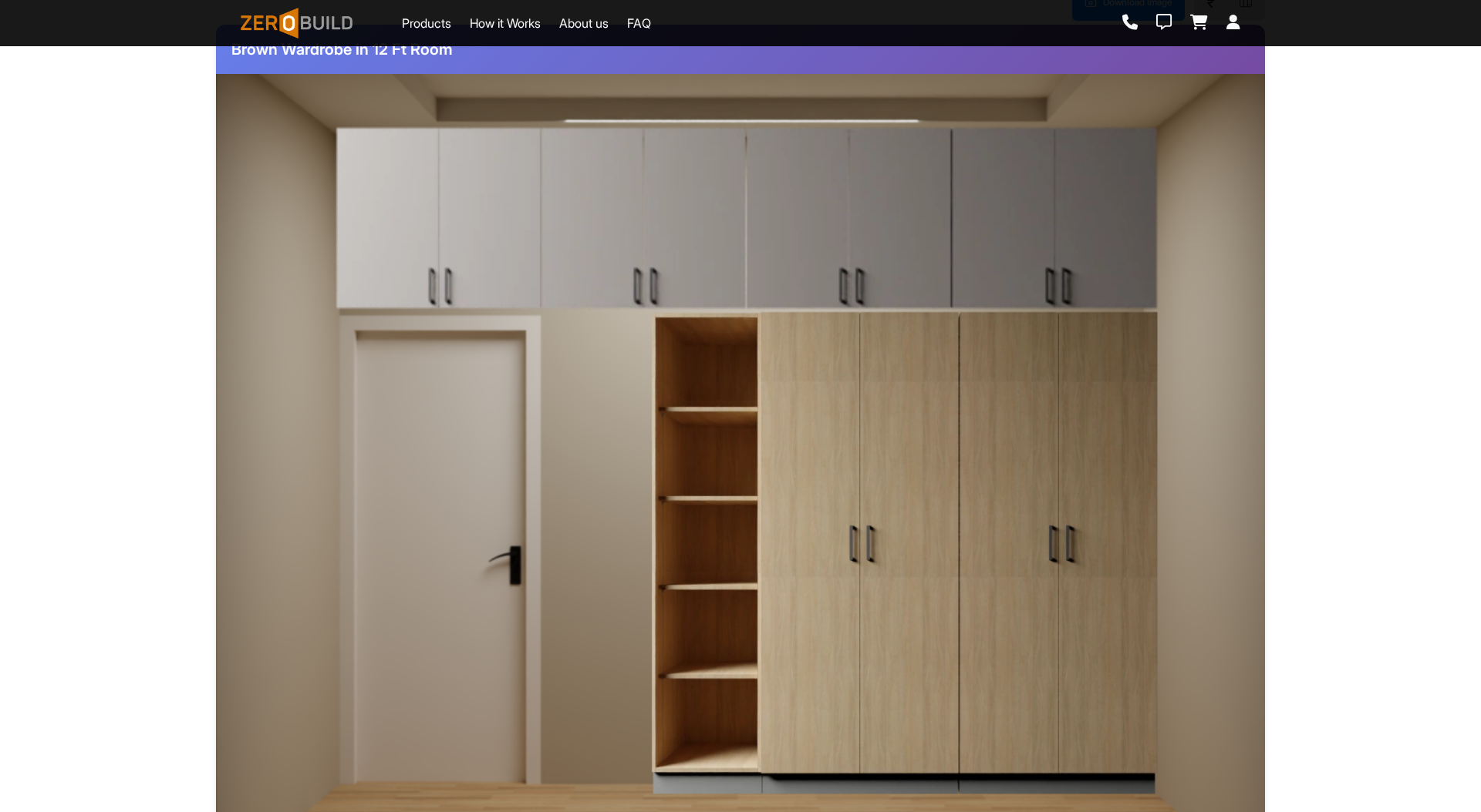
click at [965, 175] on img at bounding box center [746, 218] width 825 height 185
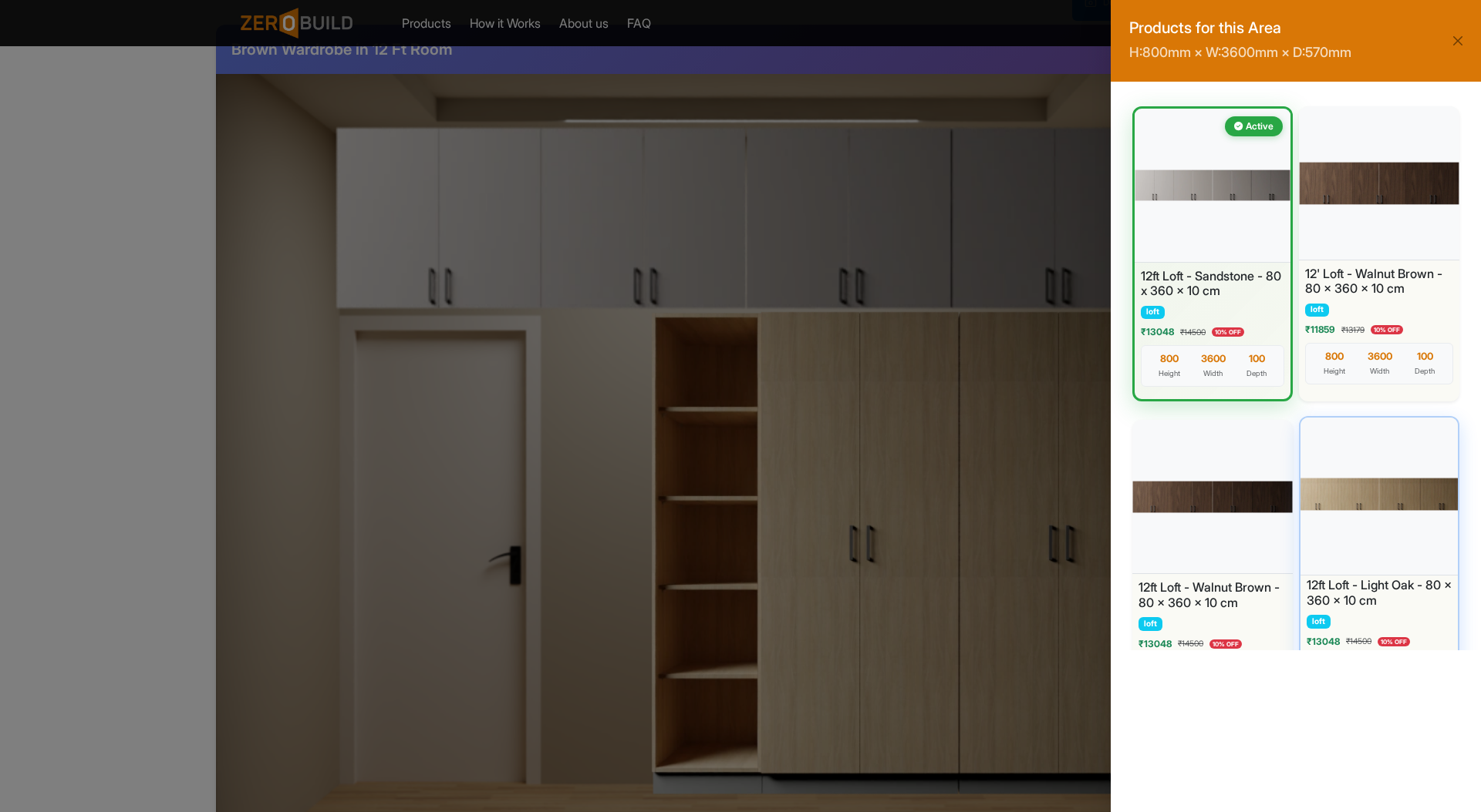
click at [1354, 498] on div at bounding box center [1378, 495] width 165 height 162
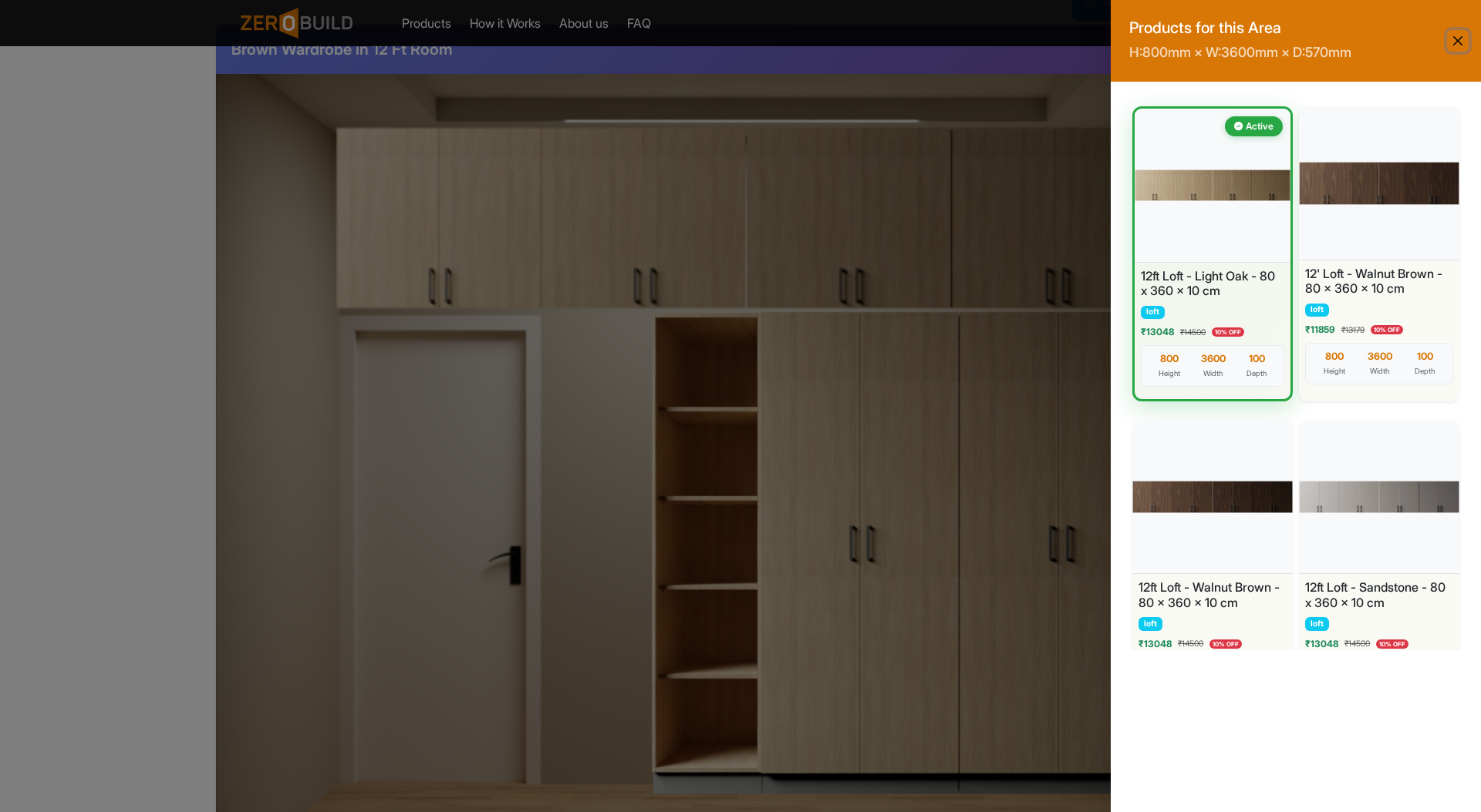
click at [1453, 38] on button "Close" at bounding box center [1457, 40] width 22 height 22
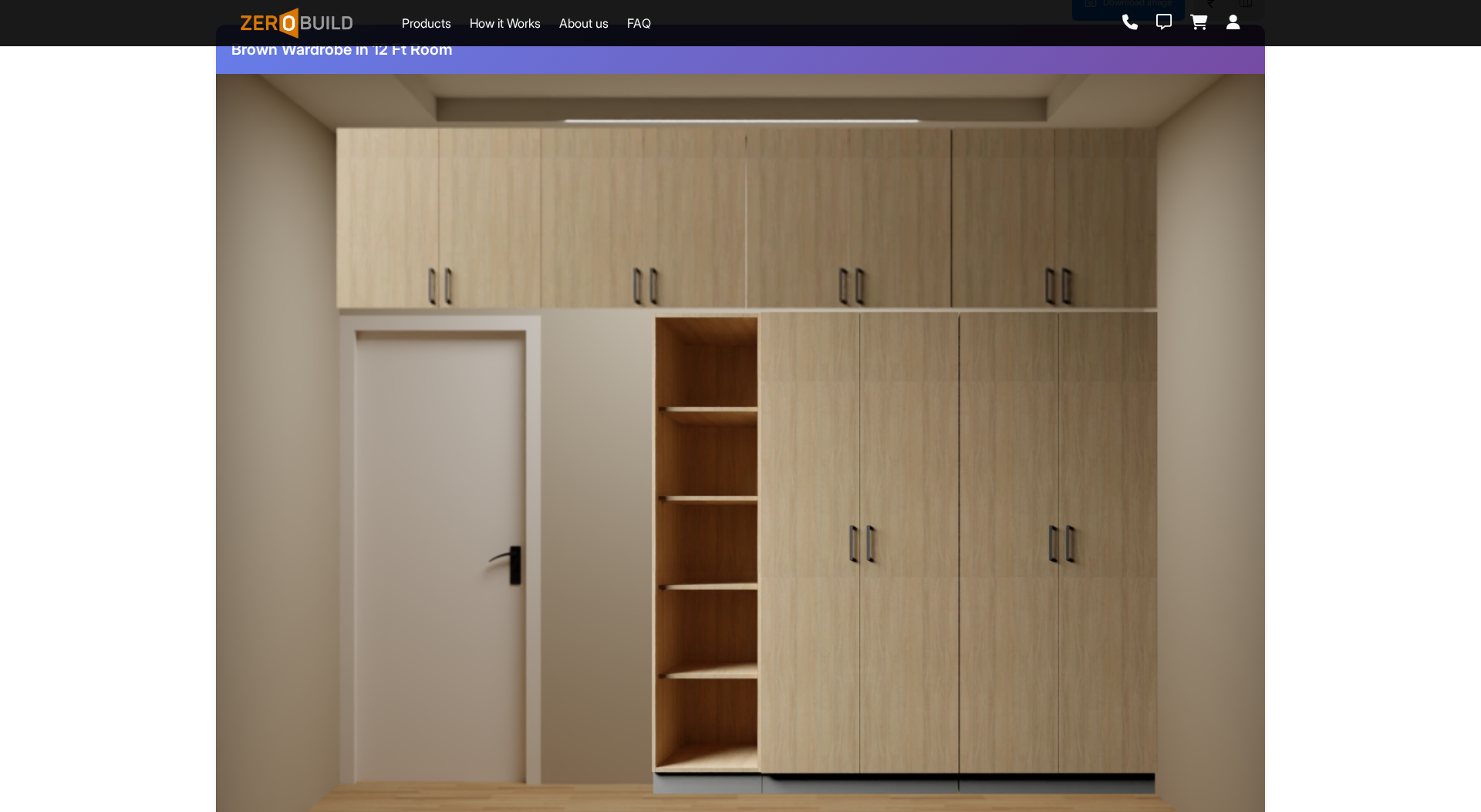
click at [1333, 358] on div "Download Image ₹ Brown Wardrobe in 12 Ft Room Change Wardrobe Change Loft" at bounding box center [740, 461] width 1456 height 983
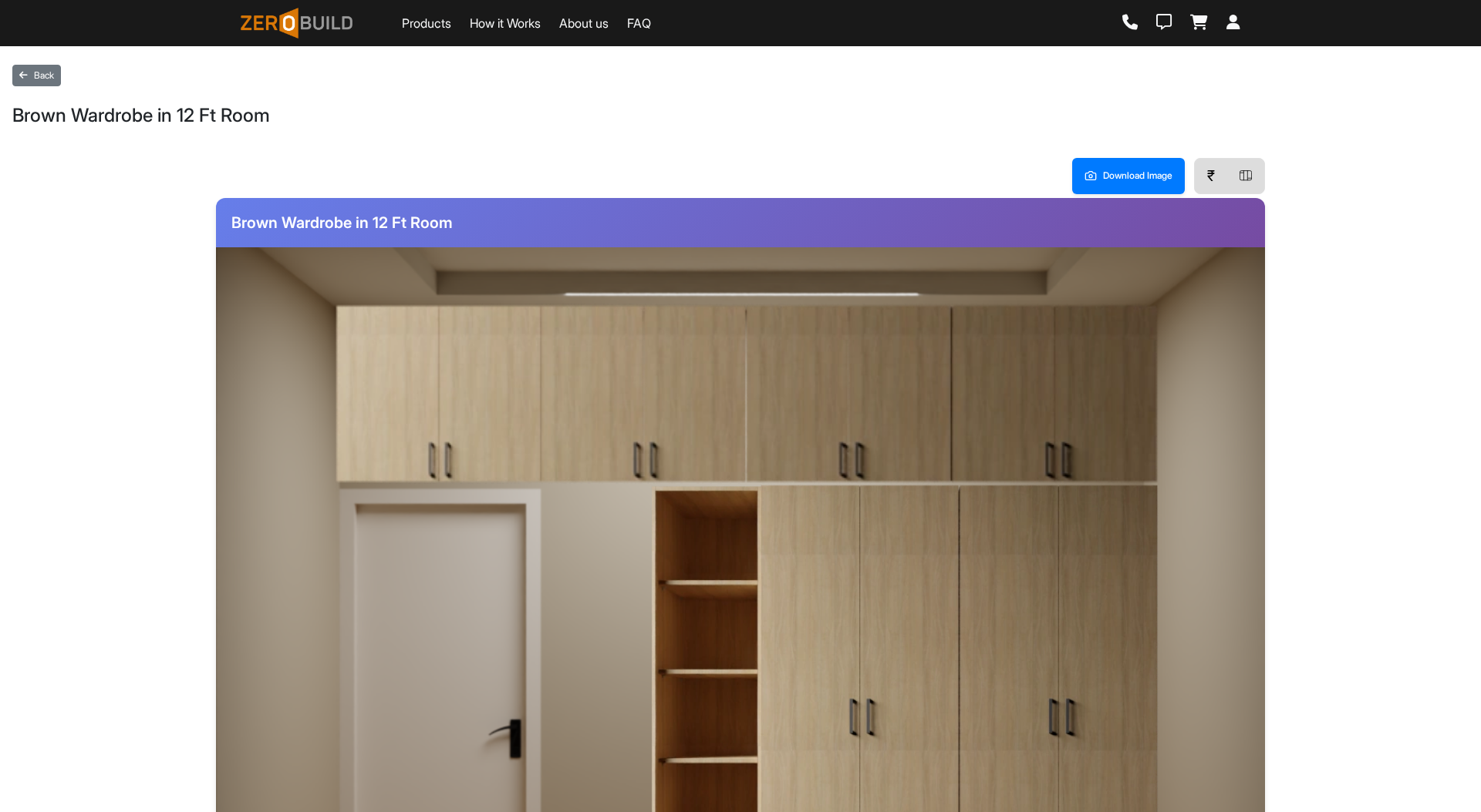
scroll to position [174, 0]
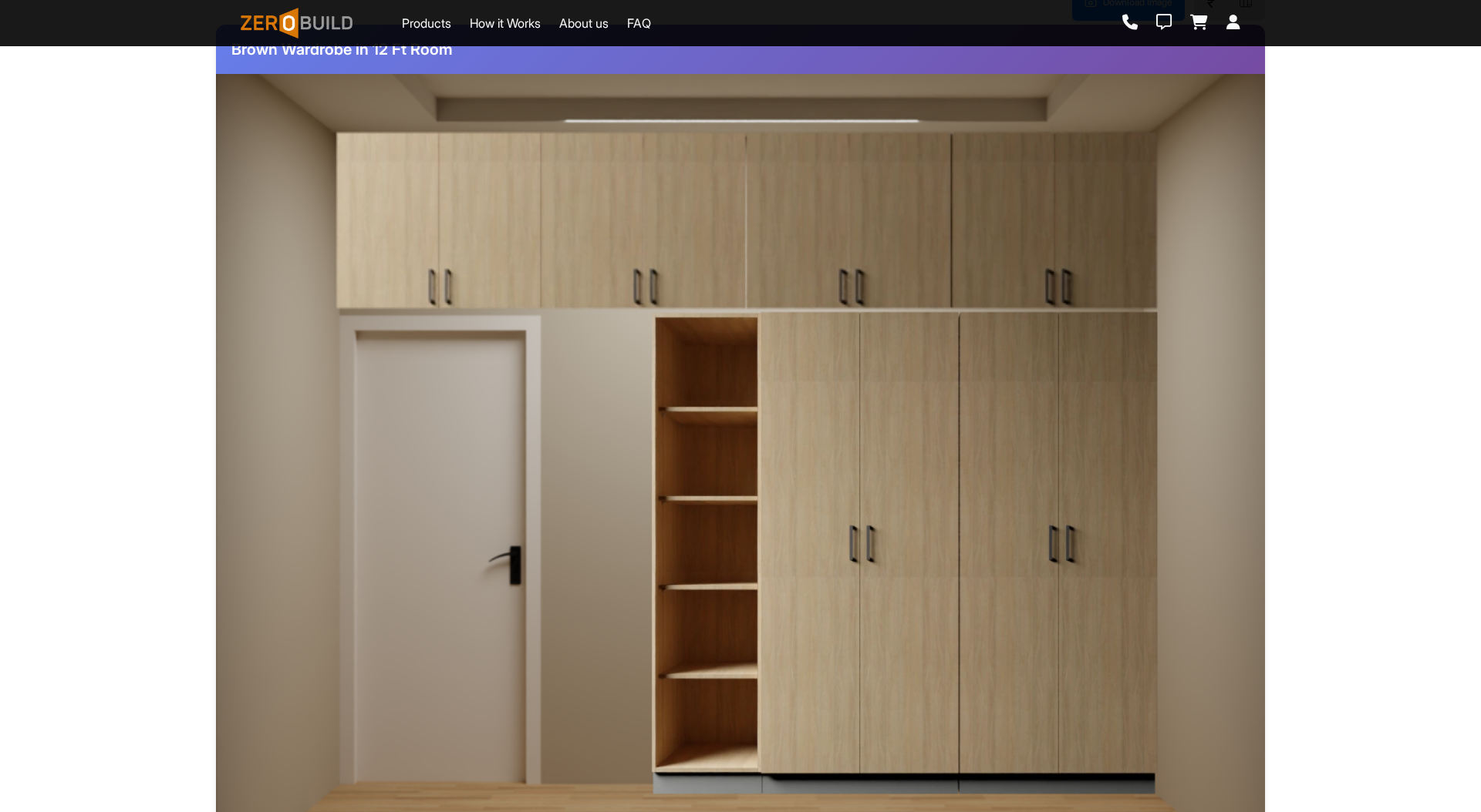
click at [1347, 217] on div "Download Image ₹ Brown Wardrobe in 12 Ft Room Change Wardrobe Change Loft" at bounding box center [740, 461] width 1456 height 983
click at [765, 236] on img at bounding box center [746, 220] width 825 height 180
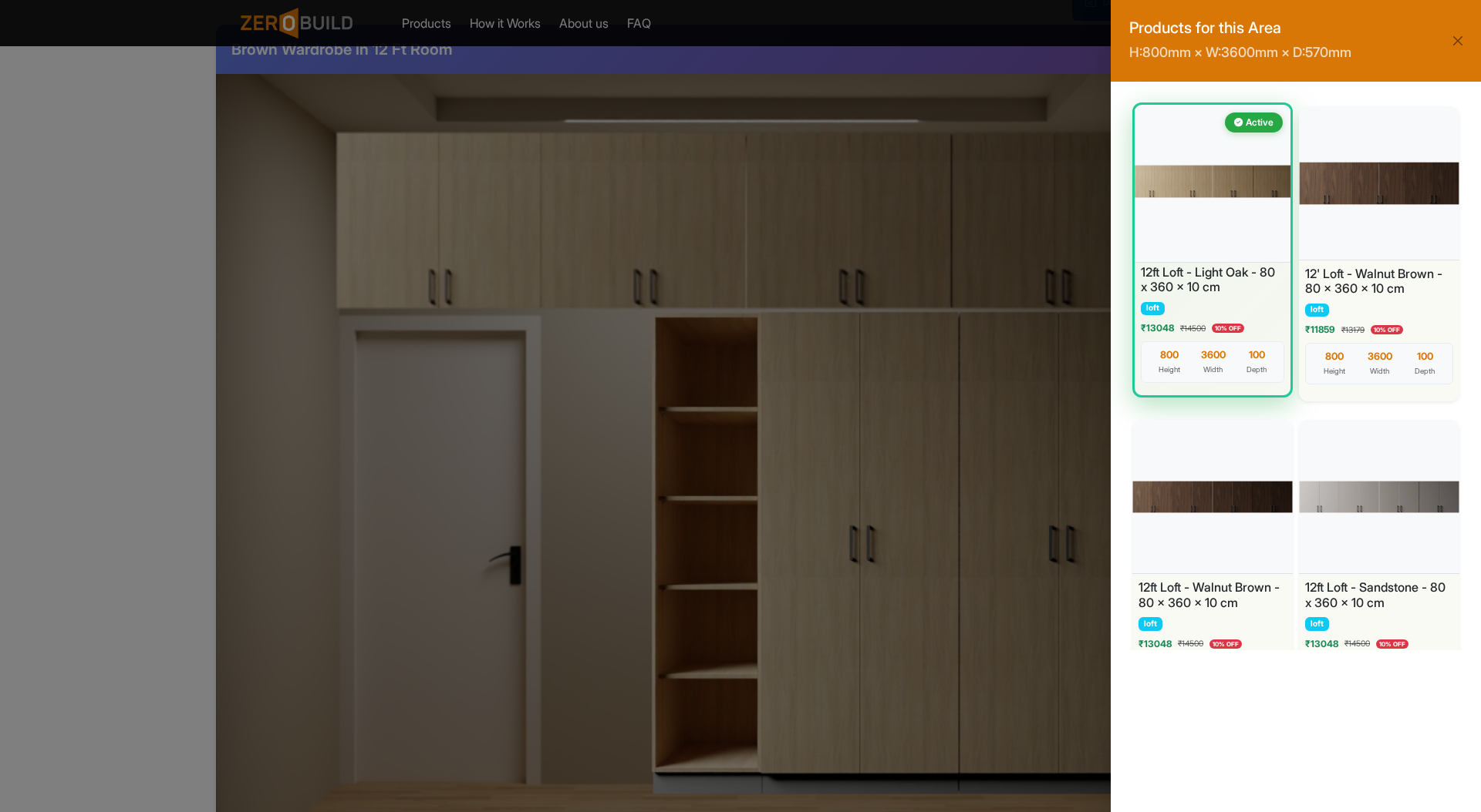
click at [1228, 200] on div at bounding box center [1211, 182] width 163 height 162
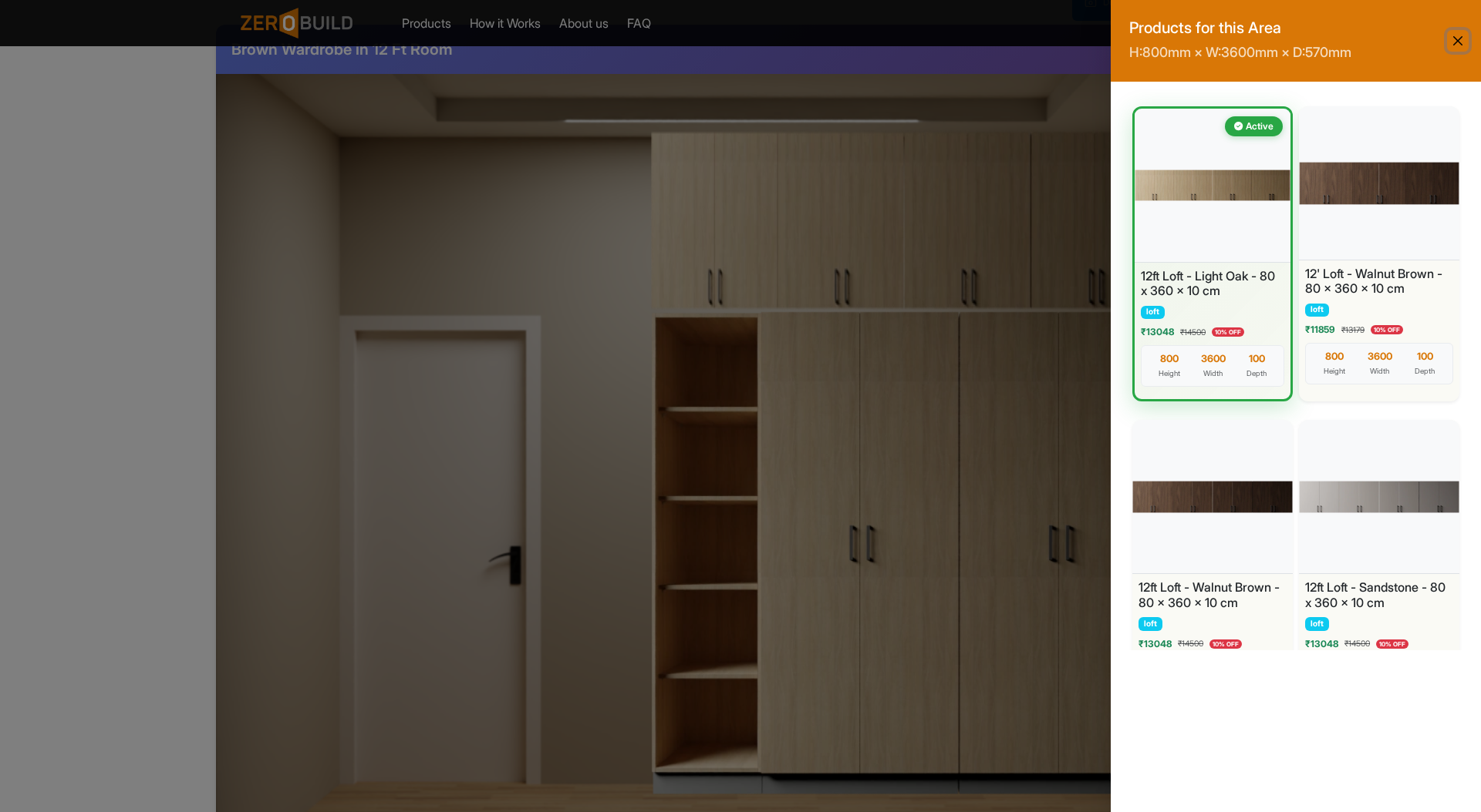
click at [1464, 39] on button "Close" at bounding box center [1457, 40] width 22 height 22
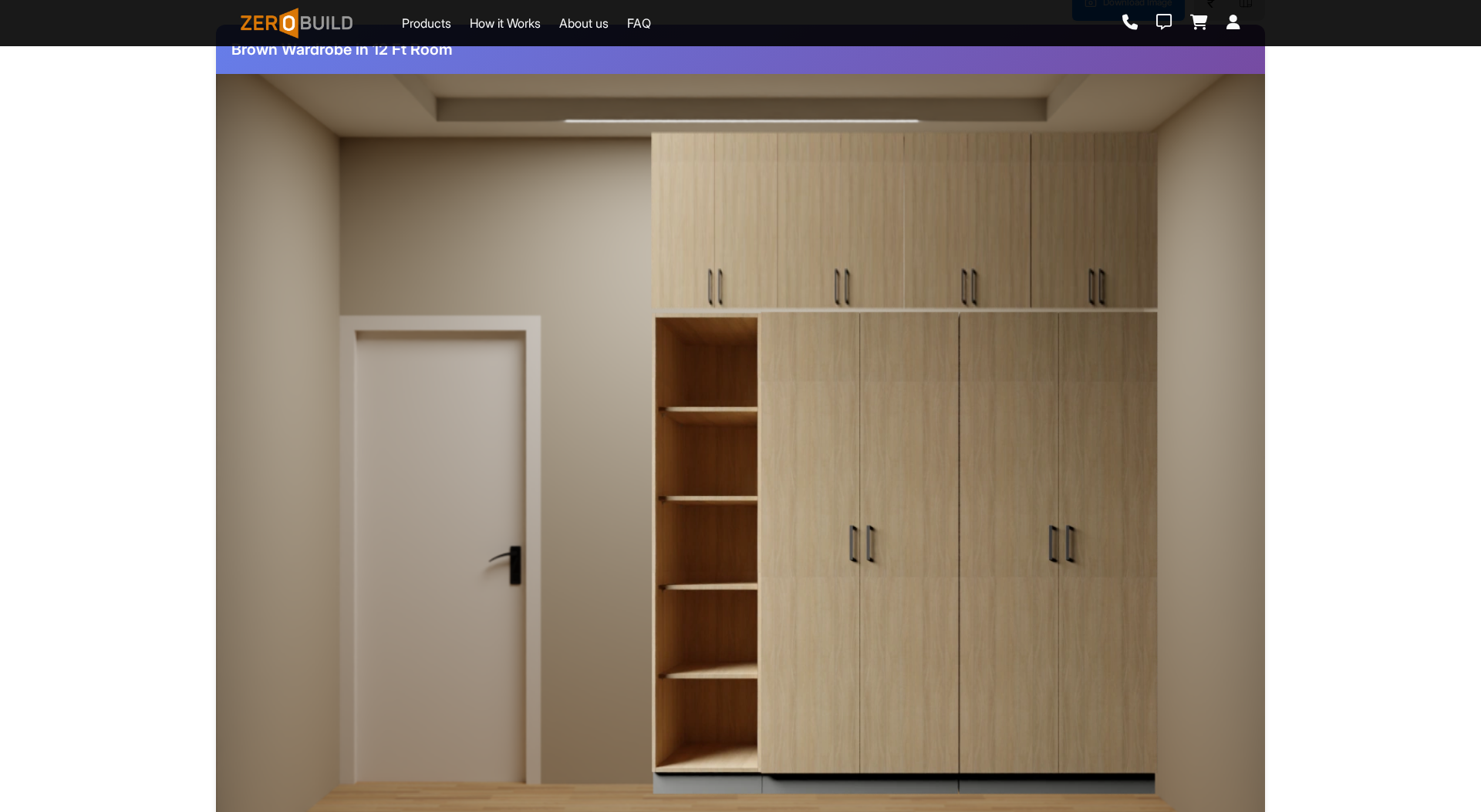
scroll to position [0, 0]
click at [876, 188] on img at bounding box center [904, 220] width 508 height 180
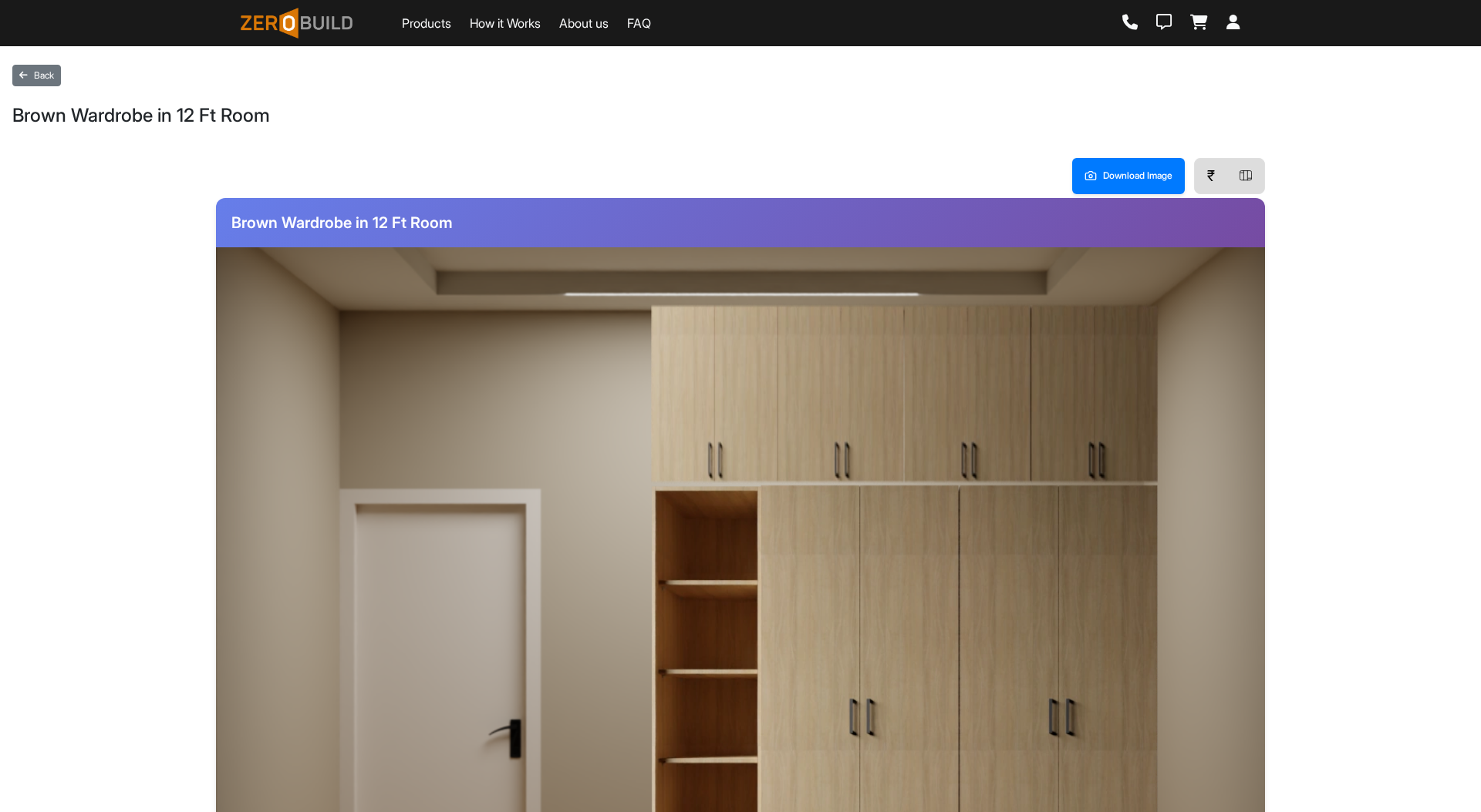
click at [841, 358] on img at bounding box center [904, 393] width 508 height 180
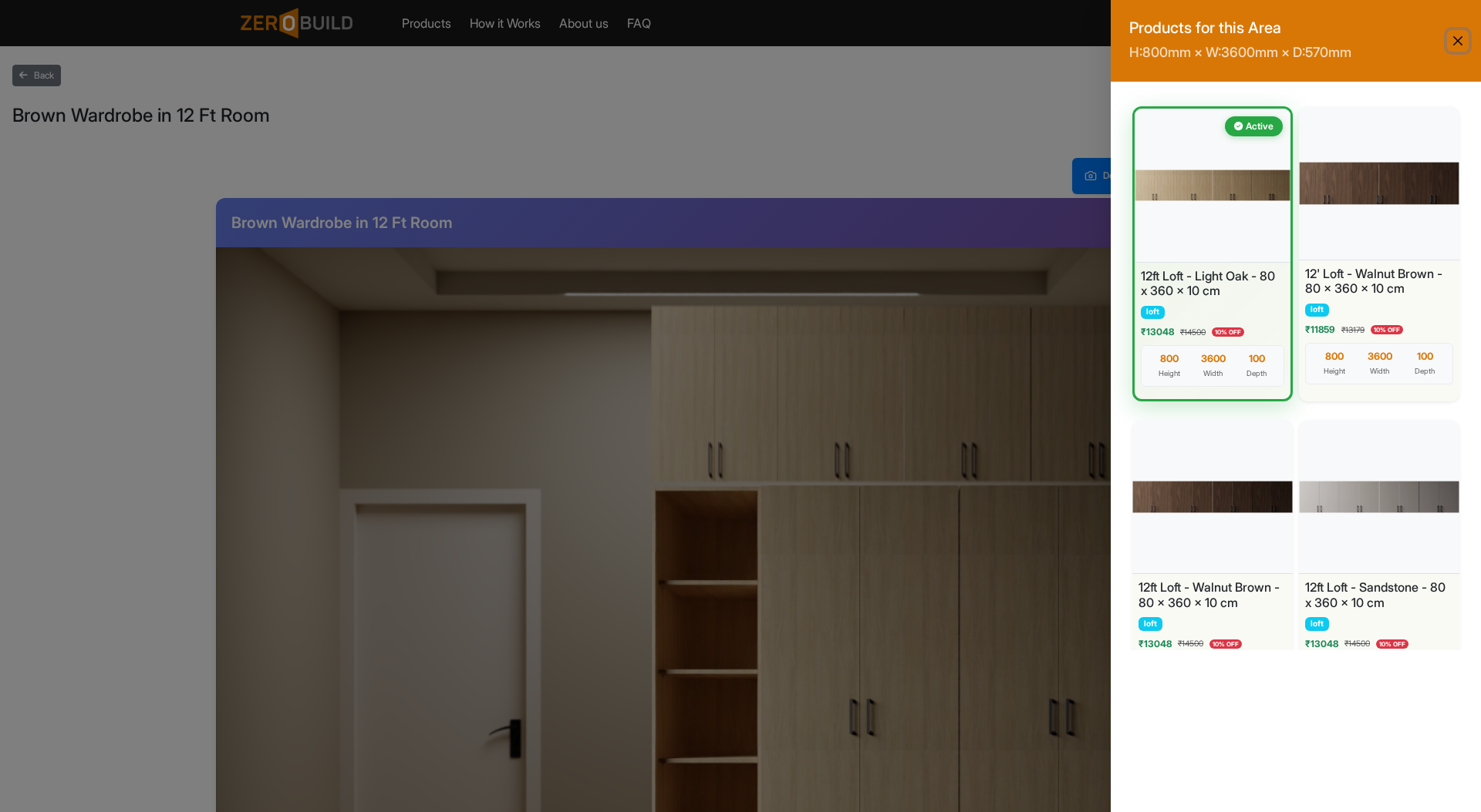
click at [1464, 37] on button "Close" at bounding box center [1457, 40] width 22 height 22
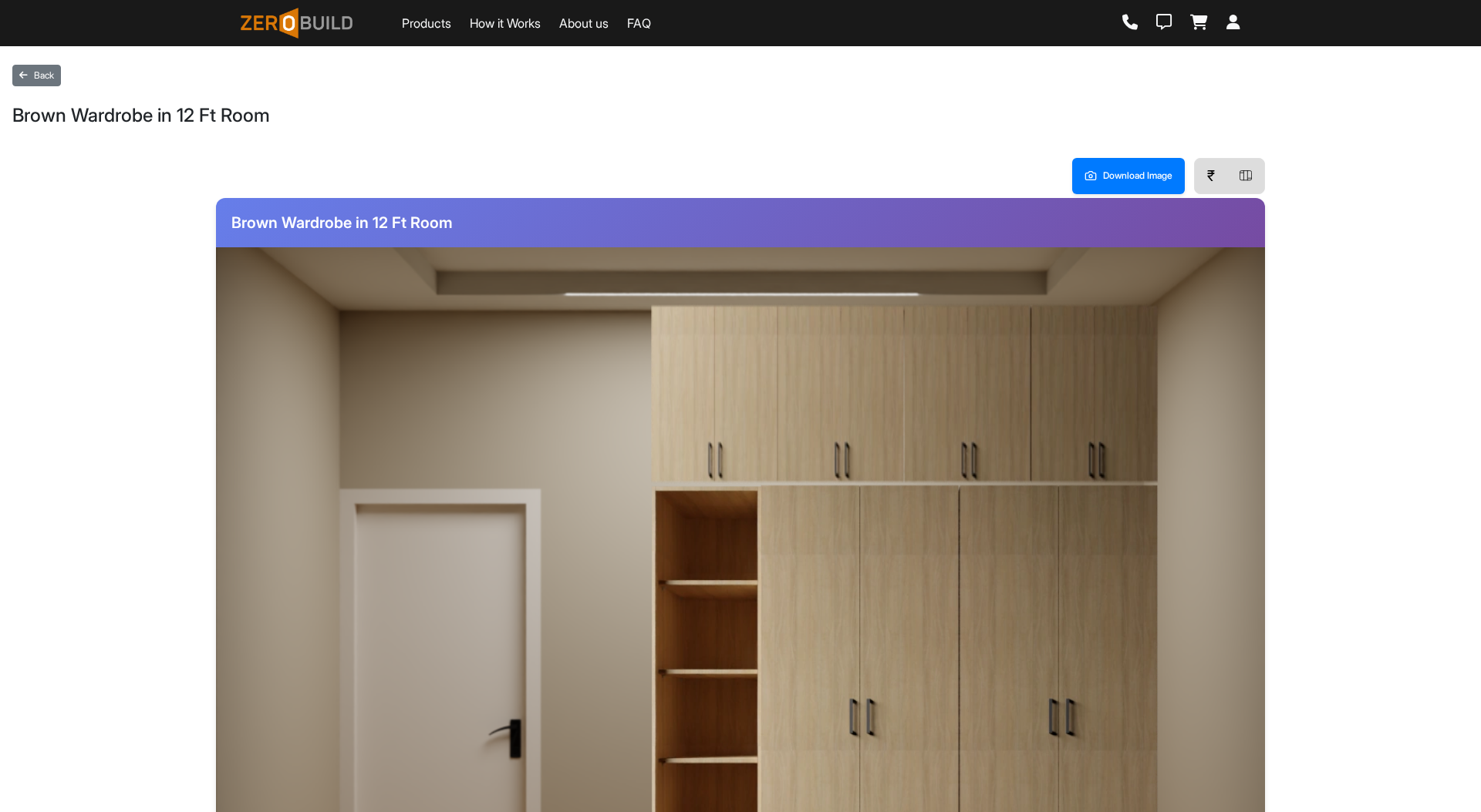
click at [902, 375] on img at bounding box center [904, 393] width 508 height 180
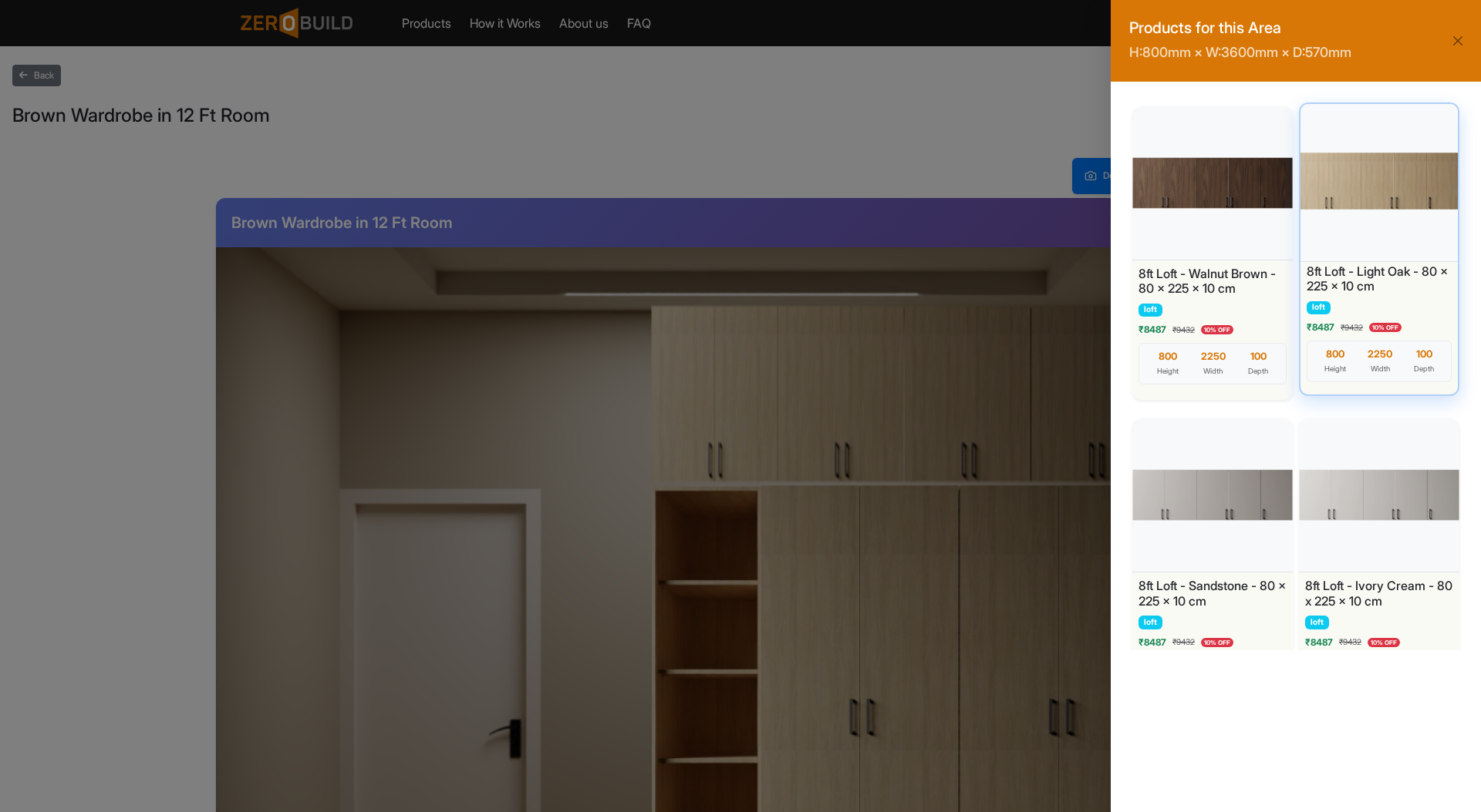
click at [1381, 196] on div at bounding box center [1378, 181] width 165 height 162
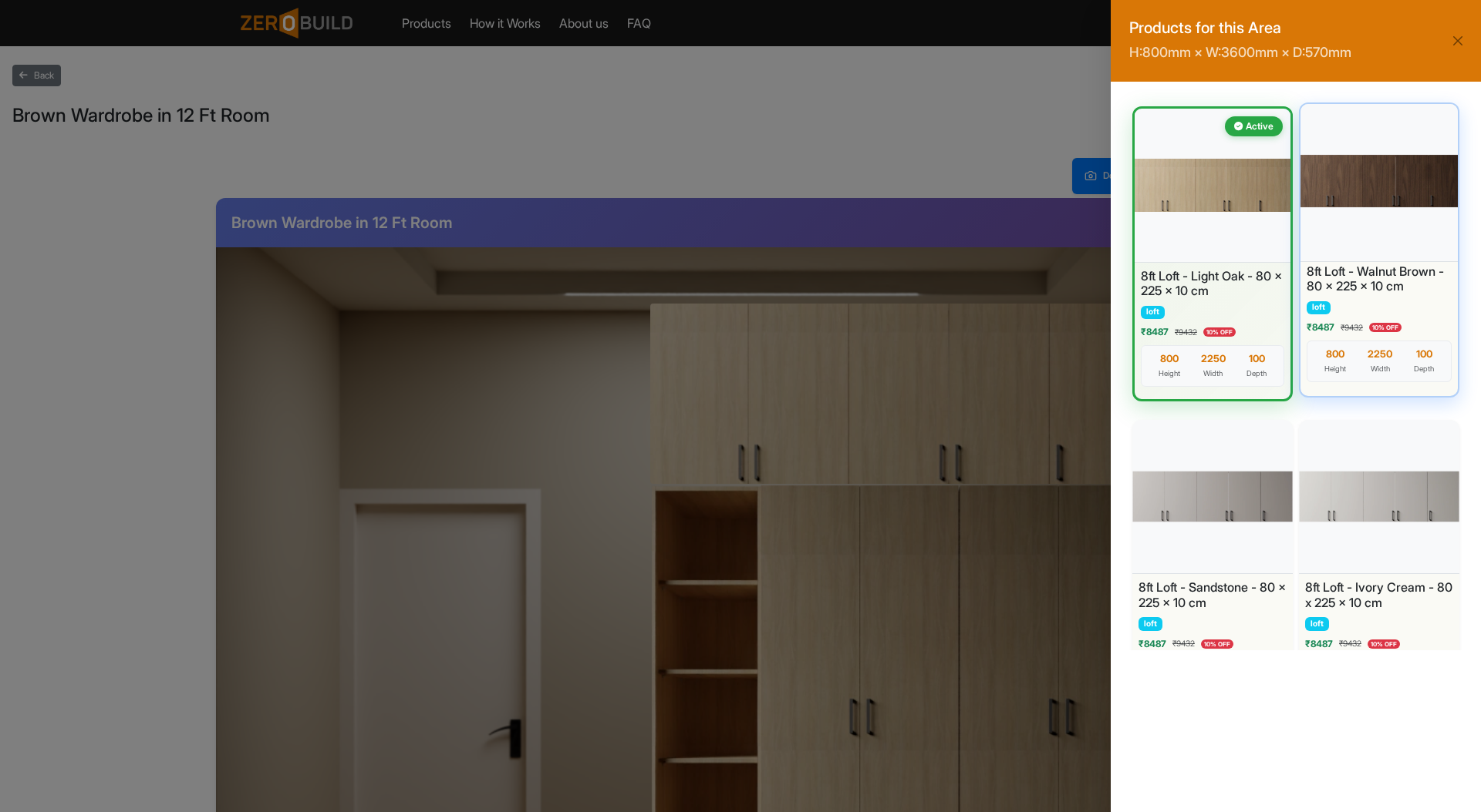
click at [1340, 189] on div at bounding box center [1378, 181] width 165 height 162
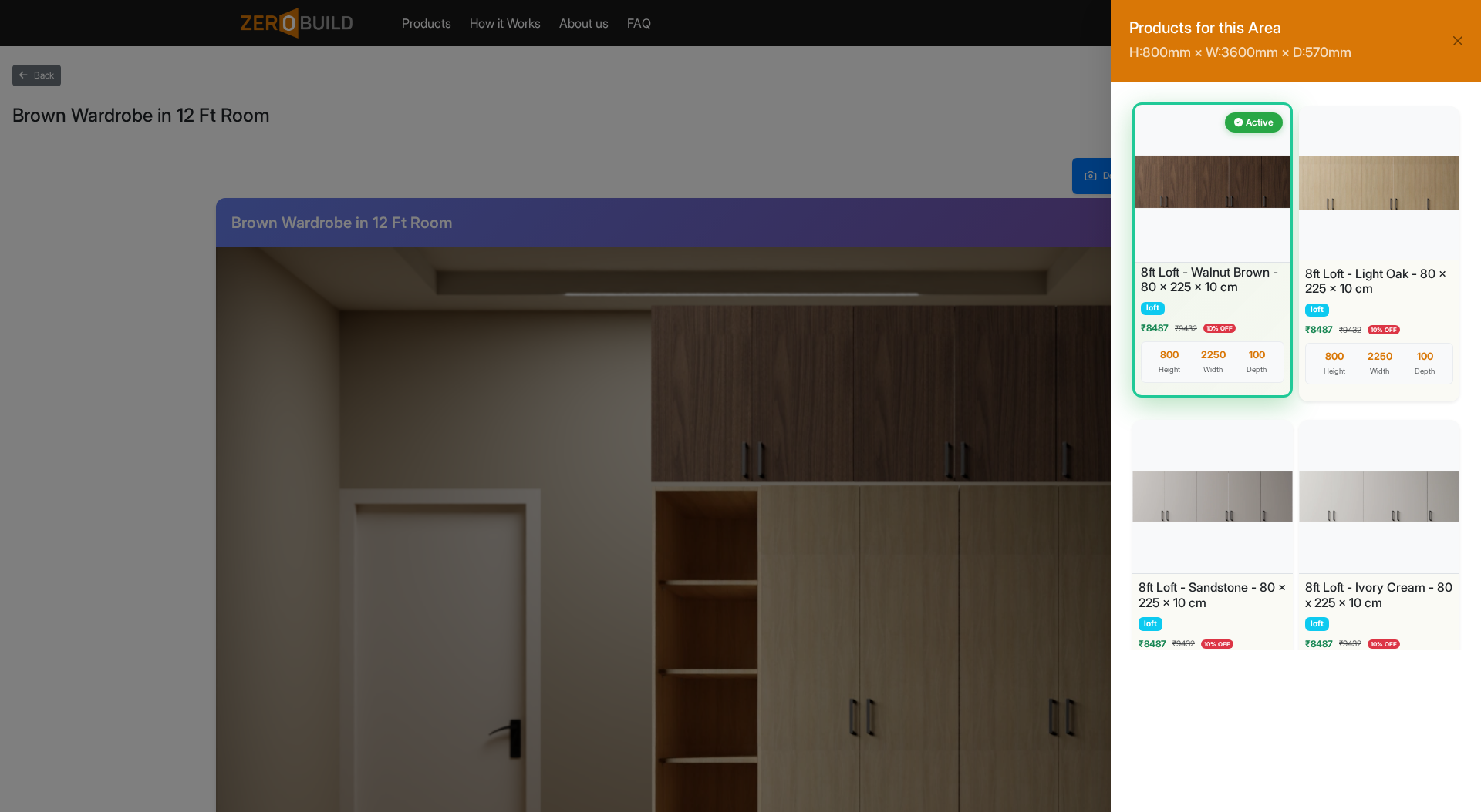
click at [1211, 193] on div at bounding box center [1211, 182] width 163 height 162
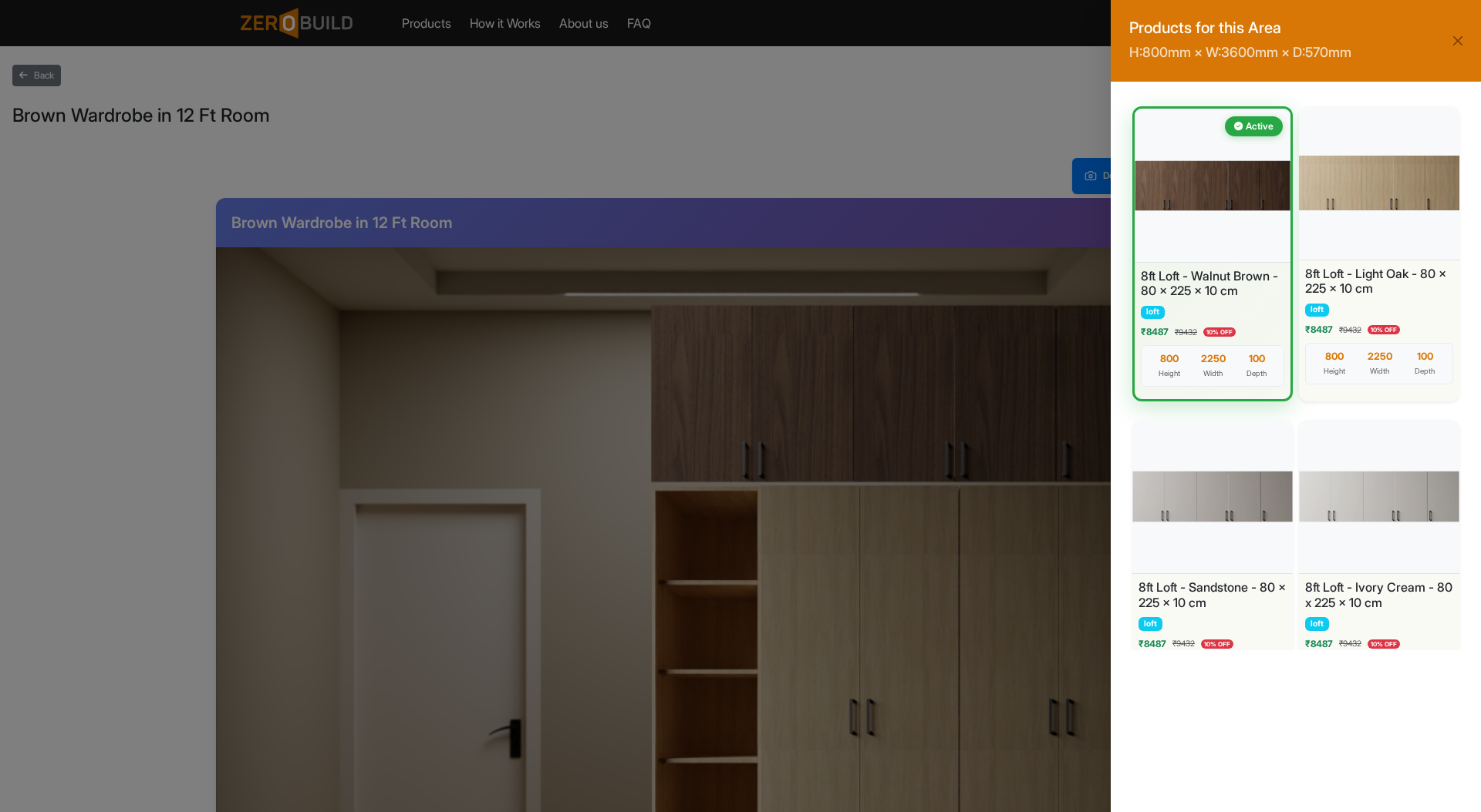
click at [898, 606] on div "Products for this Area H: 800 mm × W: 3600 mm × D: 570 mm Active 8ft Loft - Wal…" at bounding box center [740, 406] width 1481 height 812
click at [1343, 188] on div at bounding box center [1378, 181] width 165 height 162
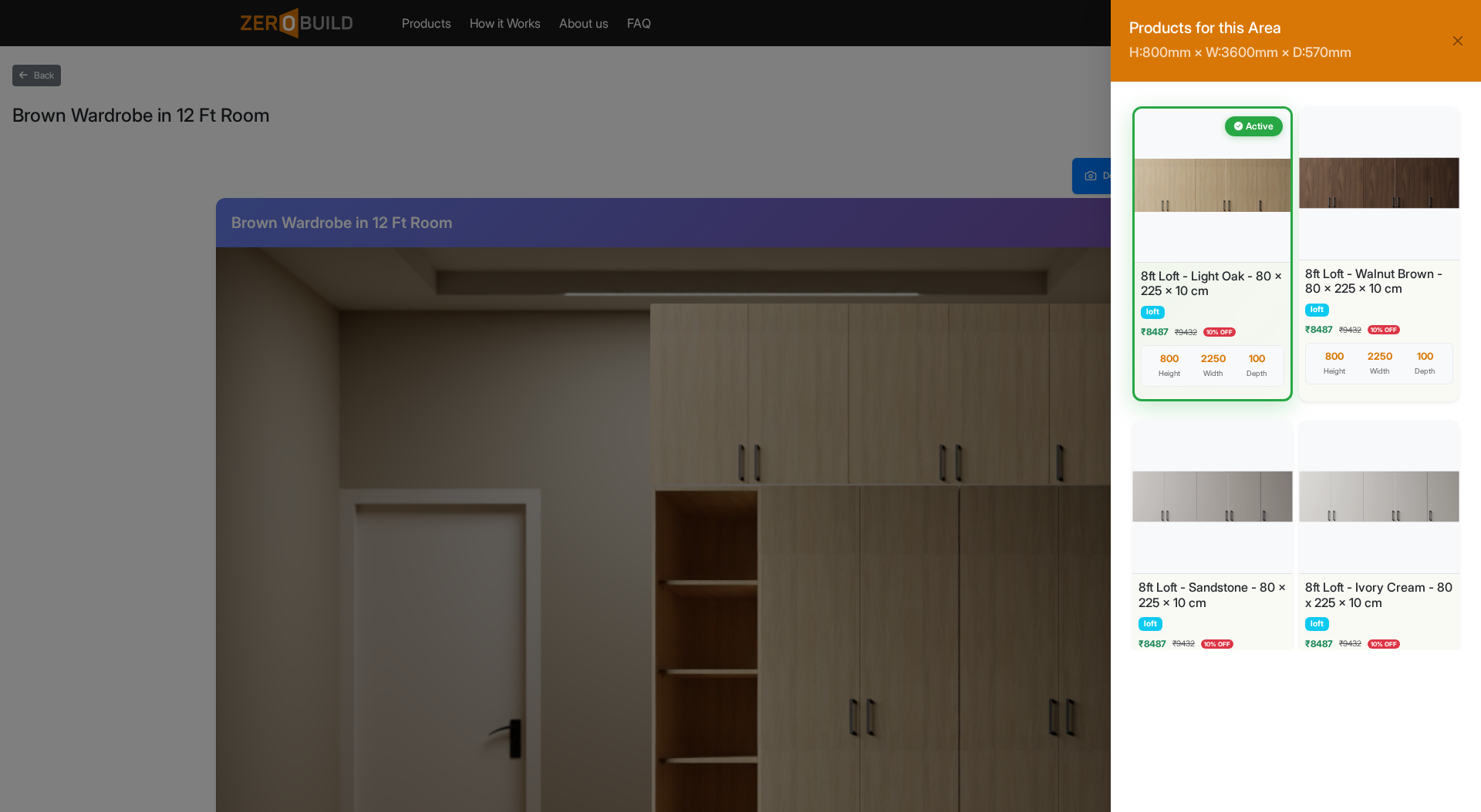
click at [1455, 26] on div "Products for this Area H: 800 mm × W: 3600 mm × D: 570 mm" at bounding box center [1295, 41] width 370 height 82
click at [1461, 35] on button "Close" at bounding box center [1457, 40] width 22 height 22
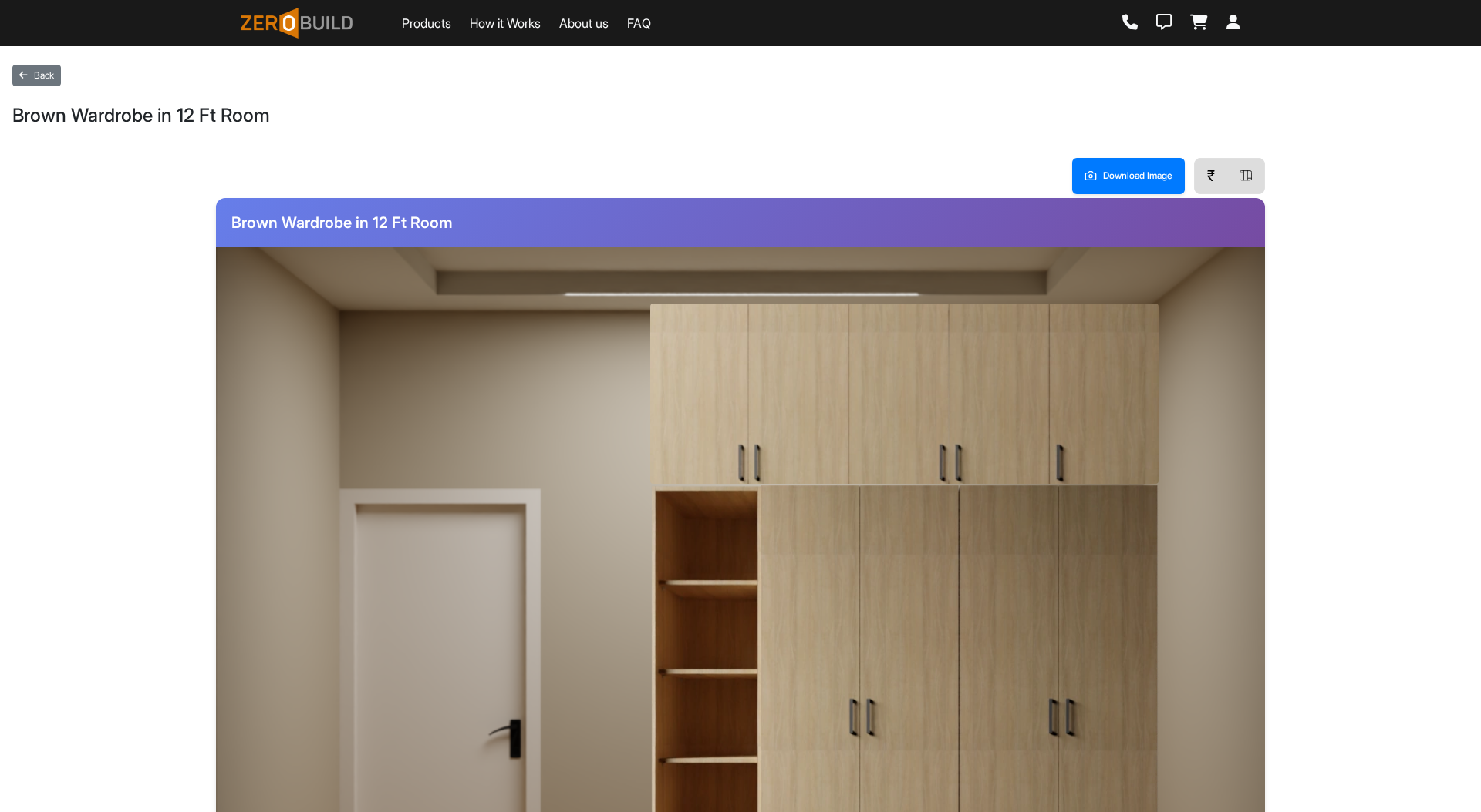
click at [991, 641] on img at bounding box center [904, 727] width 508 height 486
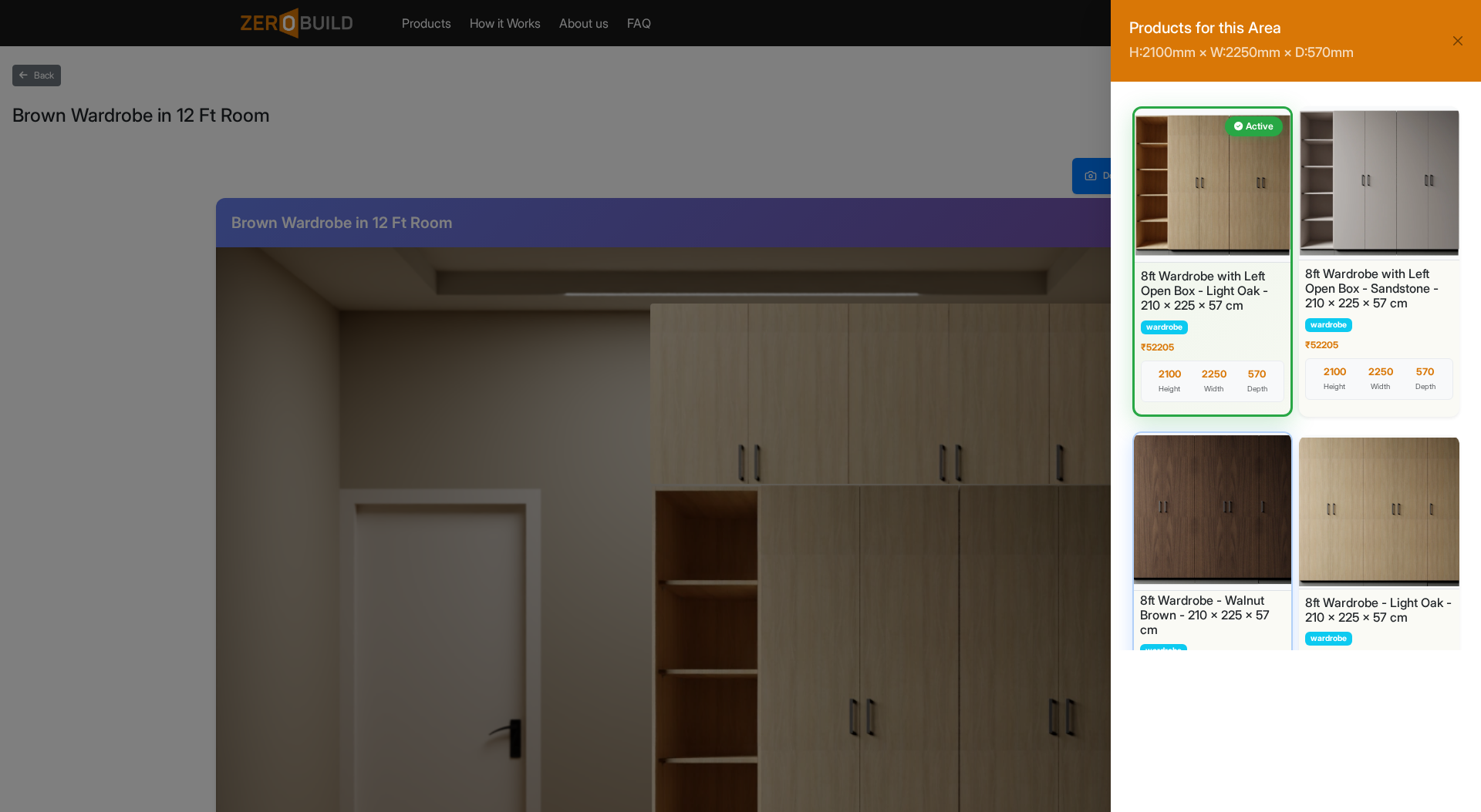
click at [1195, 549] on div at bounding box center [1212, 510] width 165 height 162
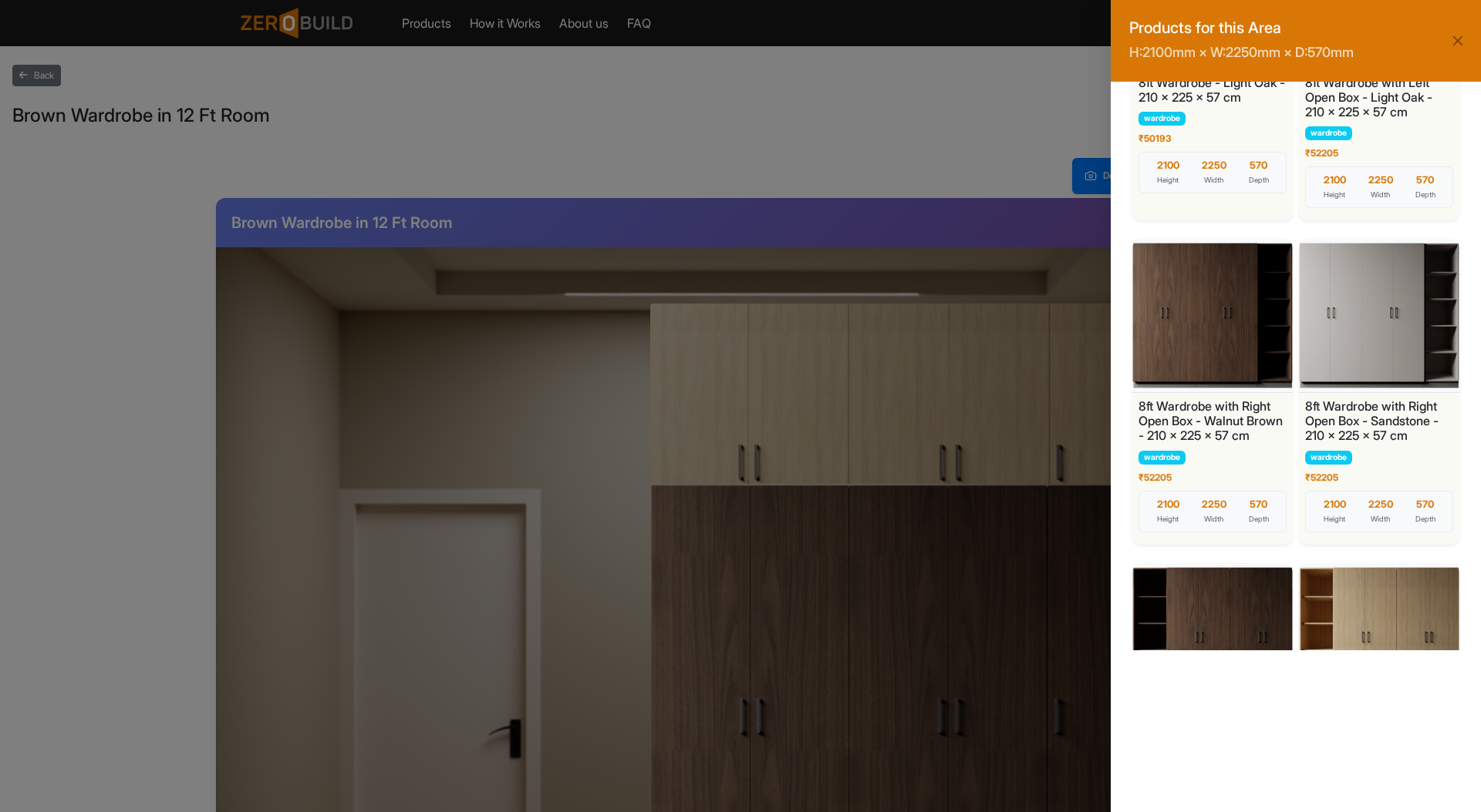
scroll to position [776, 0]
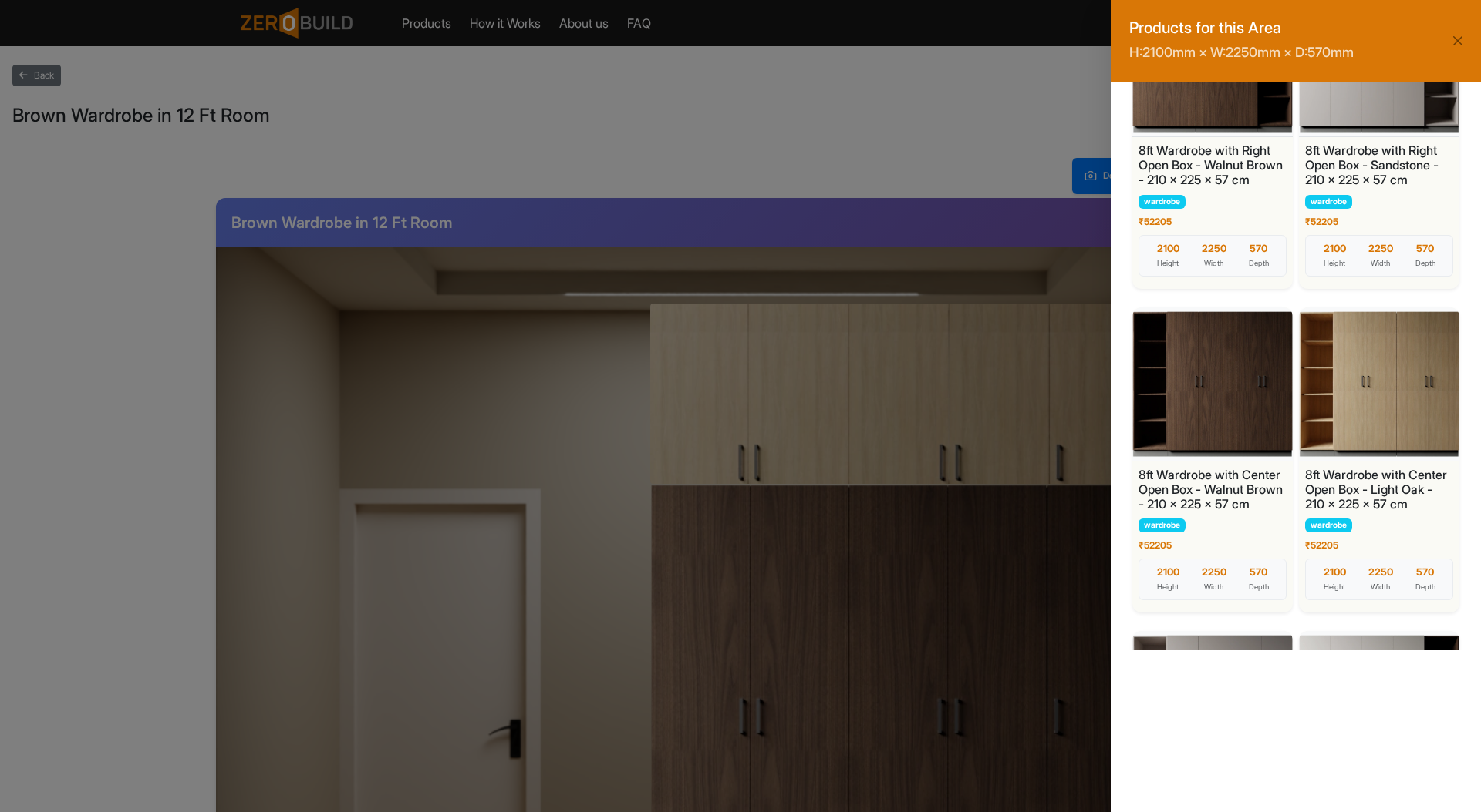
click at [1229, 421] on div at bounding box center [1212, 385] width 161 height 154
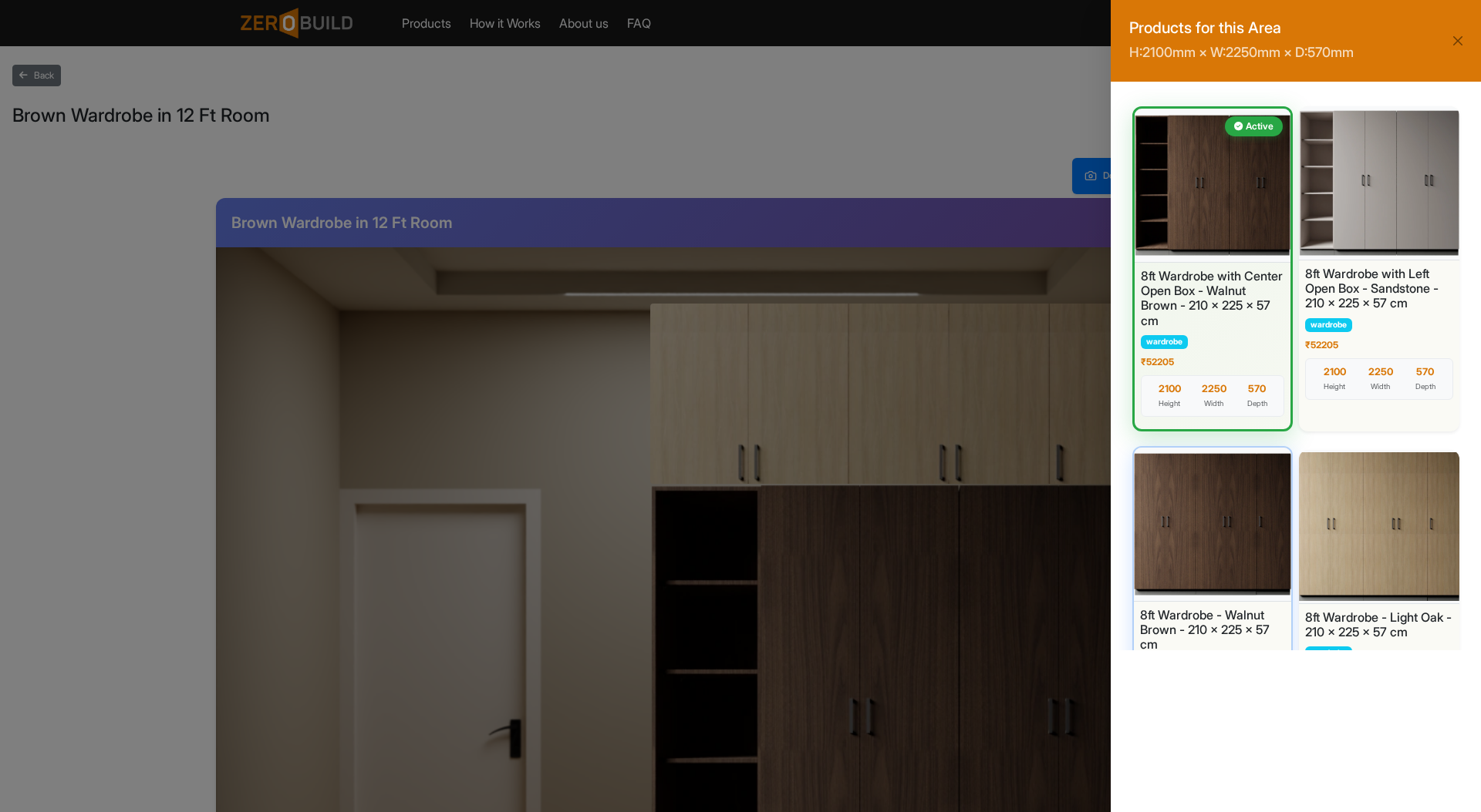
click at [1185, 625] on h6 "8ft Wardrobe - Walnut Brown - 210 x 225 x 57 cm" at bounding box center [1212, 630] width 145 height 44
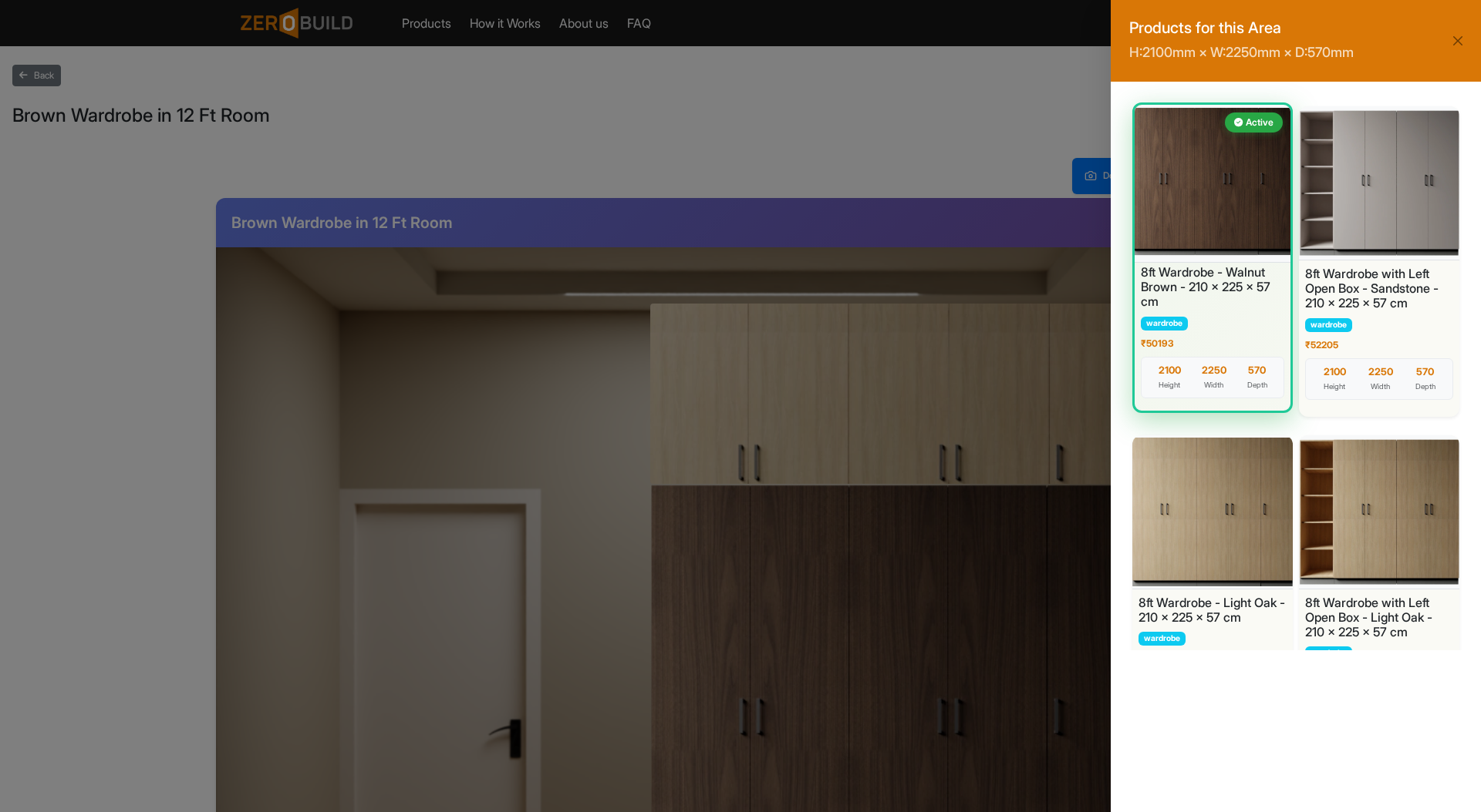
click at [1233, 258] on div at bounding box center [1211, 182] width 163 height 162
click at [902, 354] on div "Products for this Area H: 2100 mm × W: 2250 mm × D: 570 mm Active 8ft Wardrobe …" at bounding box center [740, 406] width 1481 height 812
click at [931, 372] on div "Products for this Area H: 2100 mm × W: 2250 mm × D: 570 mm Active 8ft Wardrobe …" at bounding box center [740, 406] width 1481 height 812
click at [1464, 37] on button "Close" at bounding box center [1457, 40] width 22 height 22
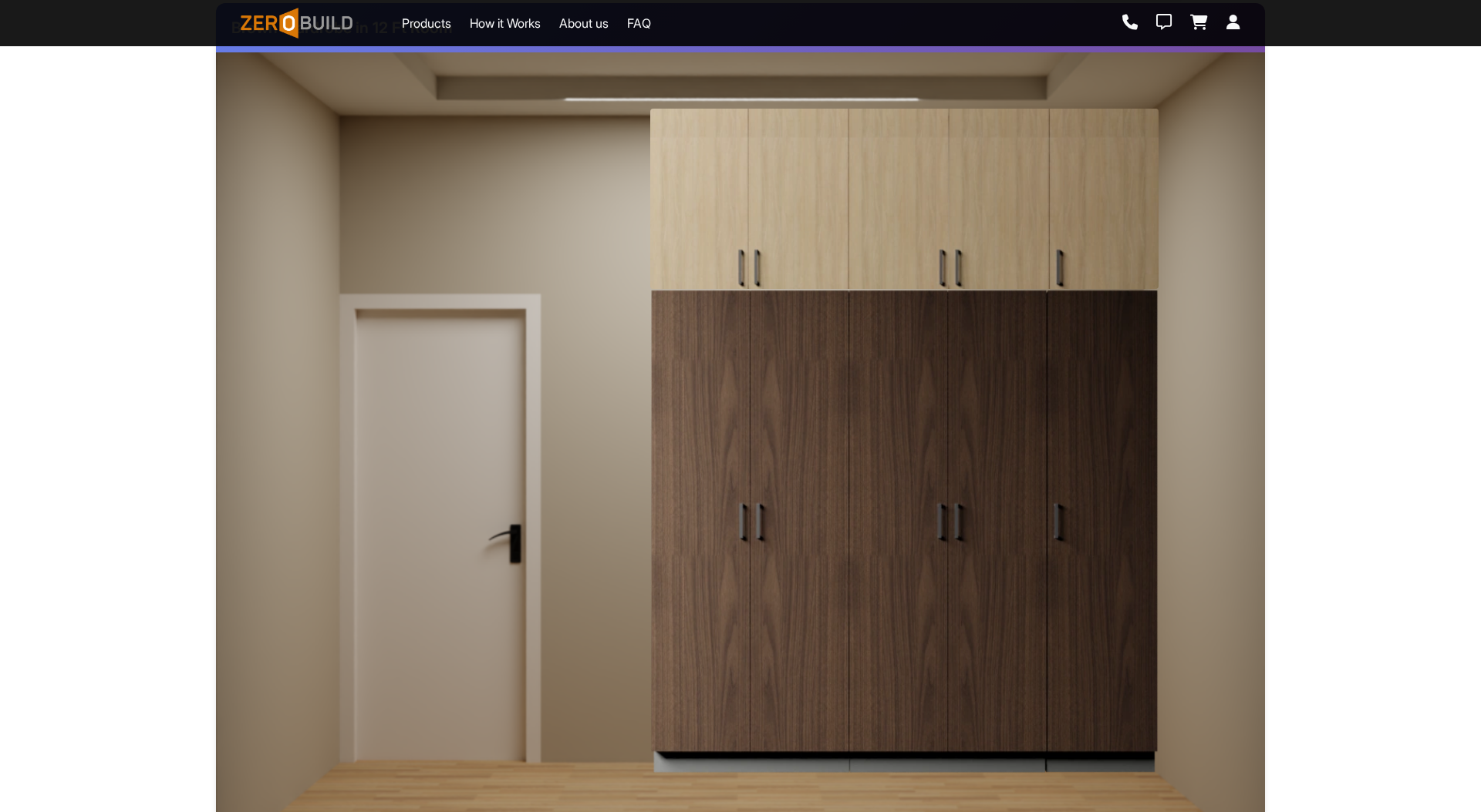
scroll to position [196, 0]
click at [895, 405] on img at bounding box center [904, 530] width 508 height 486
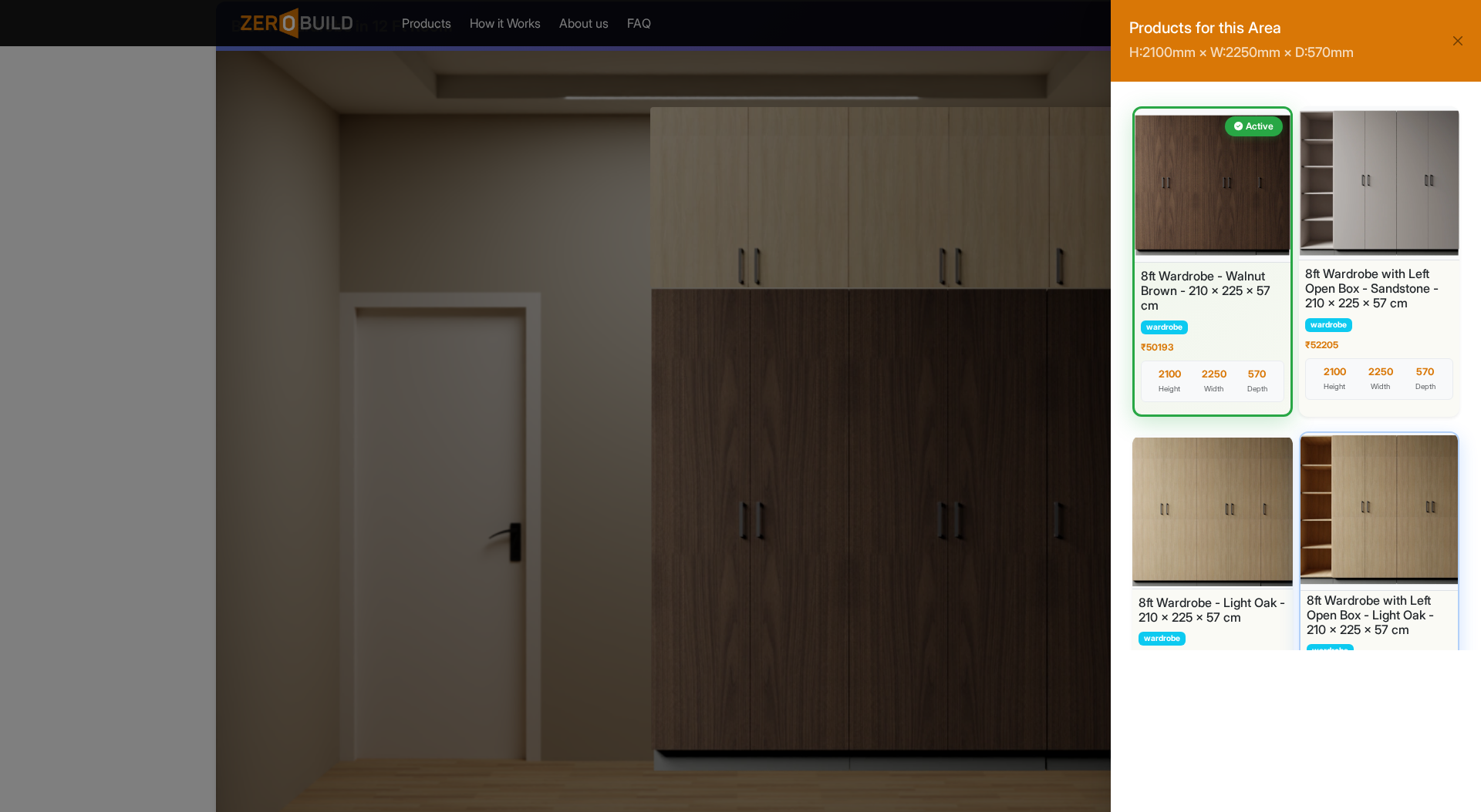
click at [1353, 469] on div at bounding box center [1378, 510] width 165 height 162
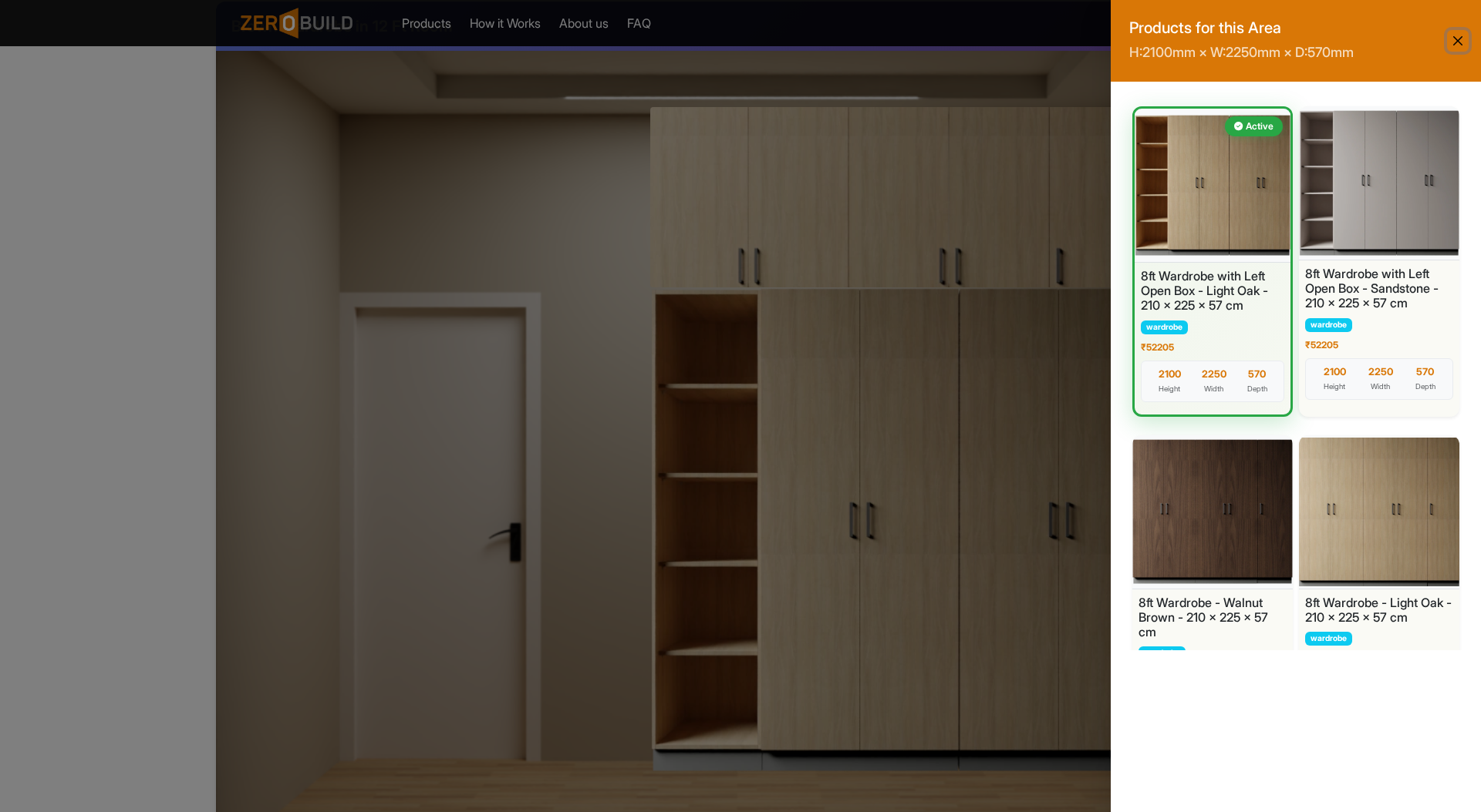
click at [1455, 38] on button "Close" at bounding box center [1457, 40] width 22 height 22
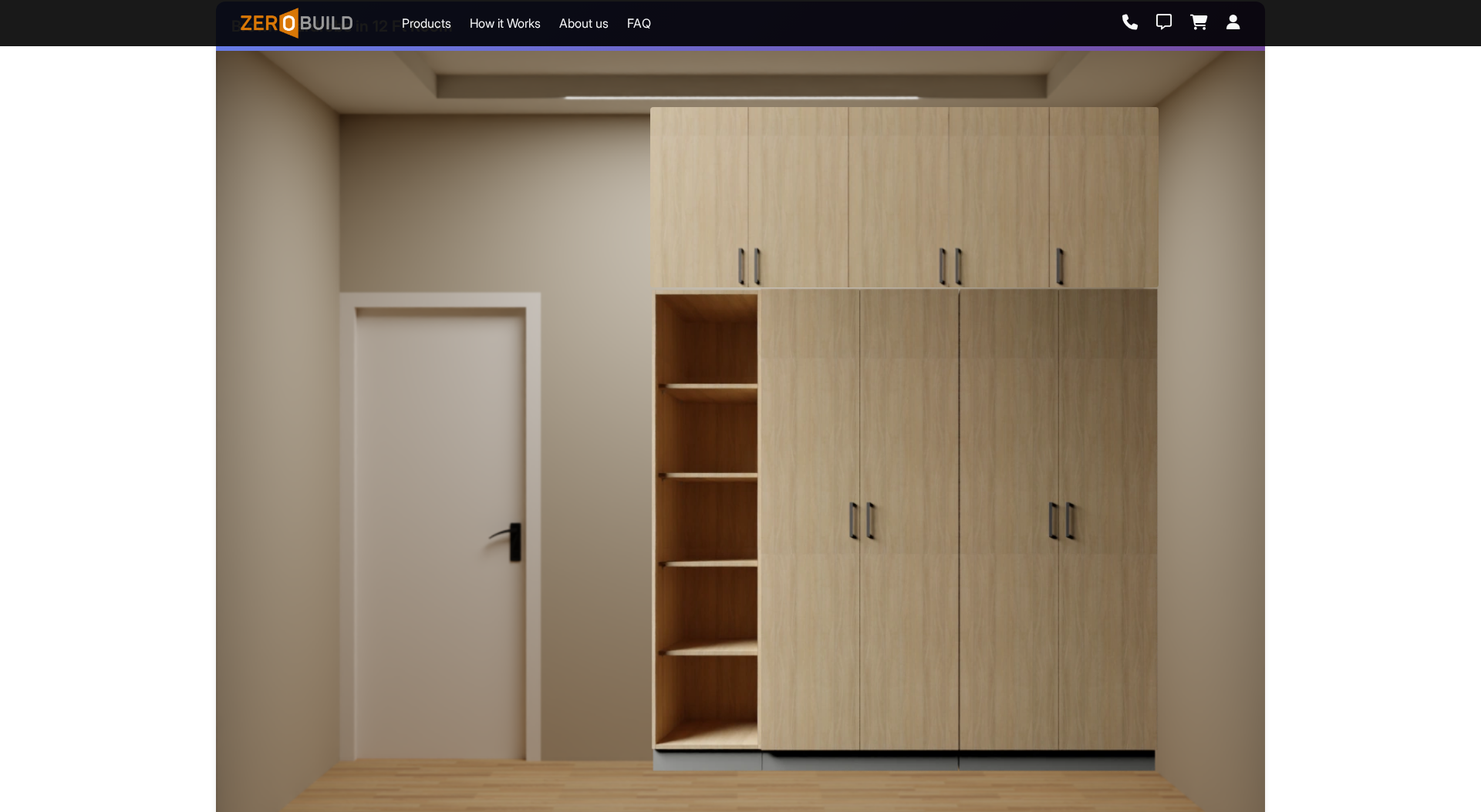
scroll to position [0, 0]
click at [918, 331] on img at bounding box center [904, 530] width 508 height 486
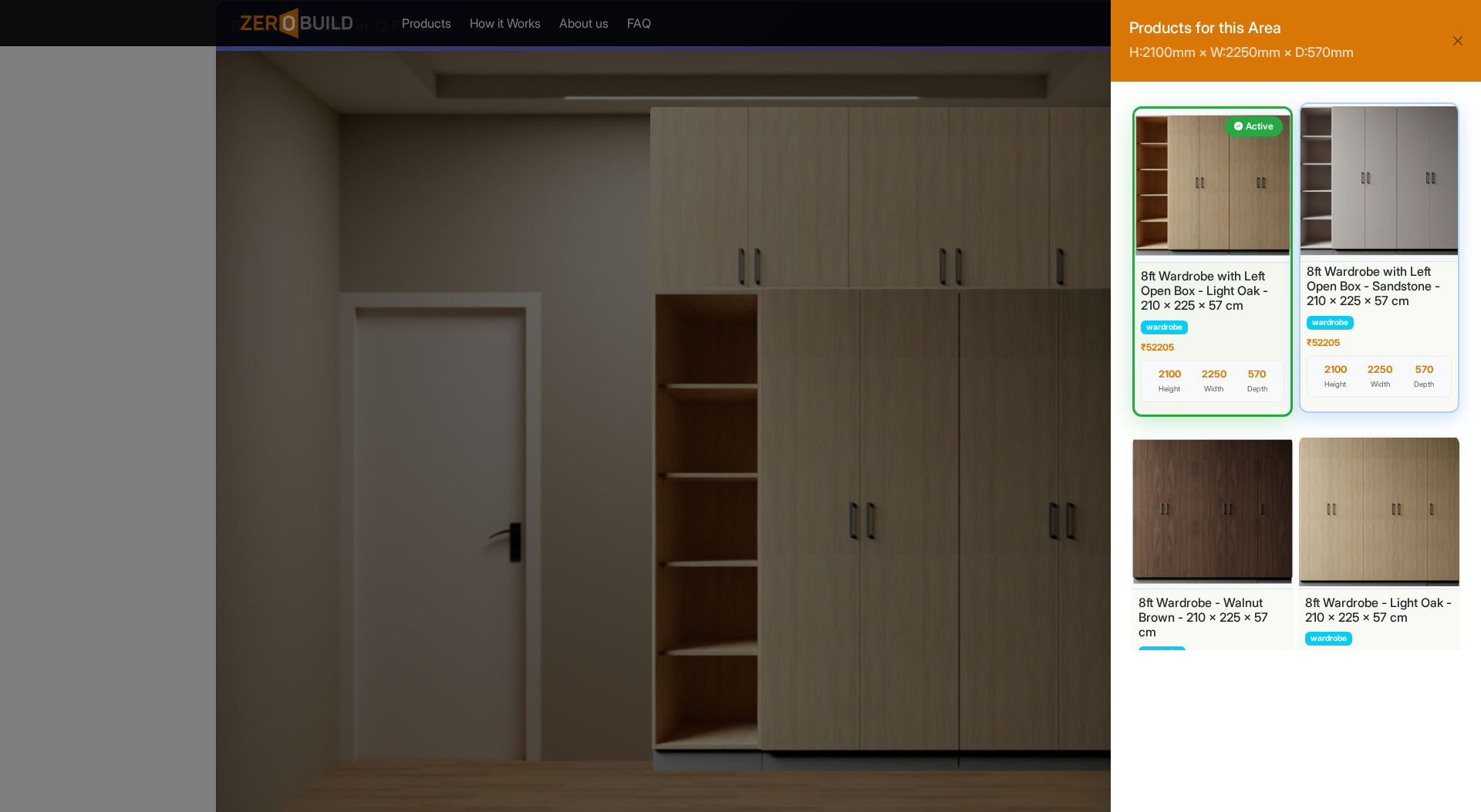
click at [1388, 228] on div at bounding box center [1378, 181] width 165 height 162
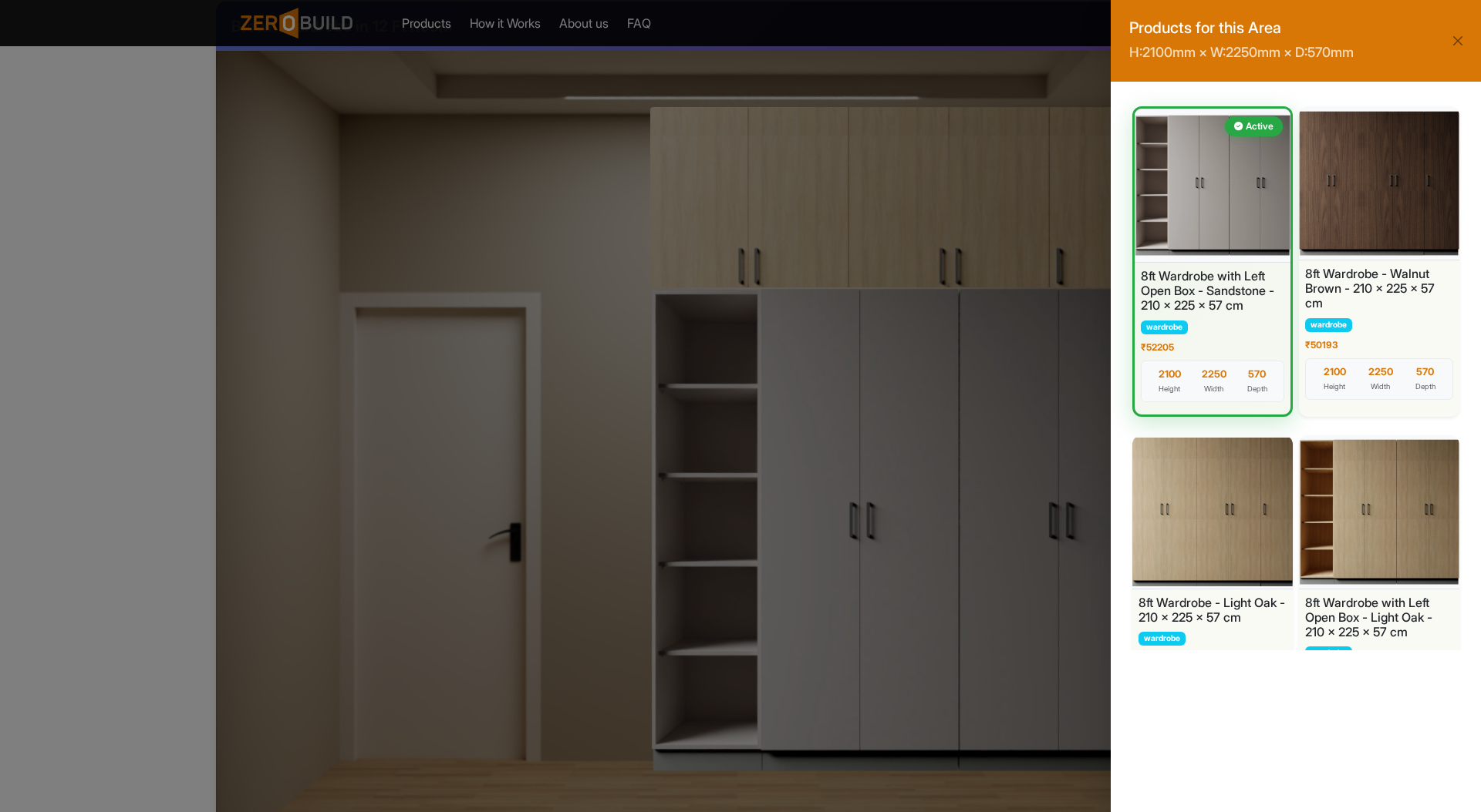
click at [954, 173] on div "Products for this Area H: 2100 mm × W: 2250 mm × D: 570 mm Active 8ft Wardrobe …" at bounding box center [740, 406] width 1481 height 812
click at [1462, 45] on button "Close" at bounding box center [1457, 40] width 22 height 22
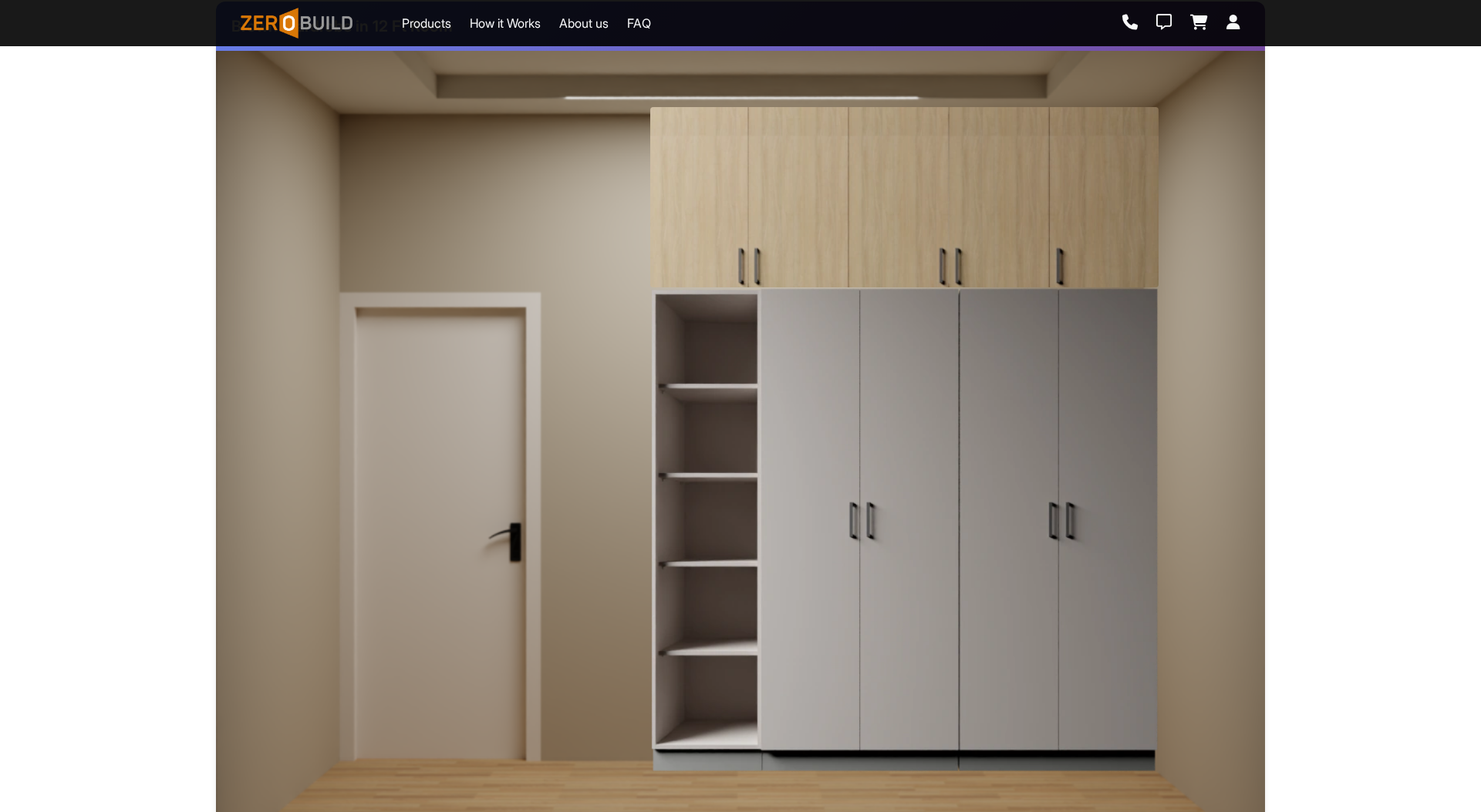
click at [1064, 142] on img at bounding box center [904, 197] width 508 height 180
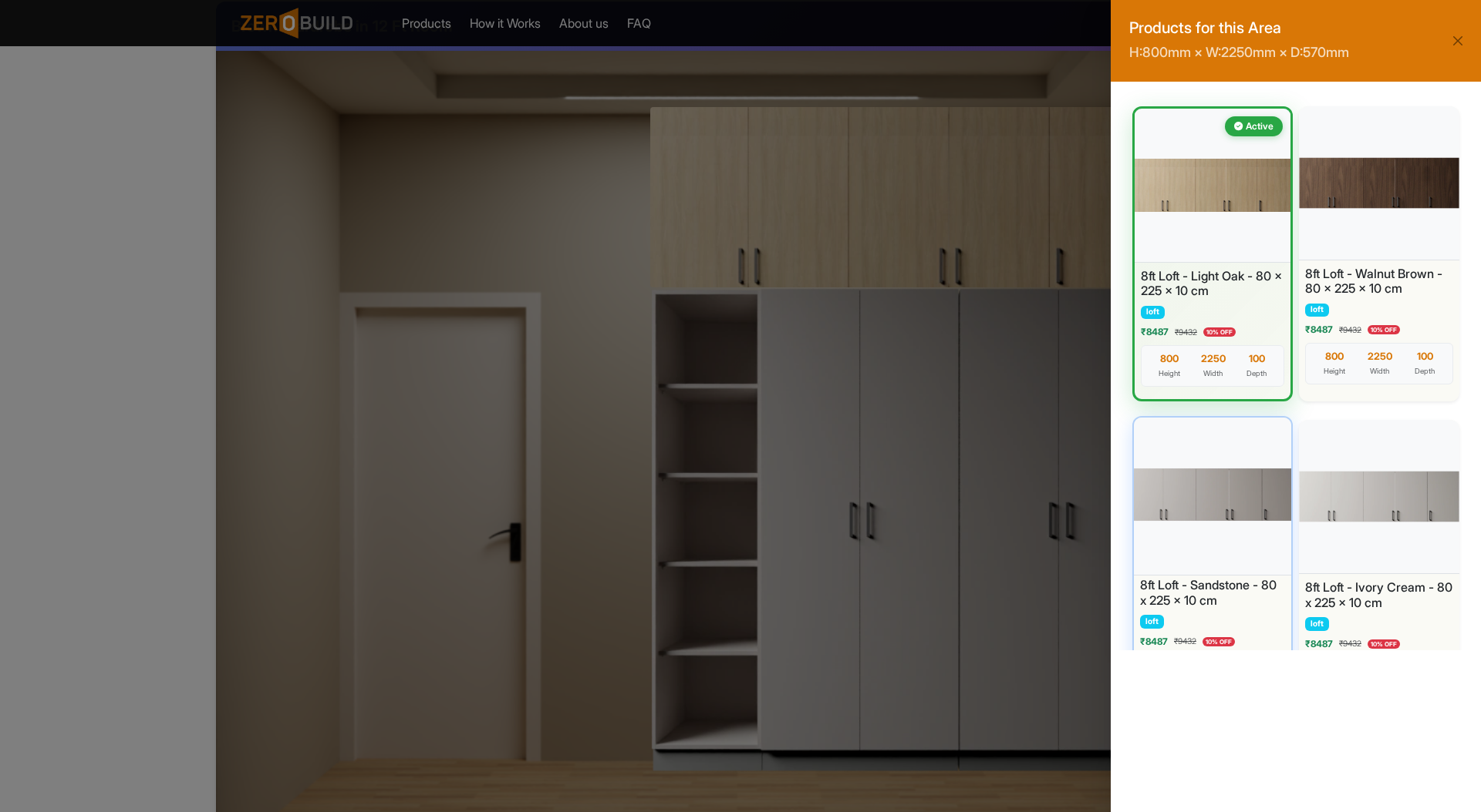
click at [1234, 504] on div at bounding box center [1212, 495] width 165 height 162
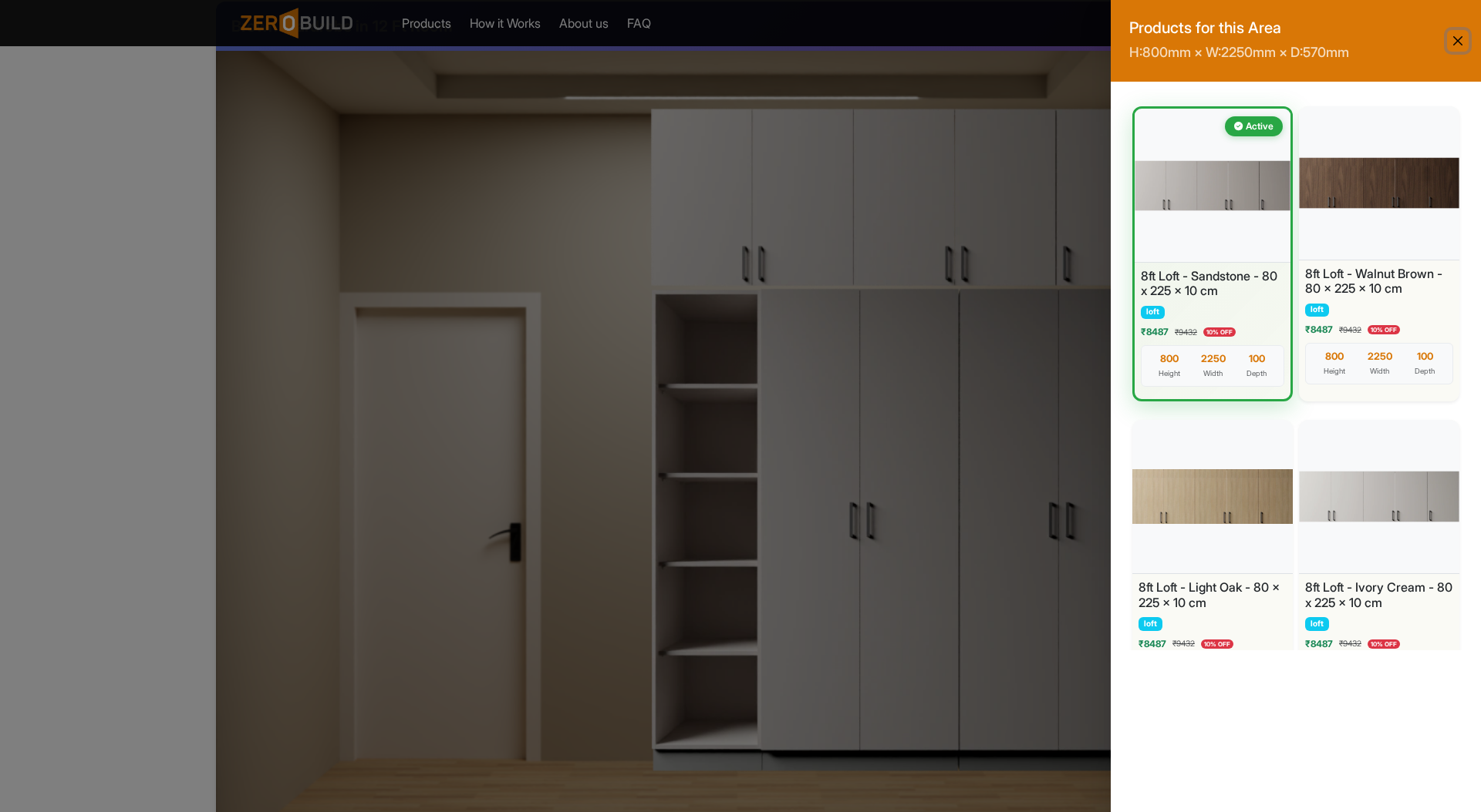
click at [1455, 46] on button "Close" at bounding box center [1457, 40] width 22 height 22
